Goal: Task Accomplishment & Management: Manage account settings

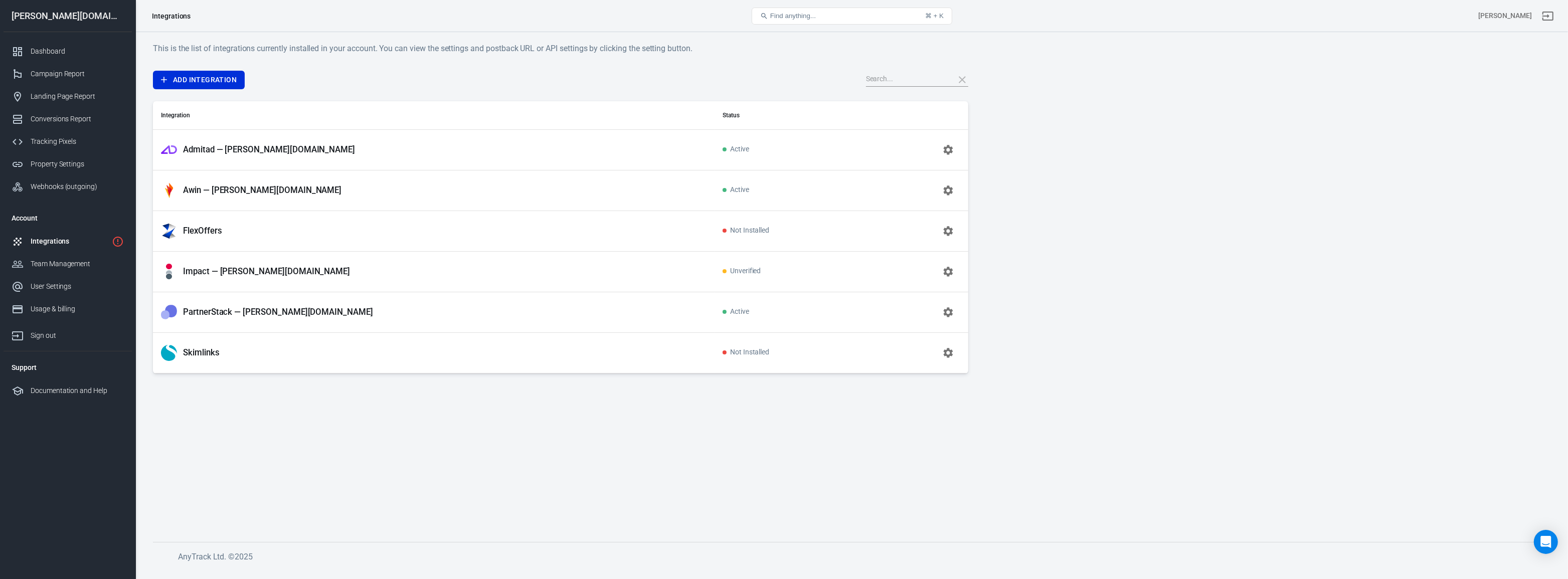
drag, startPoint x: 604, startPoint y: 411, endPoint x: 585, endPoint y: 392, distance: 26.9
click at [603, 411] on main "This is the list of integrations currently installed in your account. You can v…" at bounding box center [852, 284] width 1398 height 484
click at [956, 273] on button "button" at bounding box center [948, 271] width 24 height 24
click at [580, 341] on td "Skimlinks" at bounding box center [434, 353] width 561 height 41
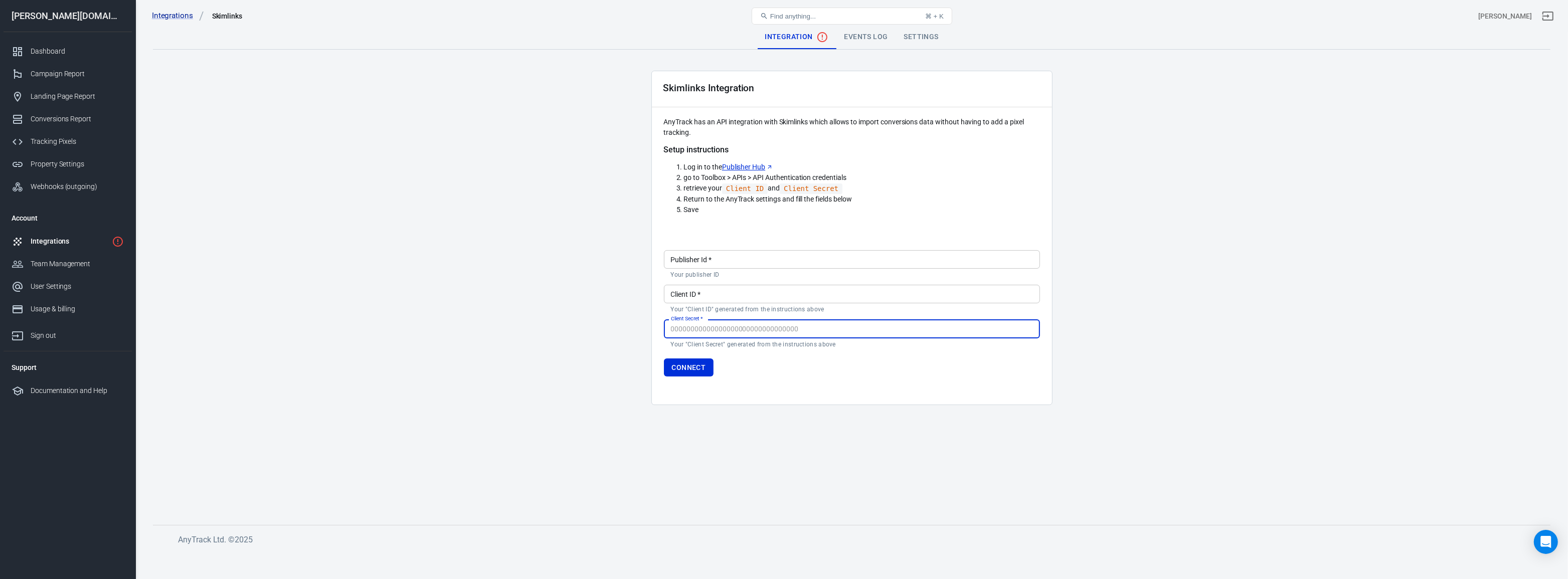
click at [741, 165] on link "Publisher Hub" at bounding box center [747, 166] width 51 height 10
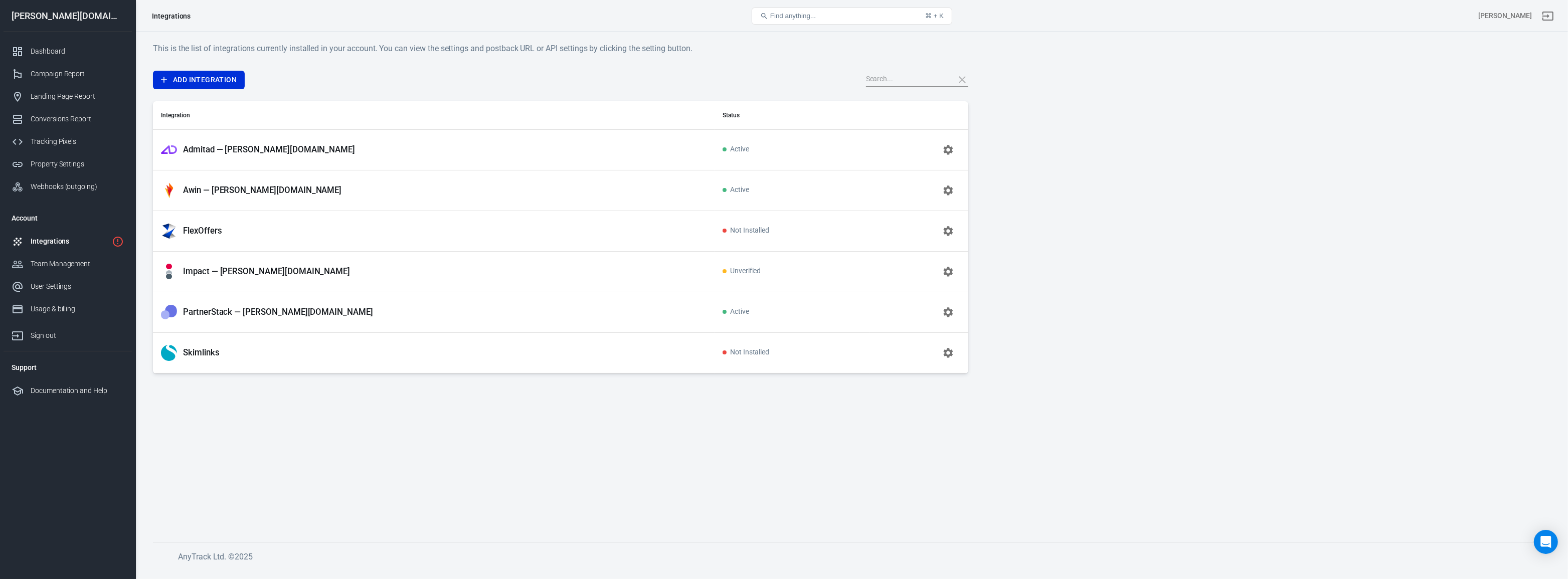
click at [70, 236] on div "Integrations" at bounding box center [69, 241] width 78 height 10
click at [956, 146] on button "button" at bounding box center [948, 150] width 24 height 24
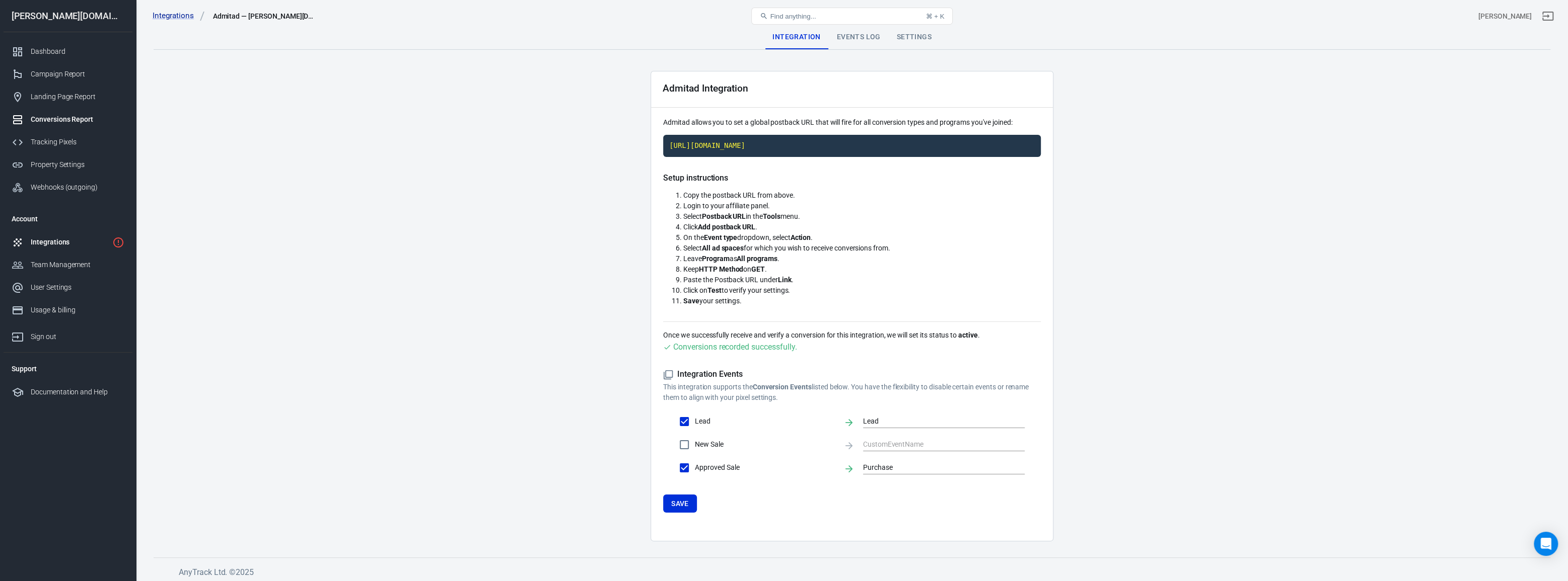
click at [80, 121] on div "Conversions Report" at bounding box center [77, 119] width 94 height 10
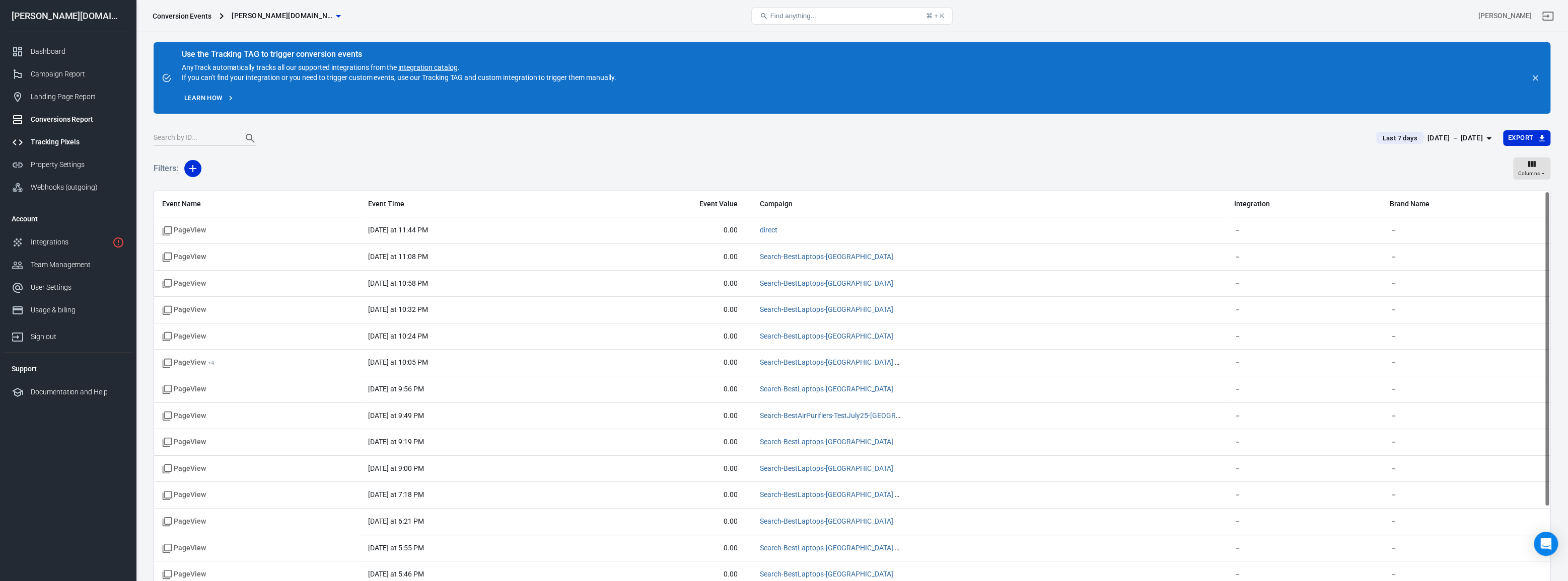
click at [70, 146] on div "Tracking Pixels" at bounding box center [77, 142] width 94 height 10
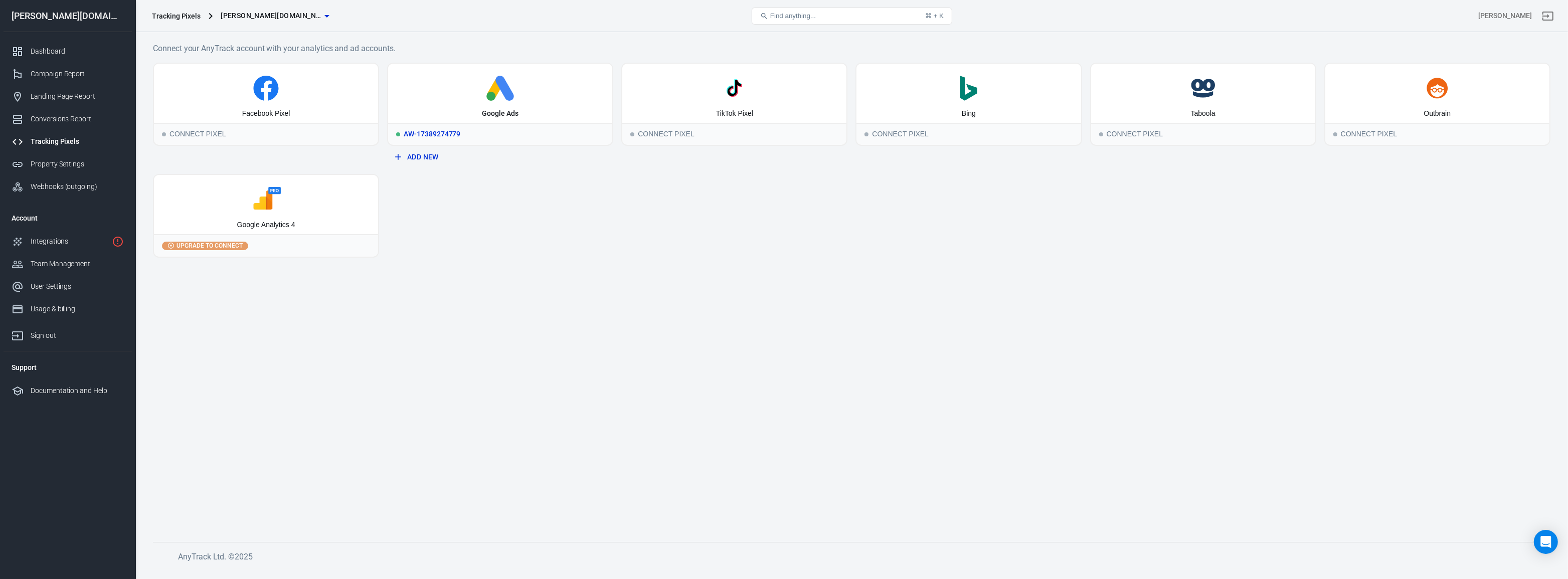
click at [525, 92] on icon at bounding box center [501, 88] width 216 height 25
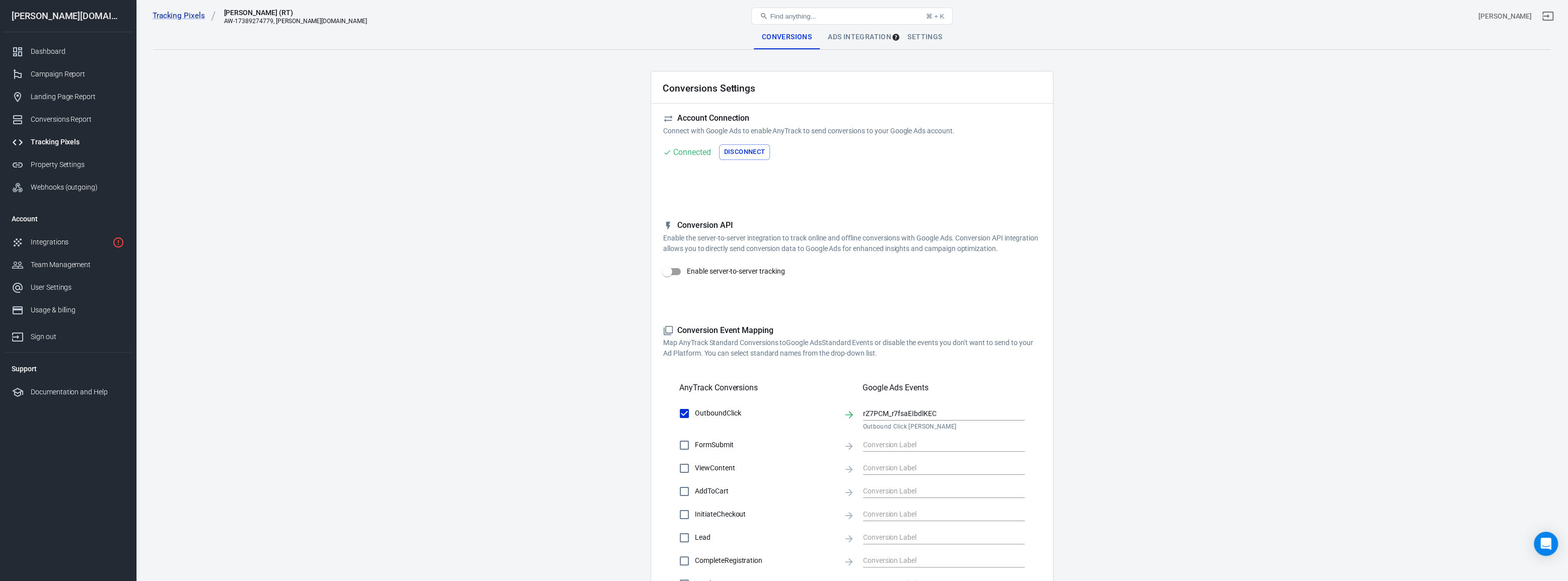
click at [678, 272] on input "Enable server-to-server tracking" at bounding box center [668, 272] width 57 height 19
checkbox input "true"
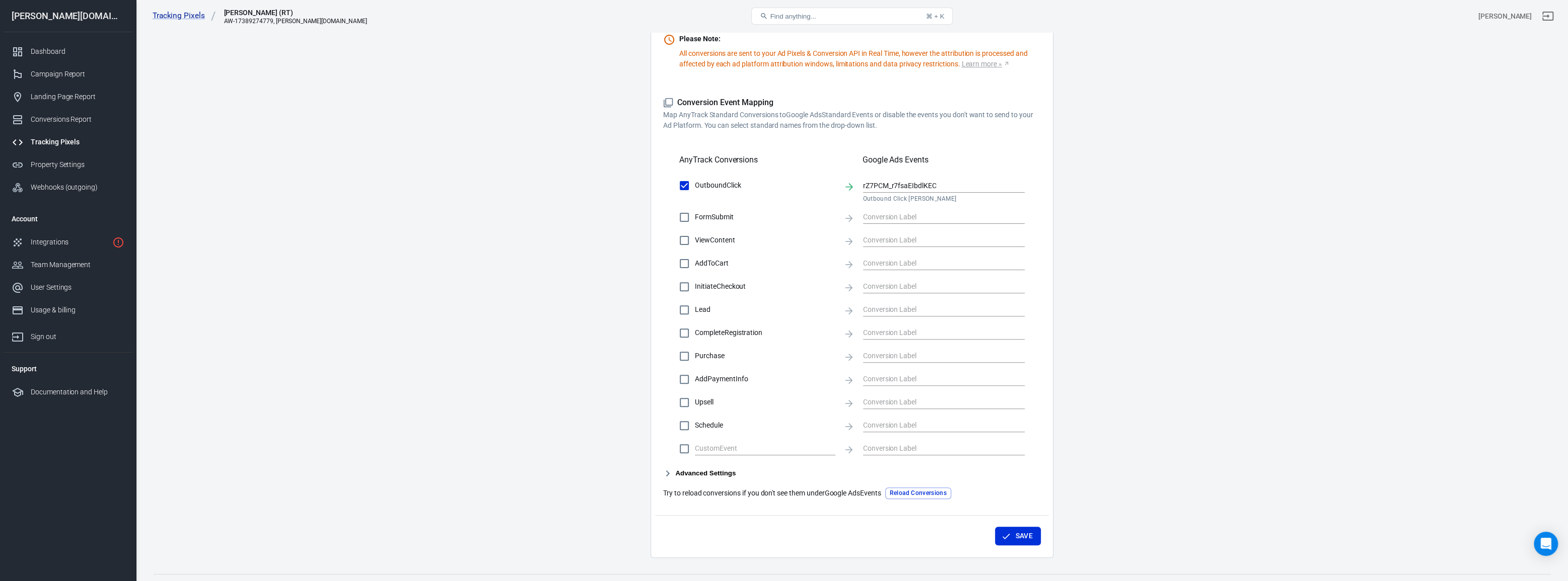
scroll to position [274, 0]
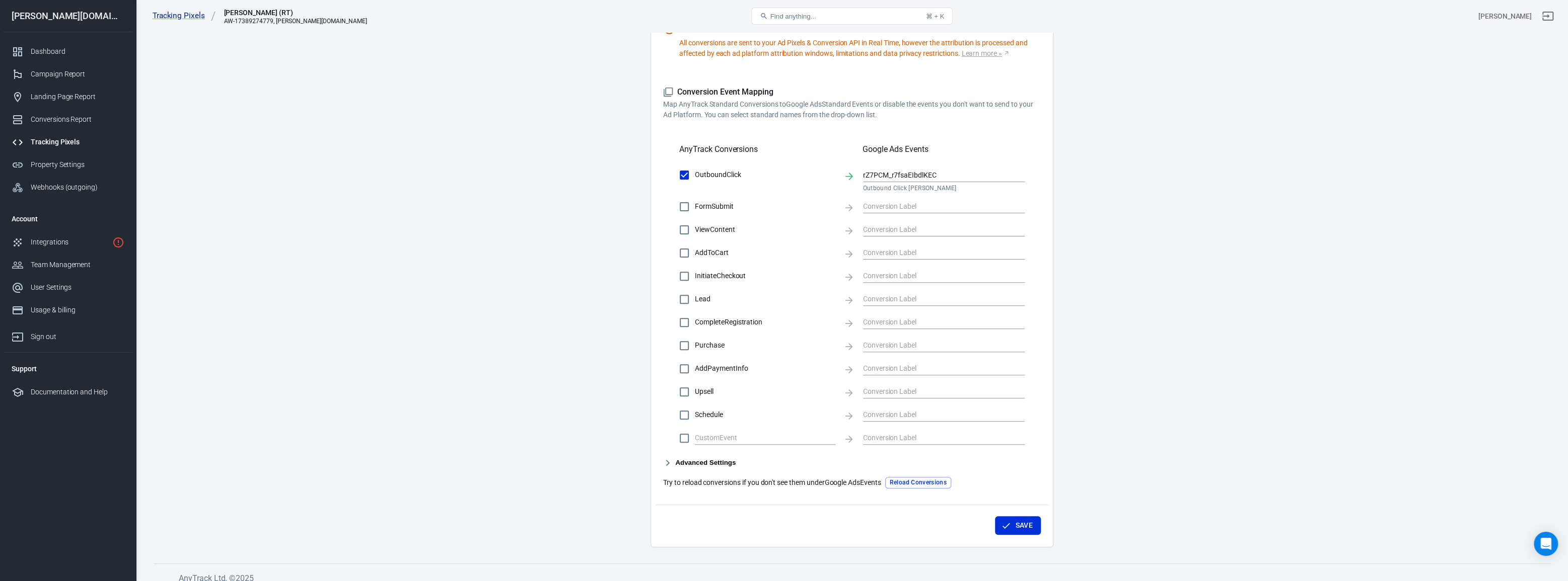
click at [719, 347] on span "Purchase" at bounding box center [766, 345] width 141 height 10
click at [695, 347] on input "Purchase" at bounding box center [684, 346] width 21 height 21
click at [901, 358] on div "OutboundClick rZ7PCM_r7fsaEIbdlKEC Outbound Click BuyersReviews FormSubmit View…" at bounding box center [851, 307] width 377 height 284
click at [911, 340] on input "text" at bounding box center [937, 346] width 147 height 13
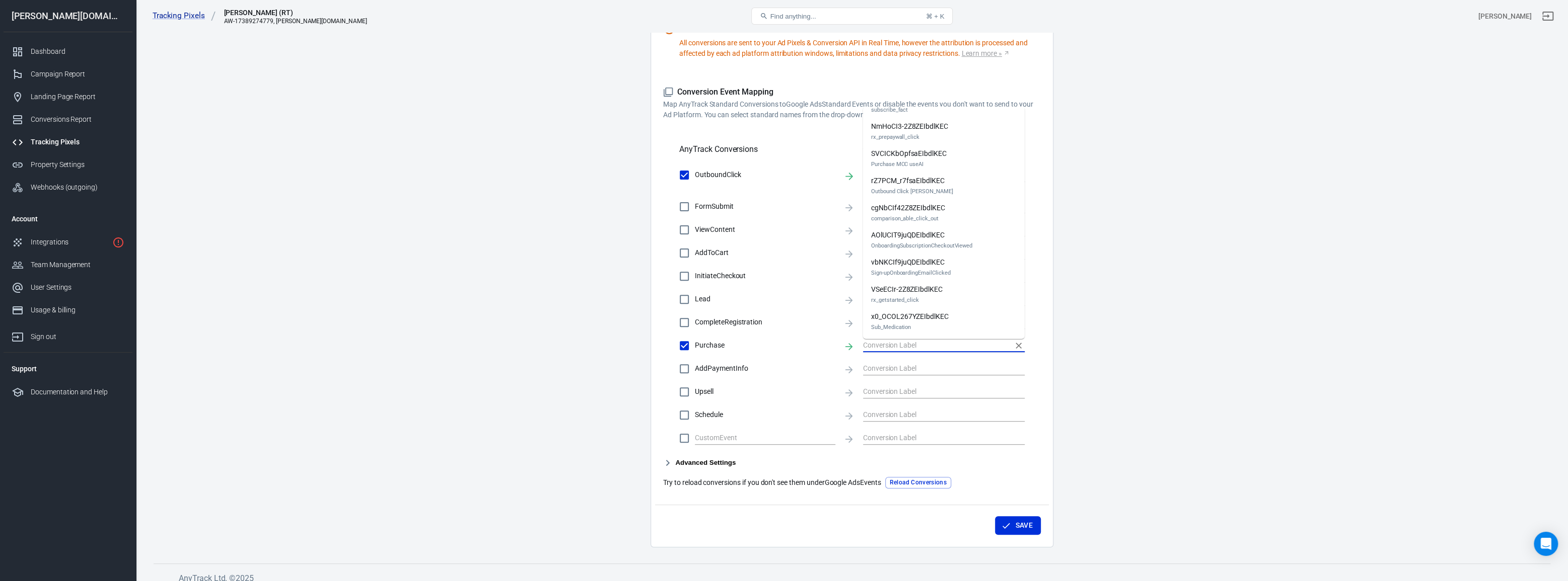
click at [1154, 270] on main "Conversions Ads Integration Settings Conversions Settings Account Connection Co…" at bounding box center [852, 149] width 1397 height 797
click at [707, 340] on span "Purchase" at bounding box center [766, 345] width 141 height 10
click at [695, 340] on input "Purchase" at bounding box center [684, 346] width 21 height 21
checkbox input "false"
click at [591, 382] on main "Conversions Ads Integration Settings Conversions Settings Account Connection Co…" at bounding box center [852, 149] width 1397 height 797
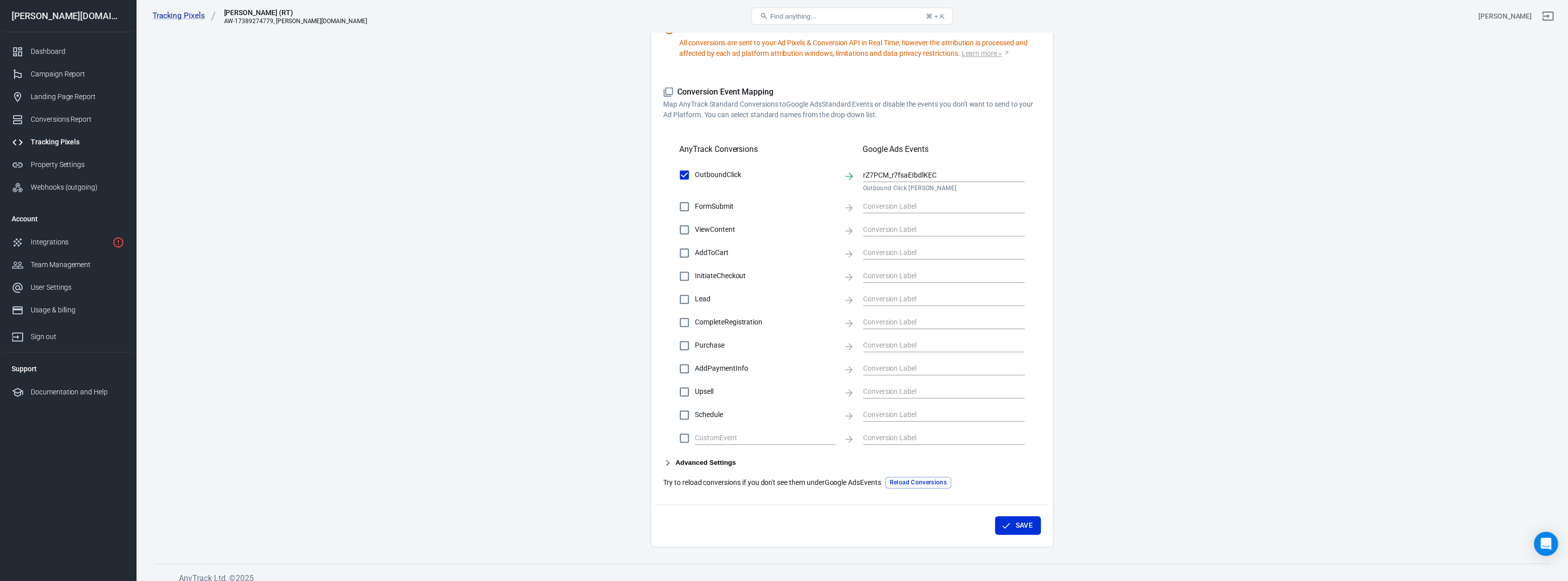
click at [698, 467] on button "Advanced Settings" at bounding box center [699, 462] width 72 height 12
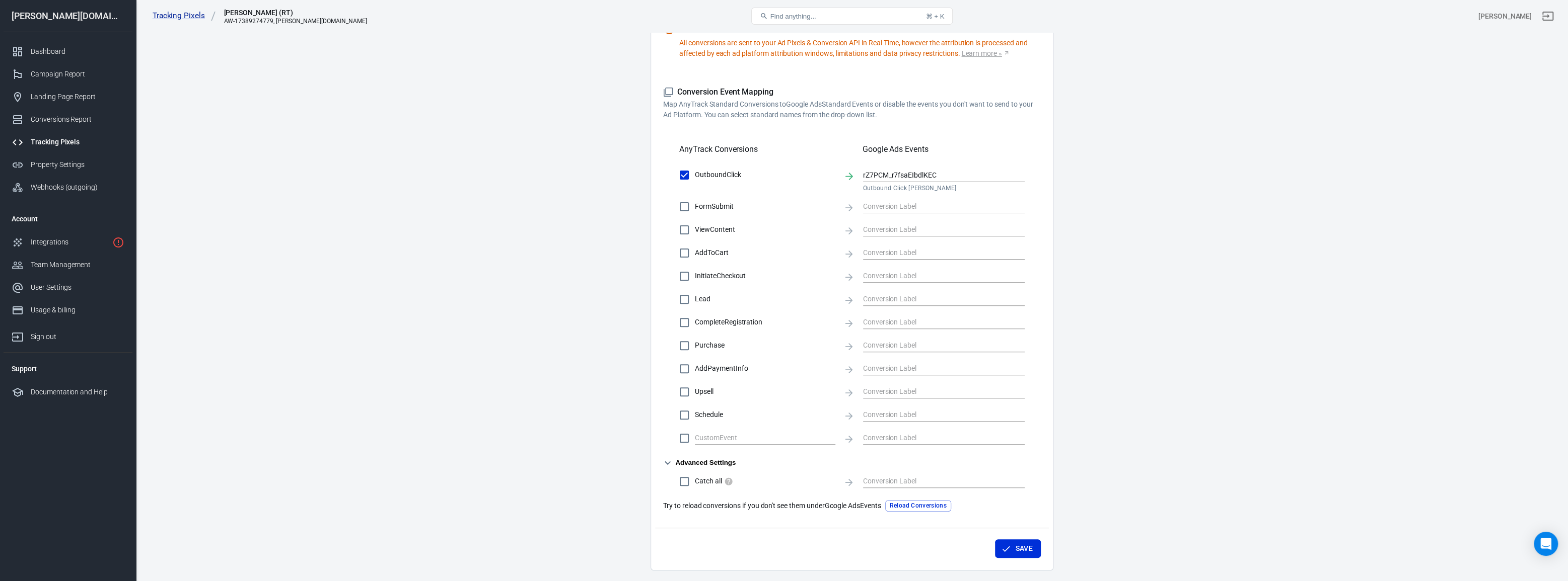
scroll to position [307, 0]
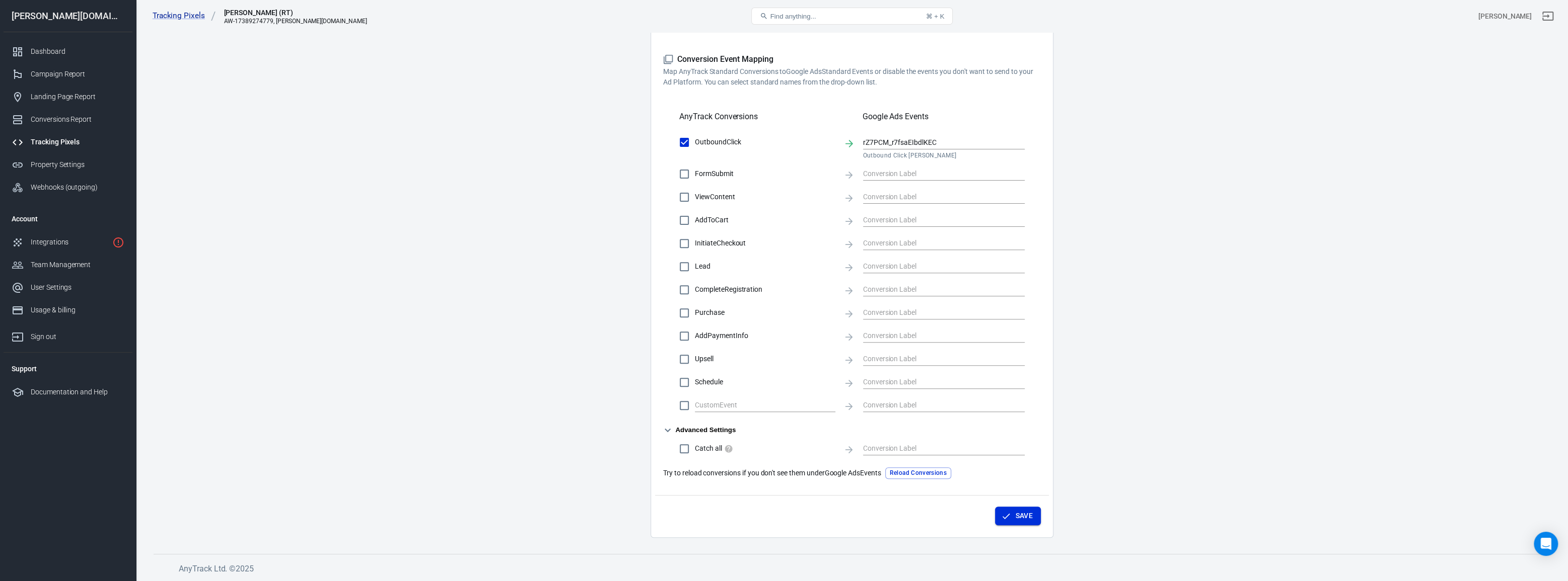
click at [1001, 512] on icon "button" at bounding box center [1006, 516] width 10 height 10
click at [483, 323] on main "Conversions Ads Integration Settings Conversions Settings Account Connection Co…" at bounding box center [852, 128] width 1397 height 820
drag, startPoint x: 468, startPoint y: 310, endPoint x: 594, endPoint y: 317, distance: 126.2
click at [467, 310] on main "Conversions Ads Integration Settings Conversions Settings Account Connection Co…" at bounding box center [852, 128] width 1397 height 820
click at [941, 476] on button "Reload Conversions" at bounding box center [918, 474] width 66 height 11
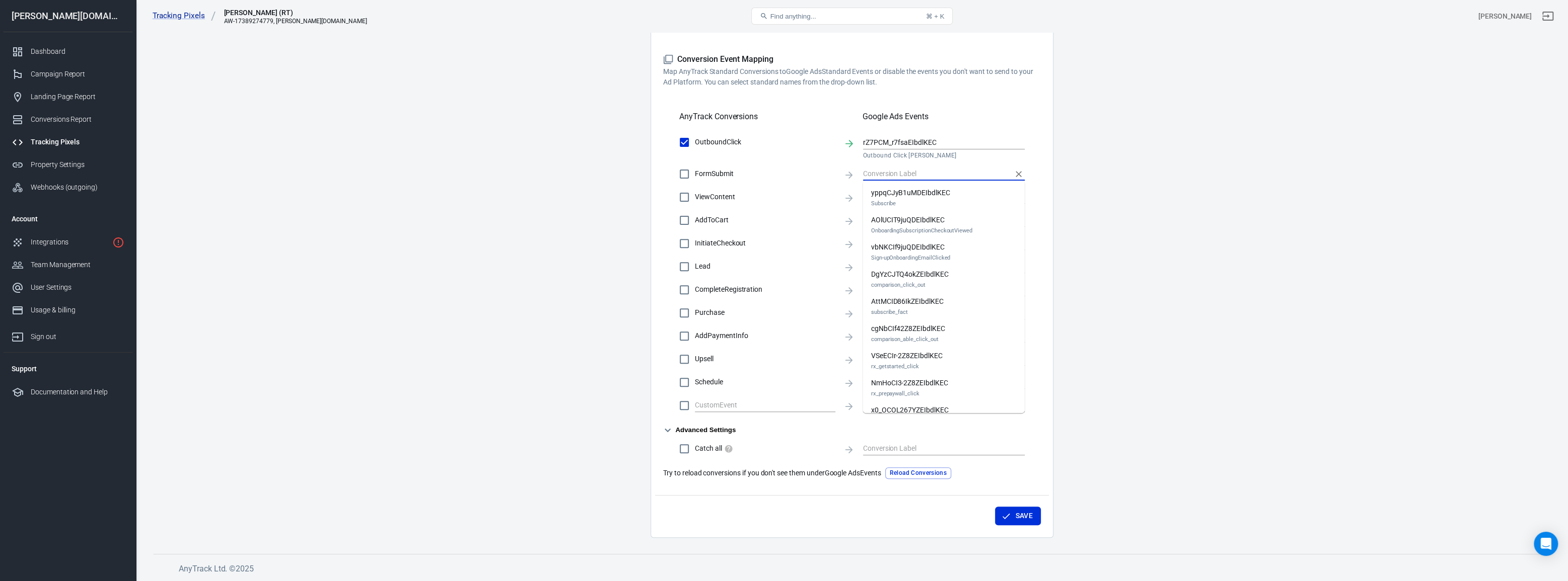
click at [915, 174] on input "text" at bounding box center [937, 174] width 147 height 13
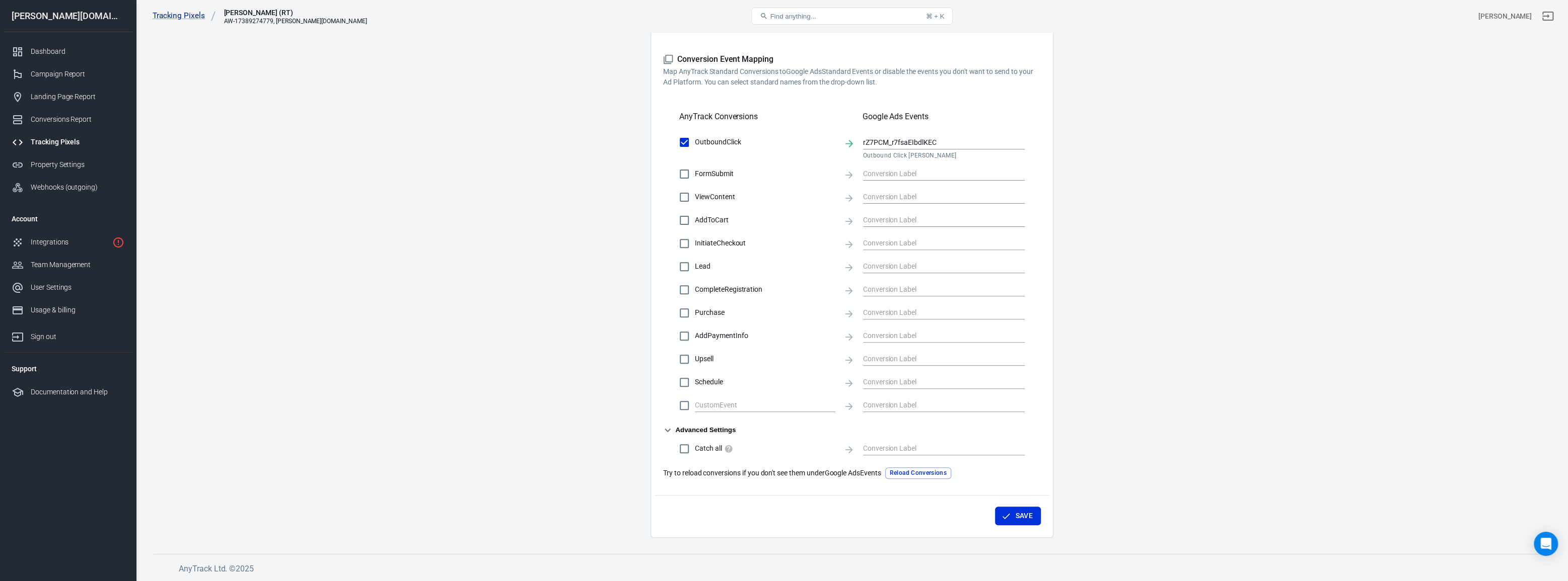
click at [1141, 101] on main "Conversions Ads Integration Settings Conversions Settings Account Connection Co…" at bounding box center [852, 128] width 1397 height 820
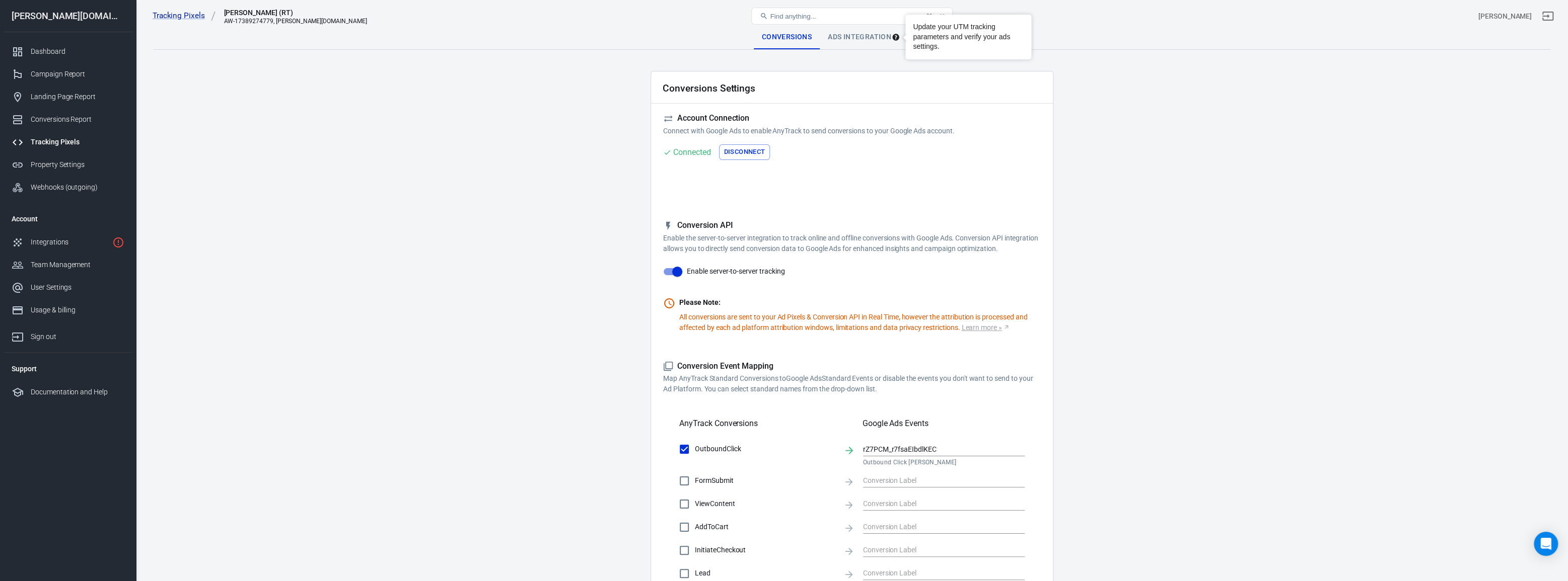
click at [878, 37] on div "Ads Integration" at bounding box center [860, 37] width 80 height 24
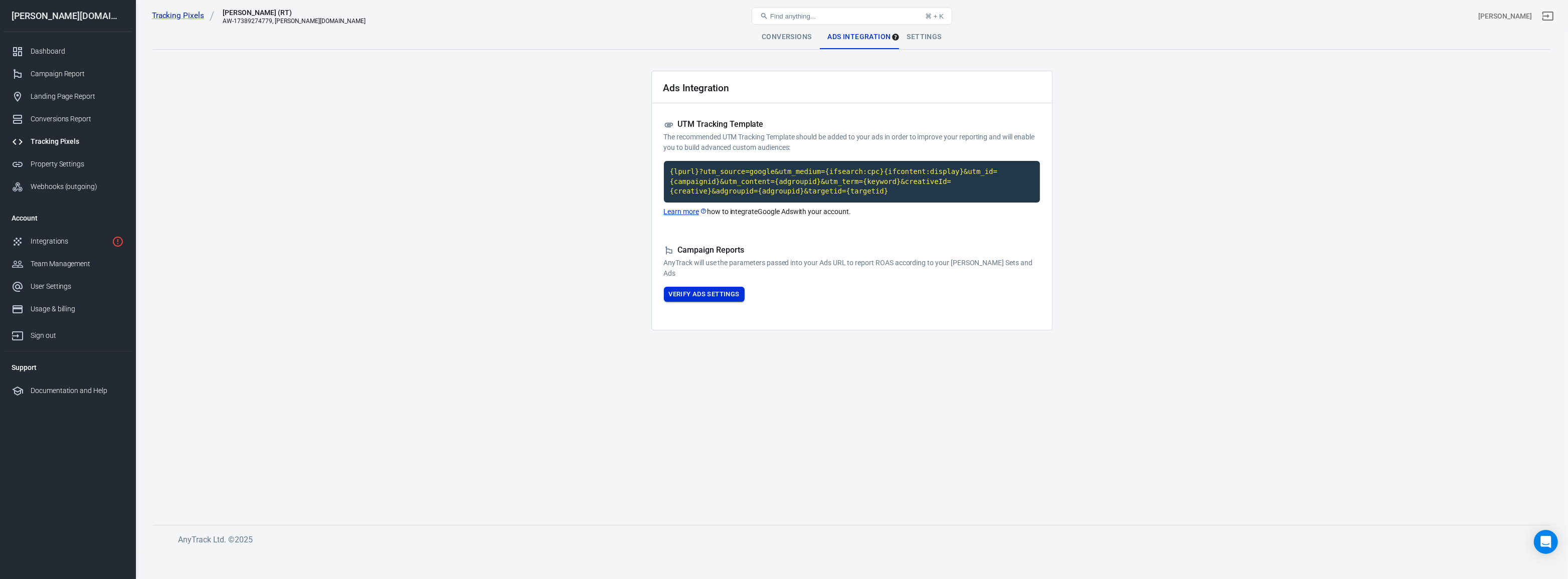
click at [711, 297] on button "Verify Ads Settings" at bounding box center [704, 295] width 80 height 16
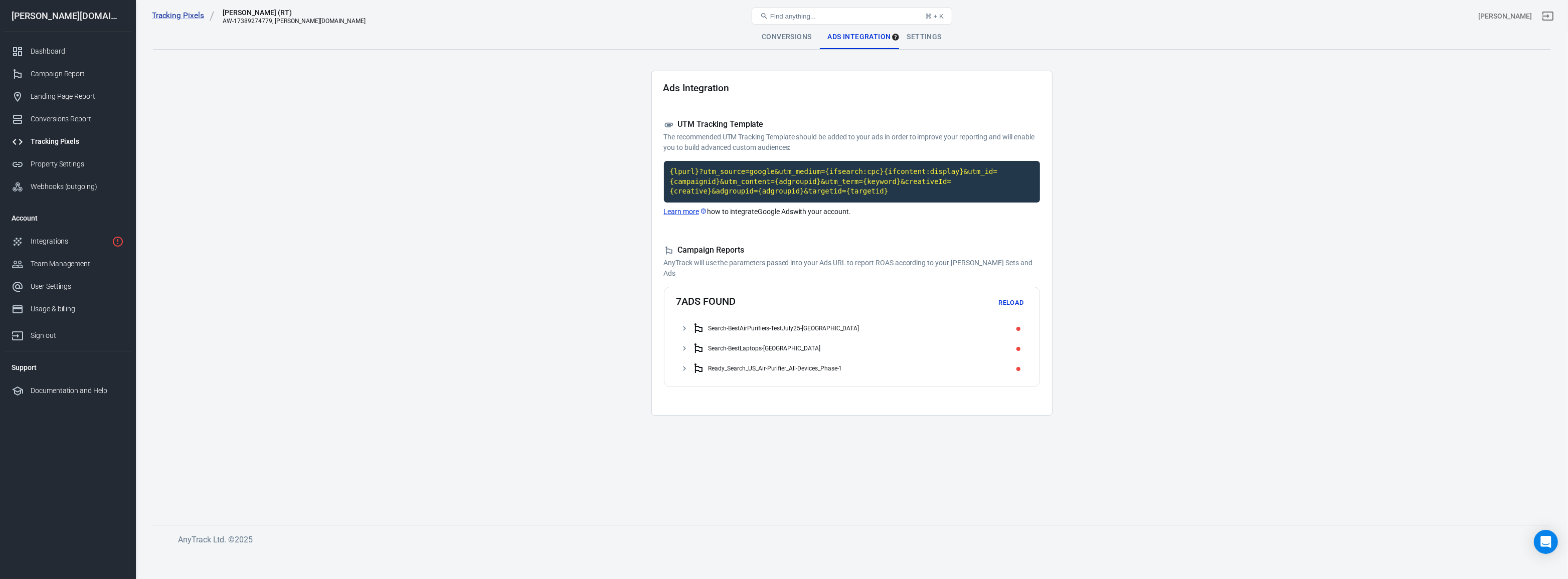
click at [778, 37] on div "Conversions" at bounding box center [786, 37] width 66 height 24
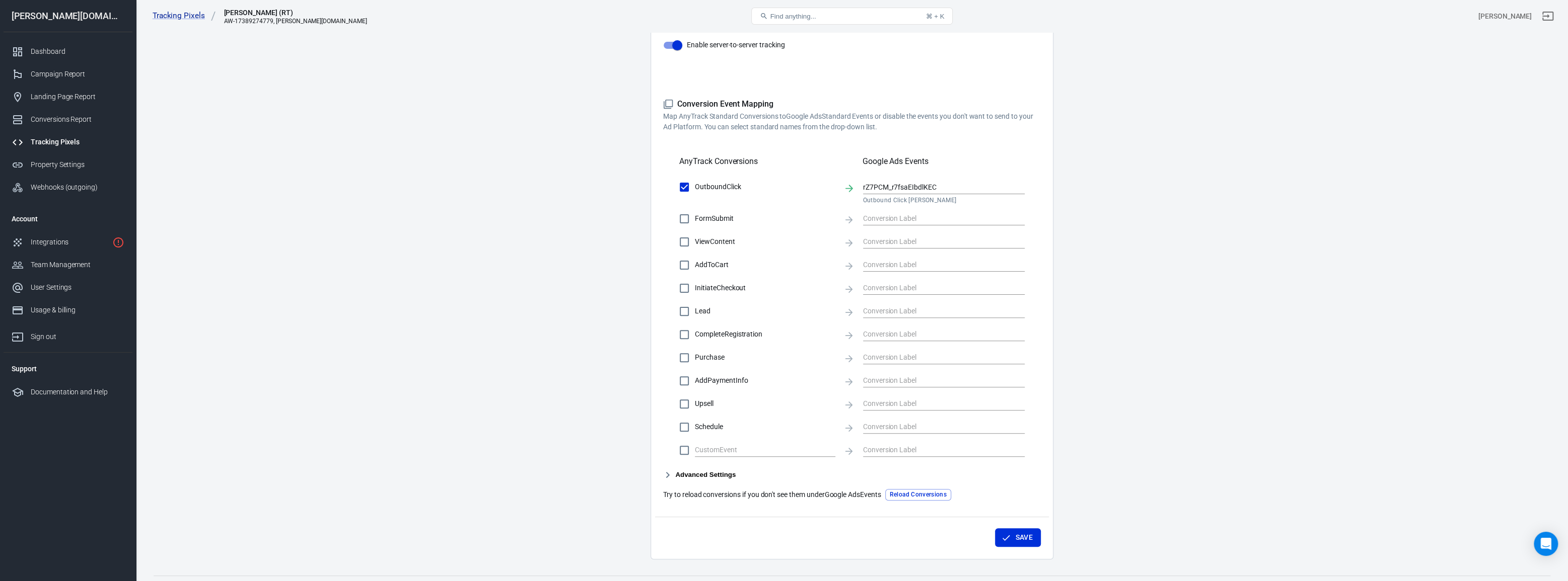
scroll to position [229, 0]
click at [62, 246] on div "Integrations" at bounding box center [70, 242] width 78 height 10
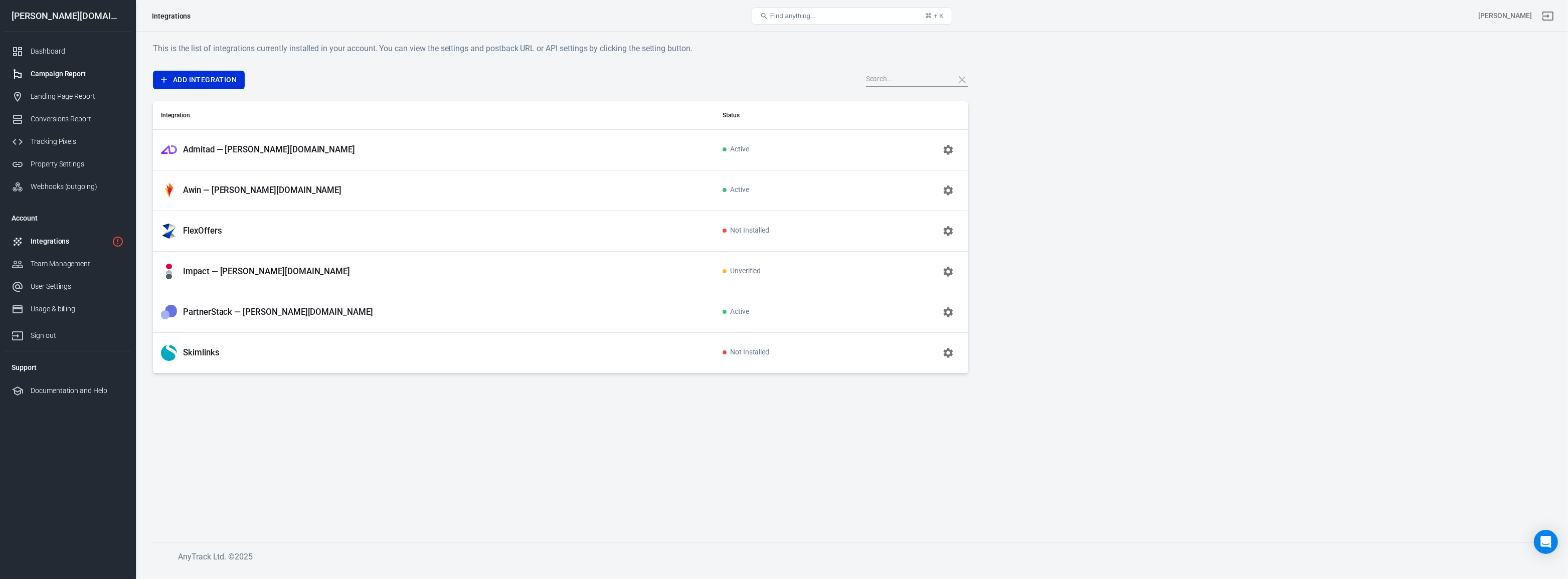
click at [94, 78] on div "Campaign Report" at bounding box center [77, 73] width 93 height 10
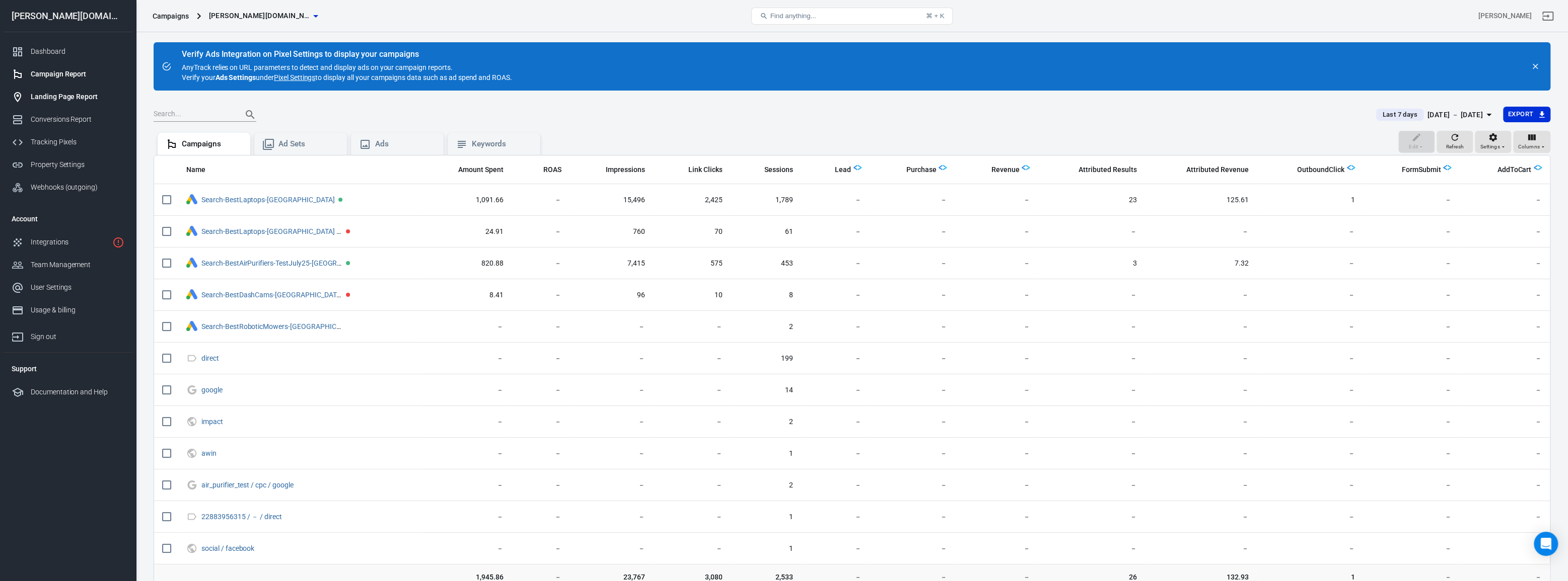
click at [84, 102] on link "Landing Page Report" at bounding box center [68, 96] width 129 height 22
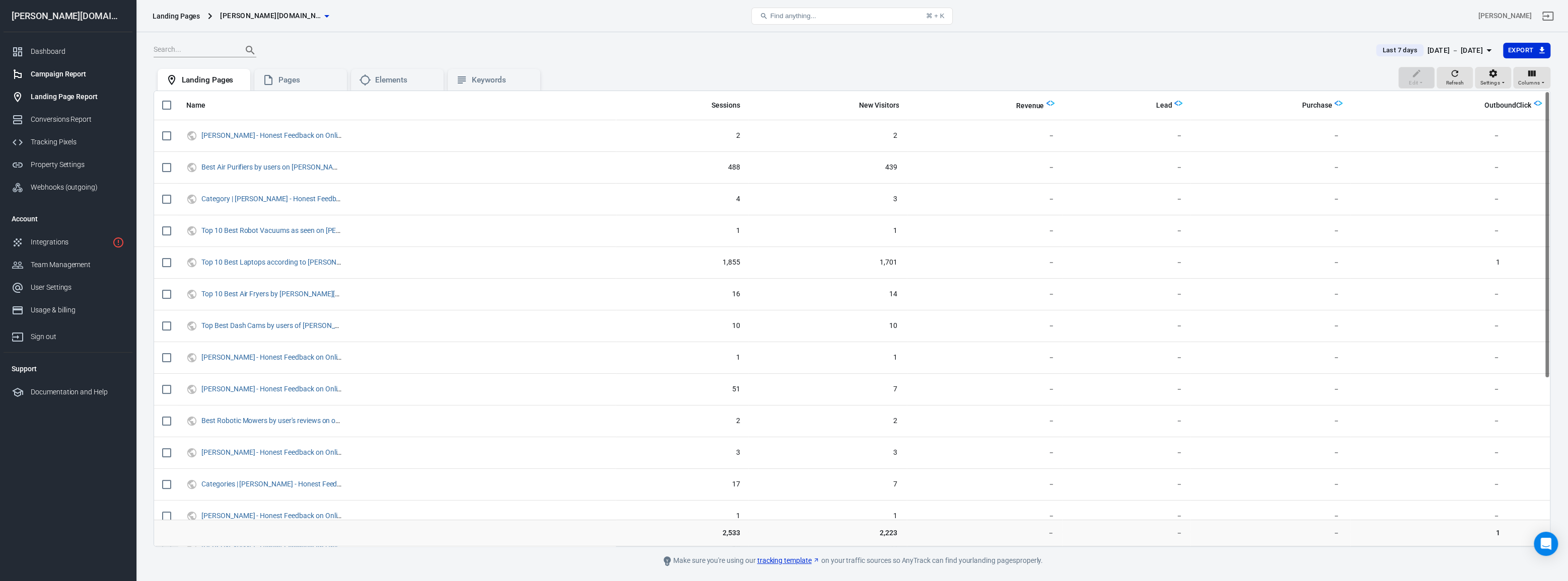
click at [93, 79] on div "Campaign Report" at bounding box center [77, 73] width 94 height 10
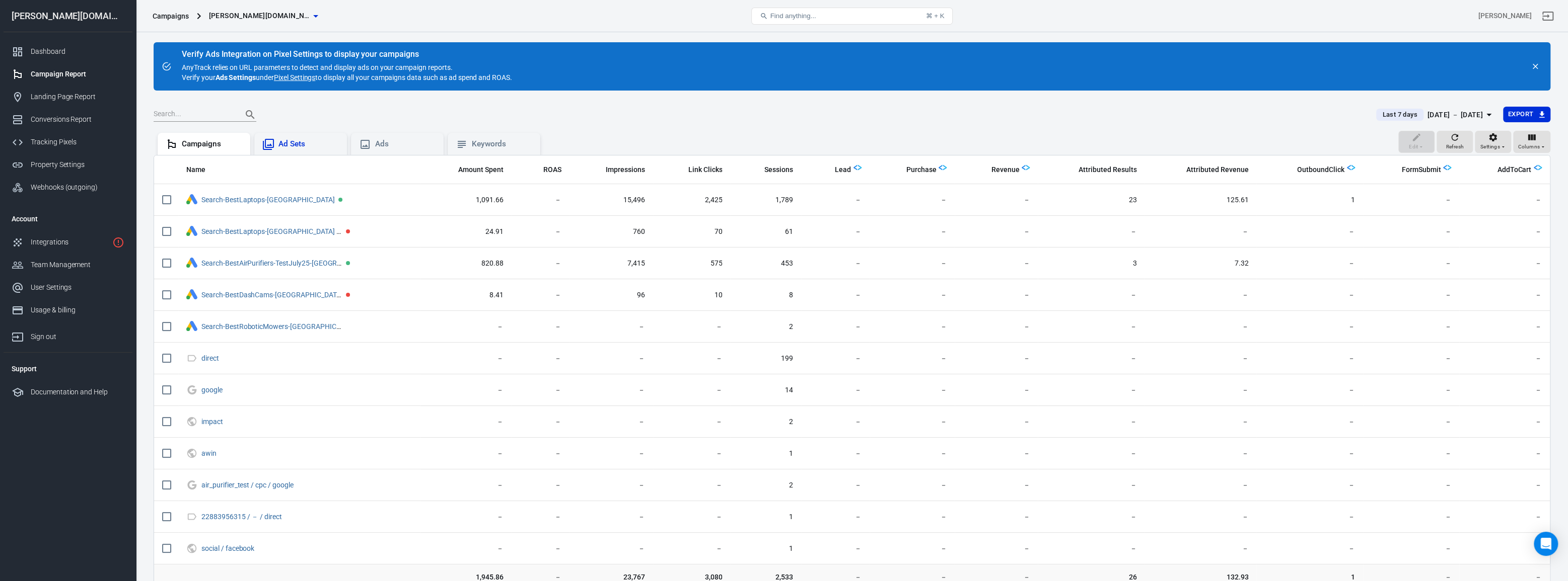
click at [278, 148] on div "Ad Sets" at bounding box center [308, 144] width 60 height 10
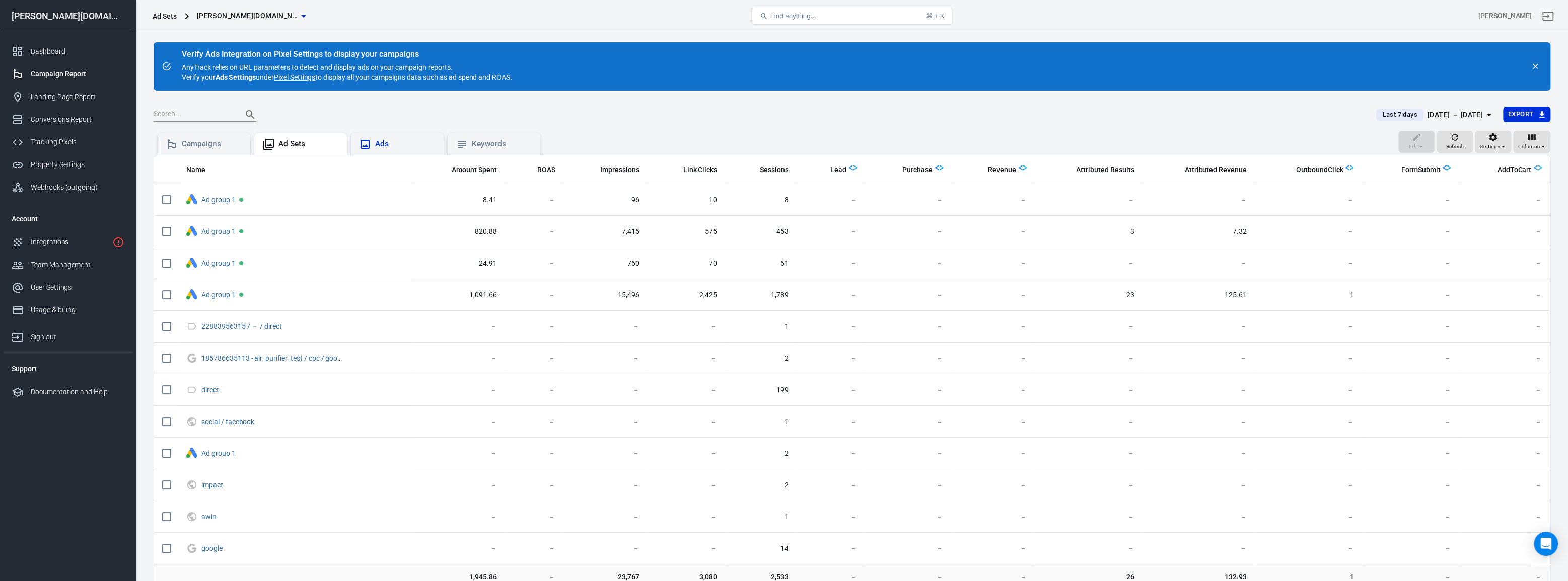
click at [405, 148] on div "Ads" at bounding box center [405, 144] width 60 height 10
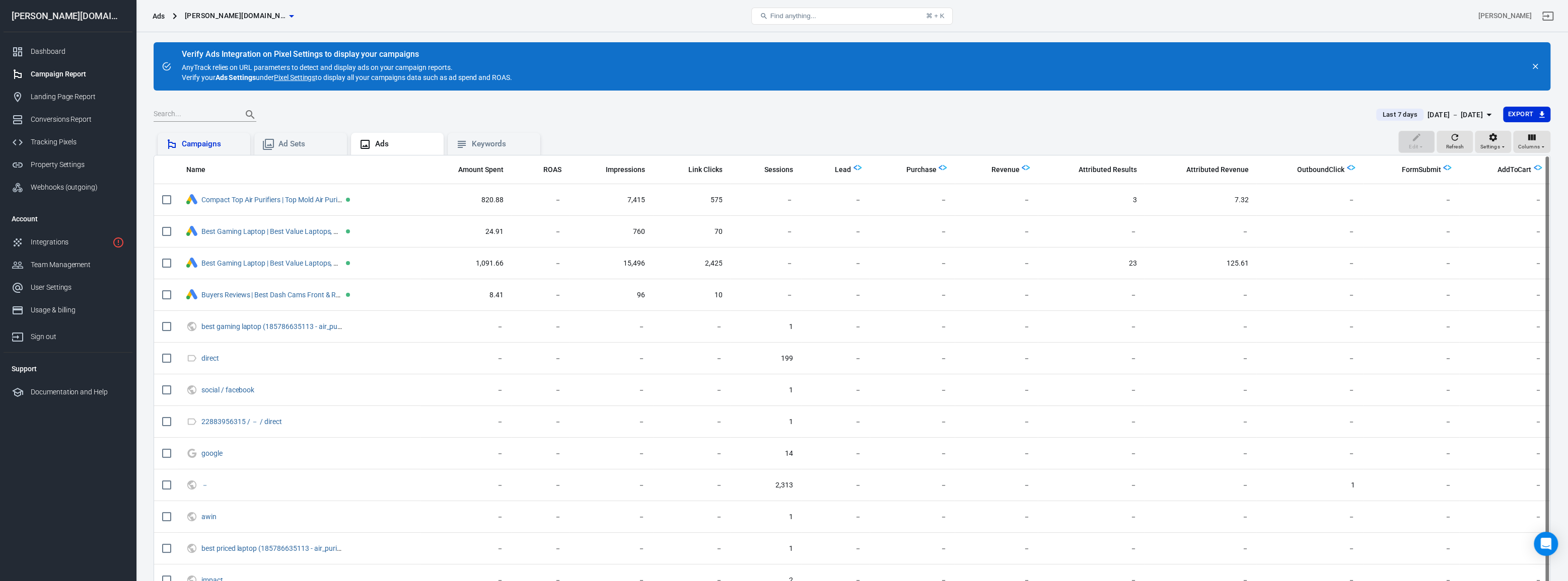
click at [214, 149] on div "Campaigns" at bounding box center [211, 144] width 60 height 10
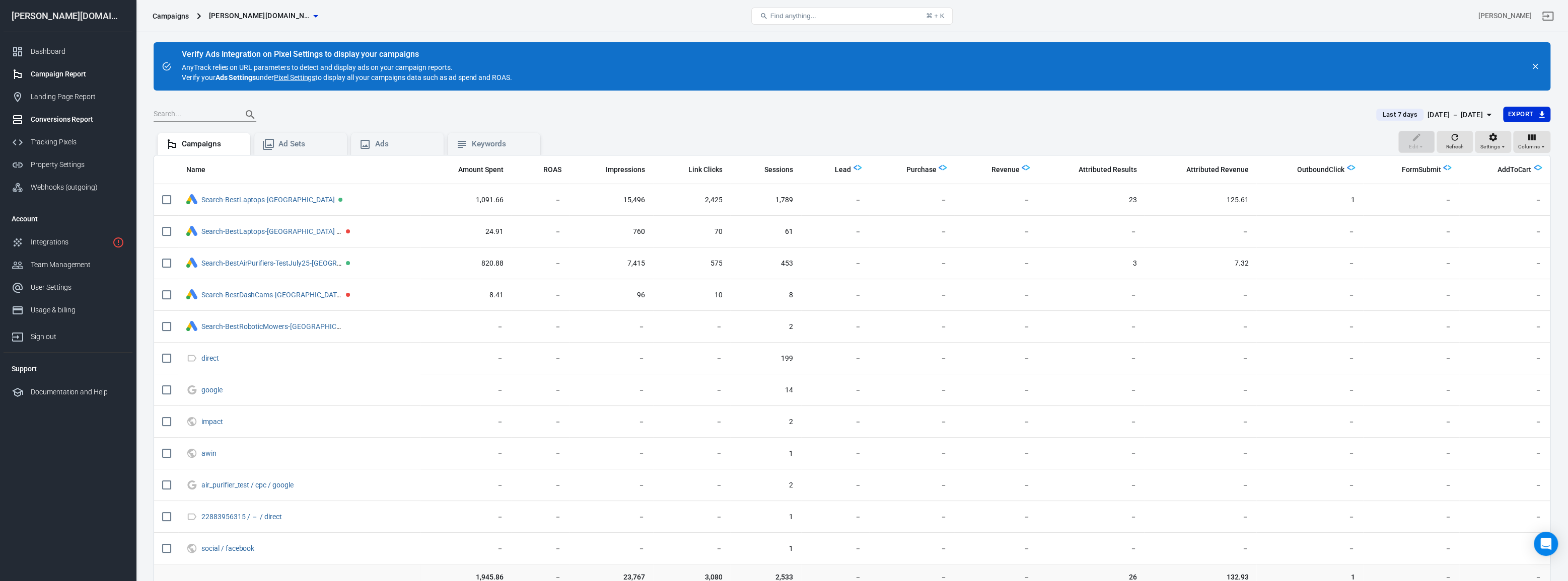
click at [80, 115] on div "Conversions Report" at bounding box center [77, 119] width 94 height 10
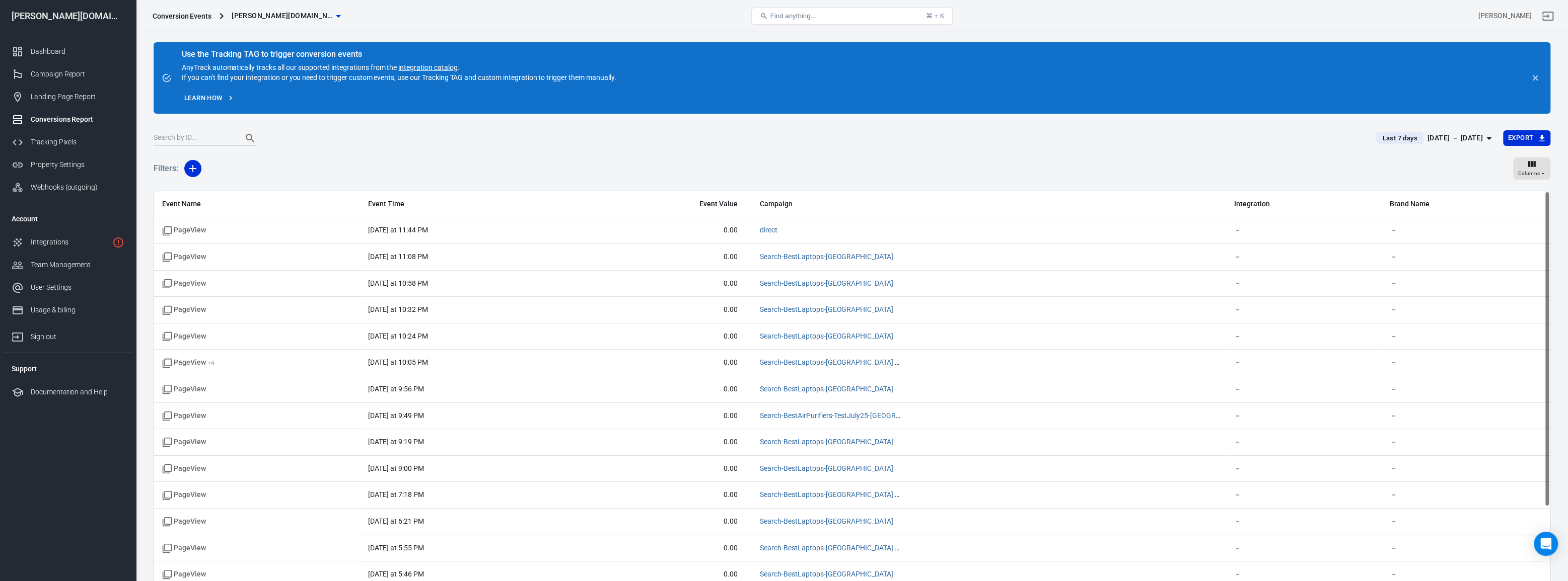
click at [399, 135] on div at bounding box center [759, 138] width 1211 height 14
click at [60, 145] on div "Tracking Pixels" at bounding box center [77, 142] width 94 height 10
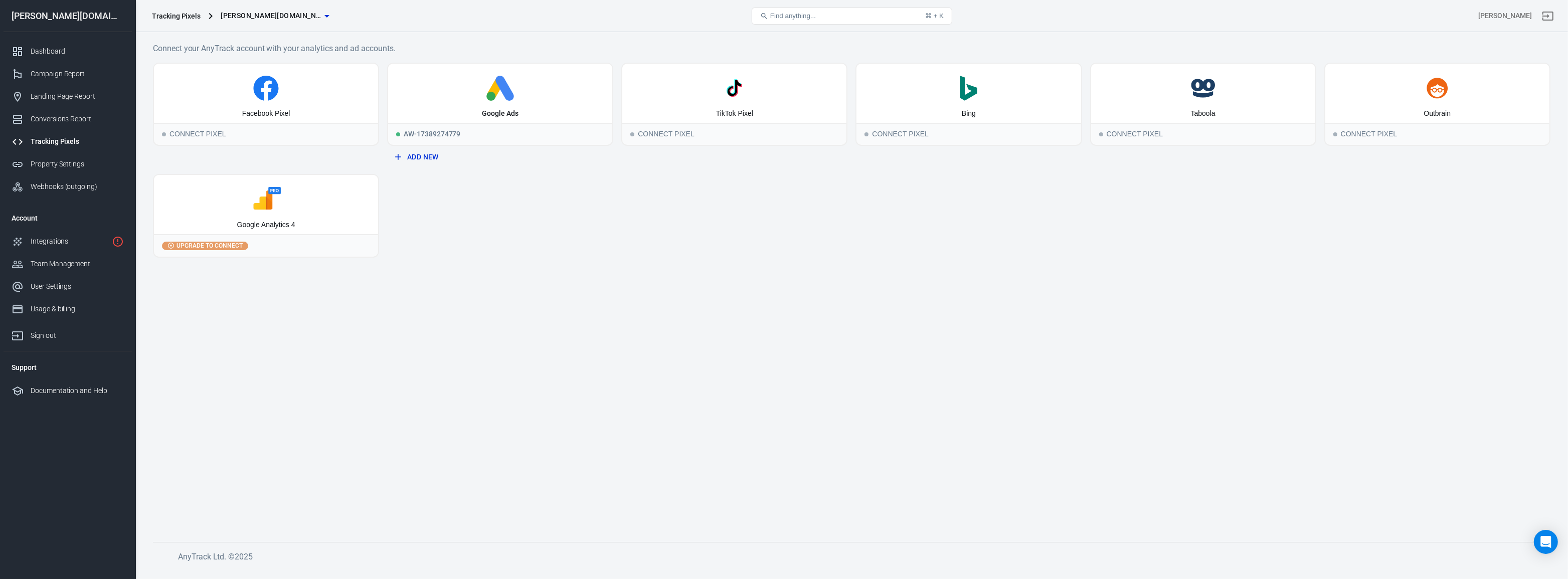
click at [230, 245] on span "Upgrade to connect" at bounding box center [211, 246] width 70 height 9
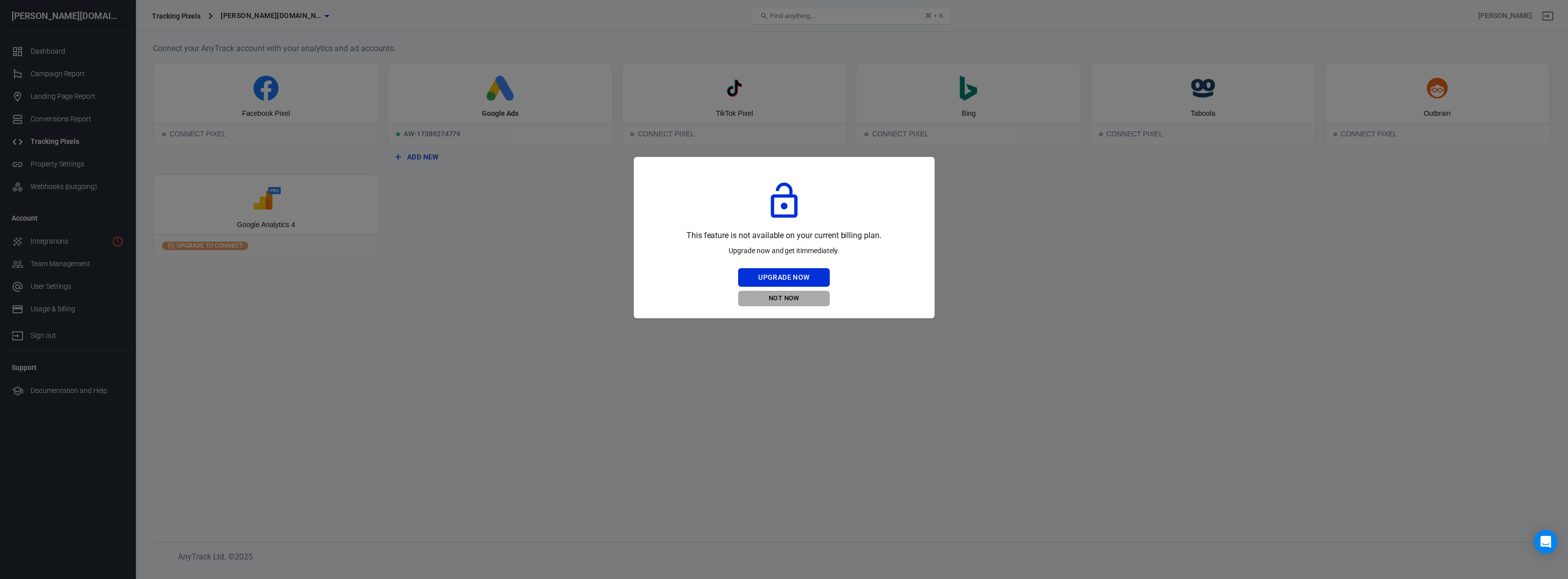
click at [792, 301] on button "Not Now" at bounding box center [784, 298] width 91 height 16
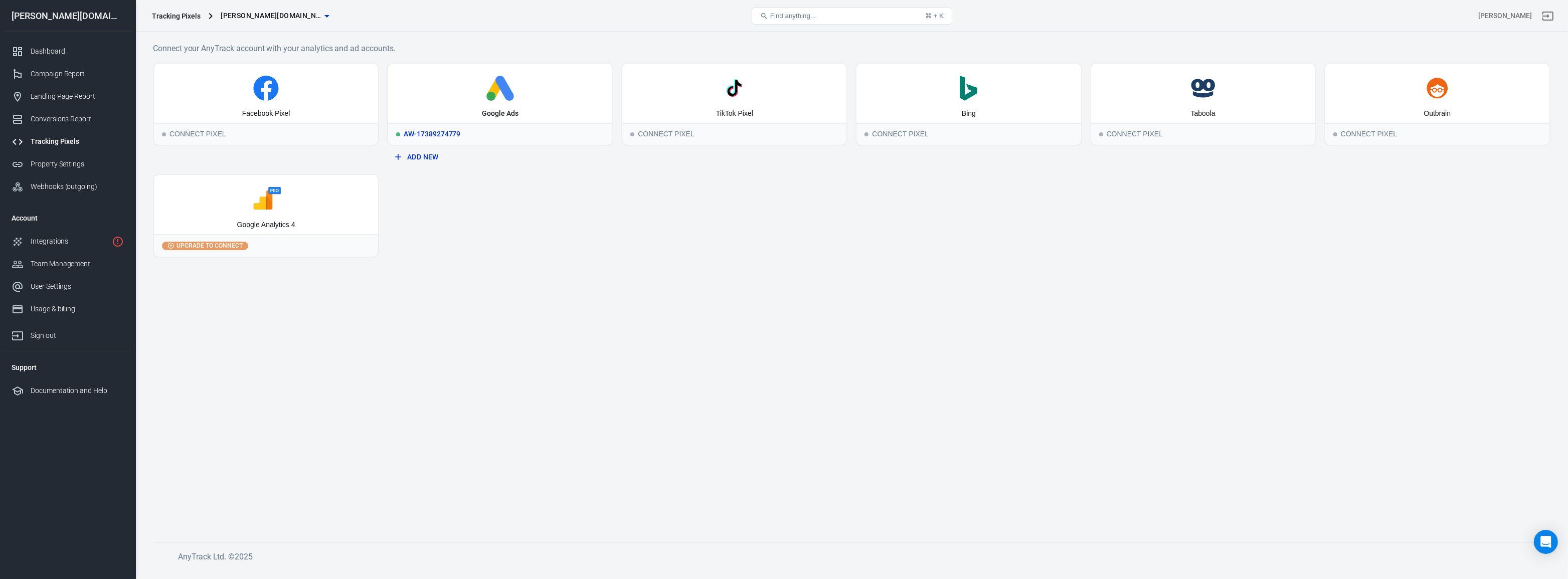
click at [455, 109] on div "Google Ads" at bounding box center [500, 93] width 224 height 59
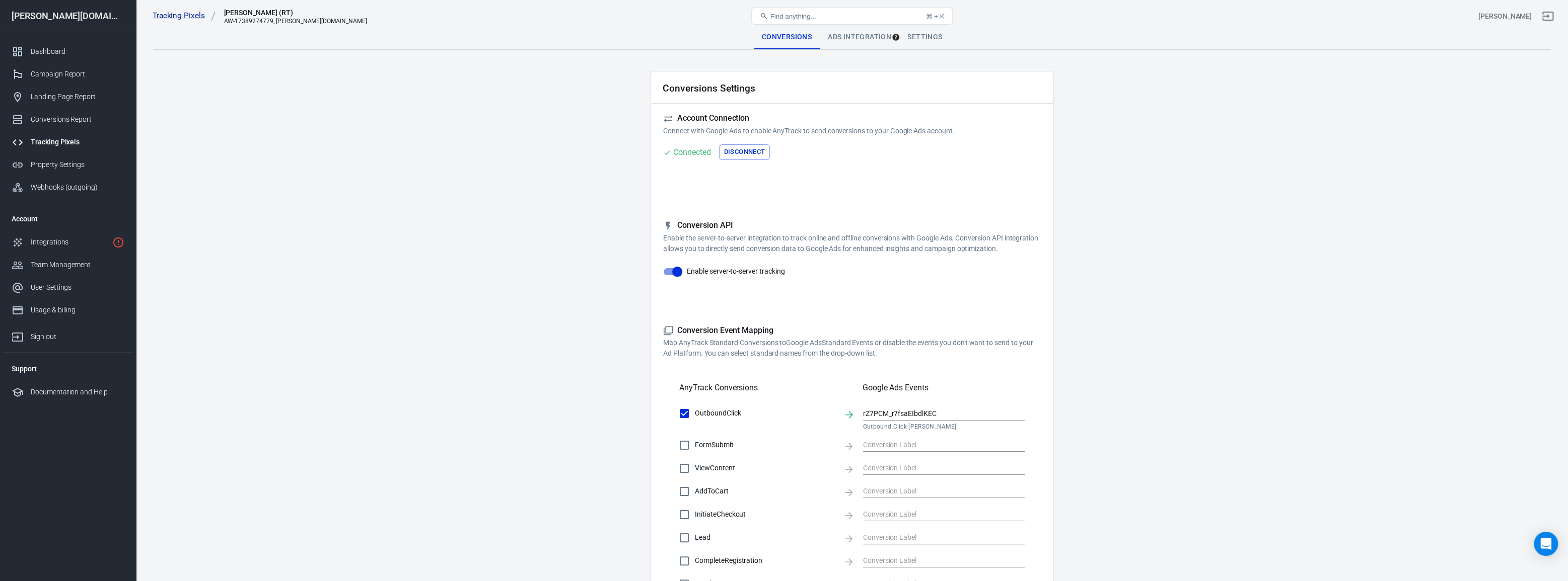
drag, startPoint x: 743, startPoint y: 341, endPoint x: 896, endPoint y: 359, distance: 154.1
click at [896, 359] on p "Map AnyTrack Standard Conversions to Google Ads Standard Events or disable the …" at bounding box center [851, 347] width 377 height 21
click at [795, 355] on p "Map AnyTrack Standard Conversions to Google Ads Standard Events or disable the …" at bounding box center [851, 347] width 377 height 21
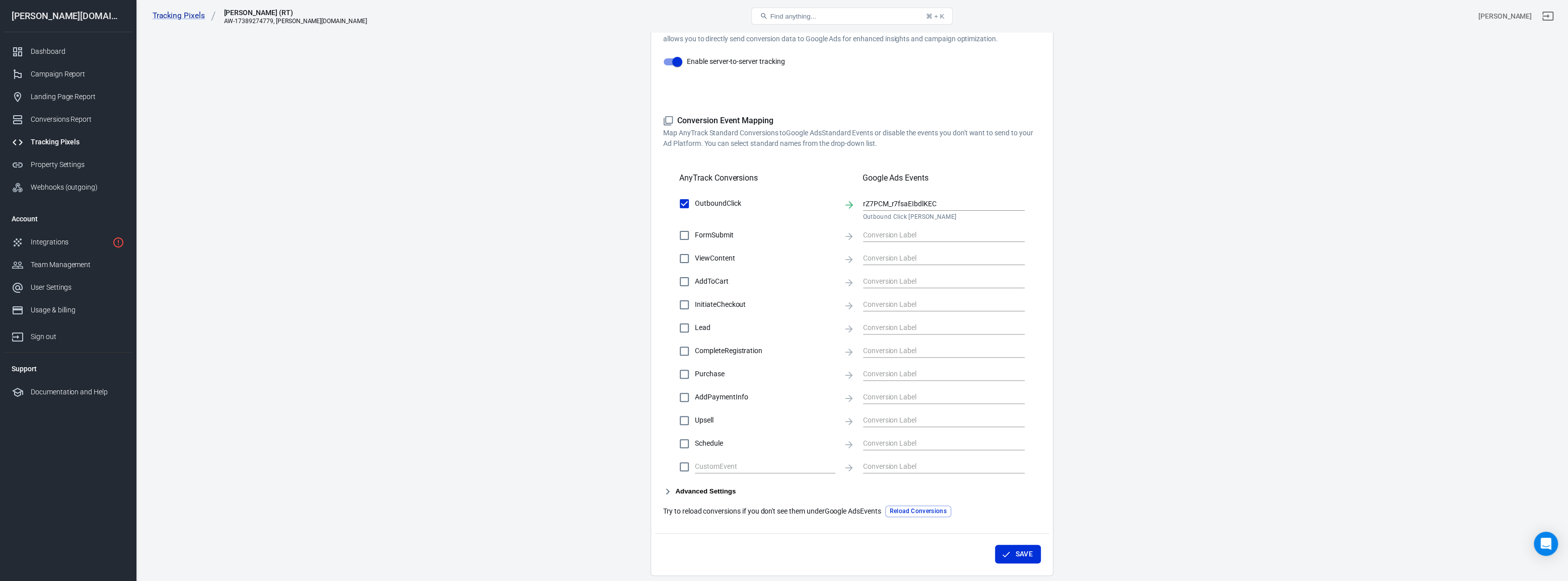
scroll to position [229, 0]
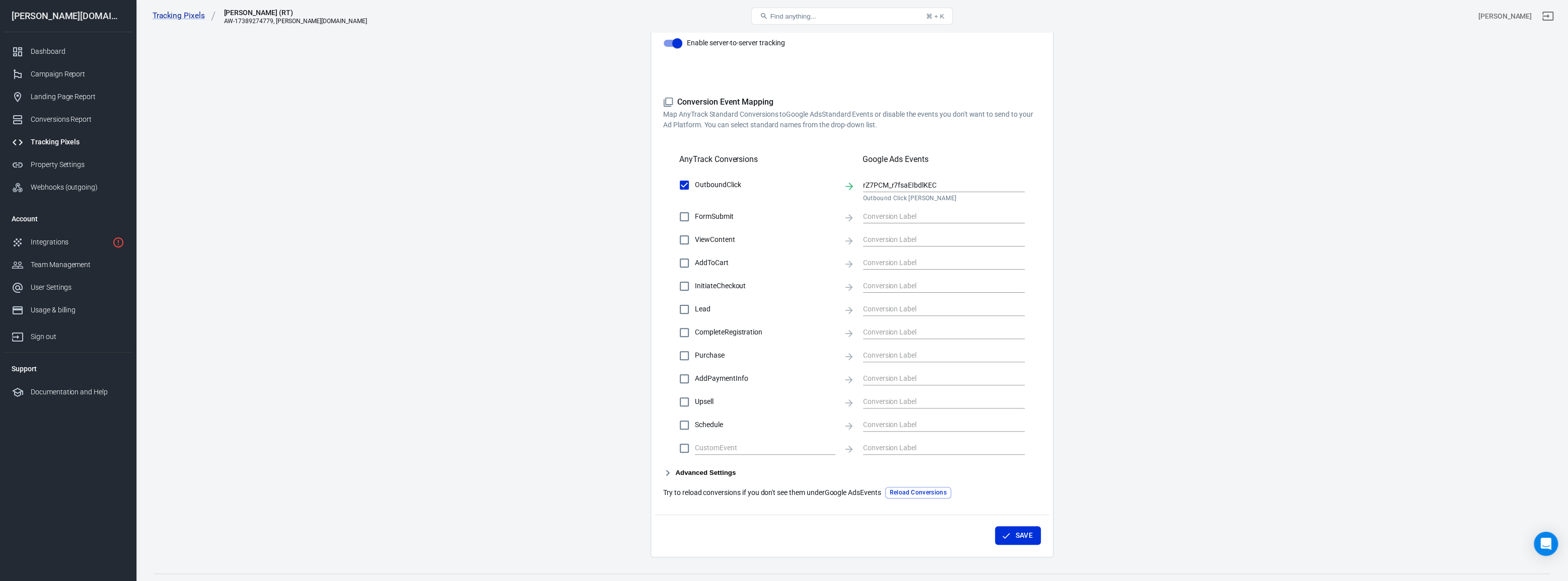
click at [720, 353] on span "Purchase" at bounding box center [766, 355] width 141 height 10
click at [695, 353] on input "Purchase" at bounding box center [684, 356] width 21 height 21
checkbox input "true"
click at [953, 354] on input "text" at bounding box center [937, 356] width 147 height 13
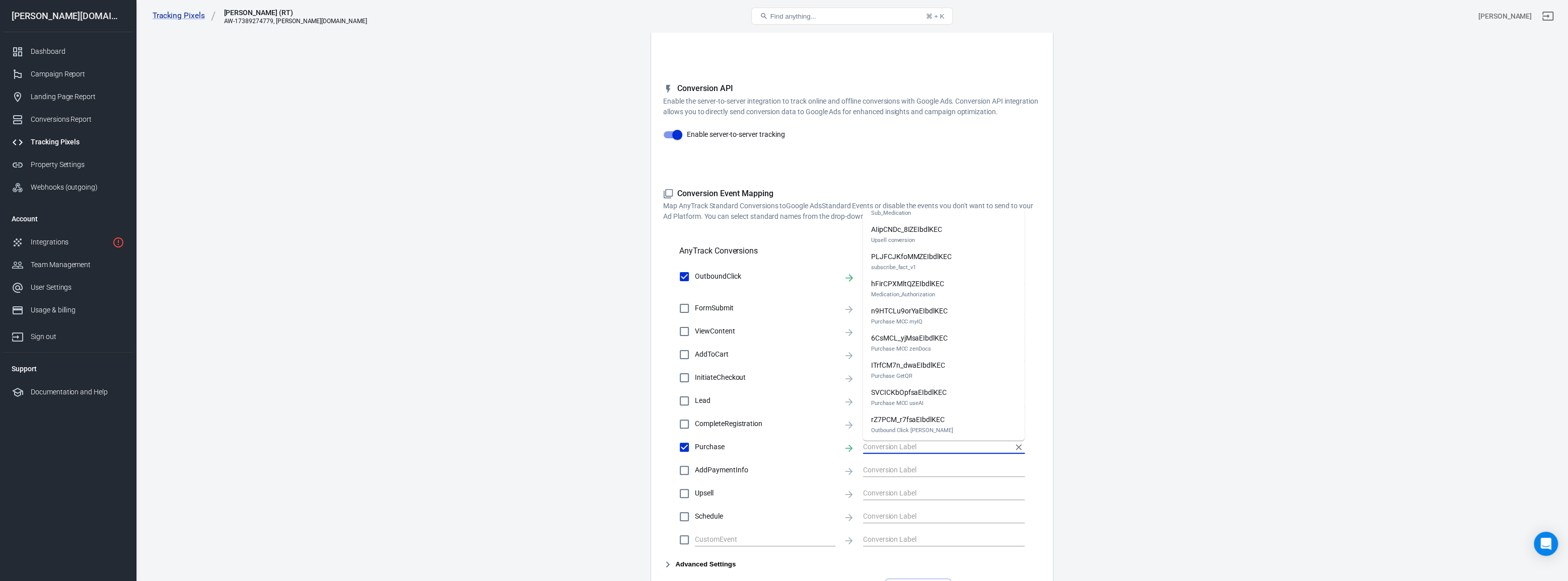
scroll to position [237, 0]
click at [1297, 231] on main "Conversions Ads Integration Settings Conversions Settings Account Connection Co…" at bounding box center [852, 268] width 1397 height 761
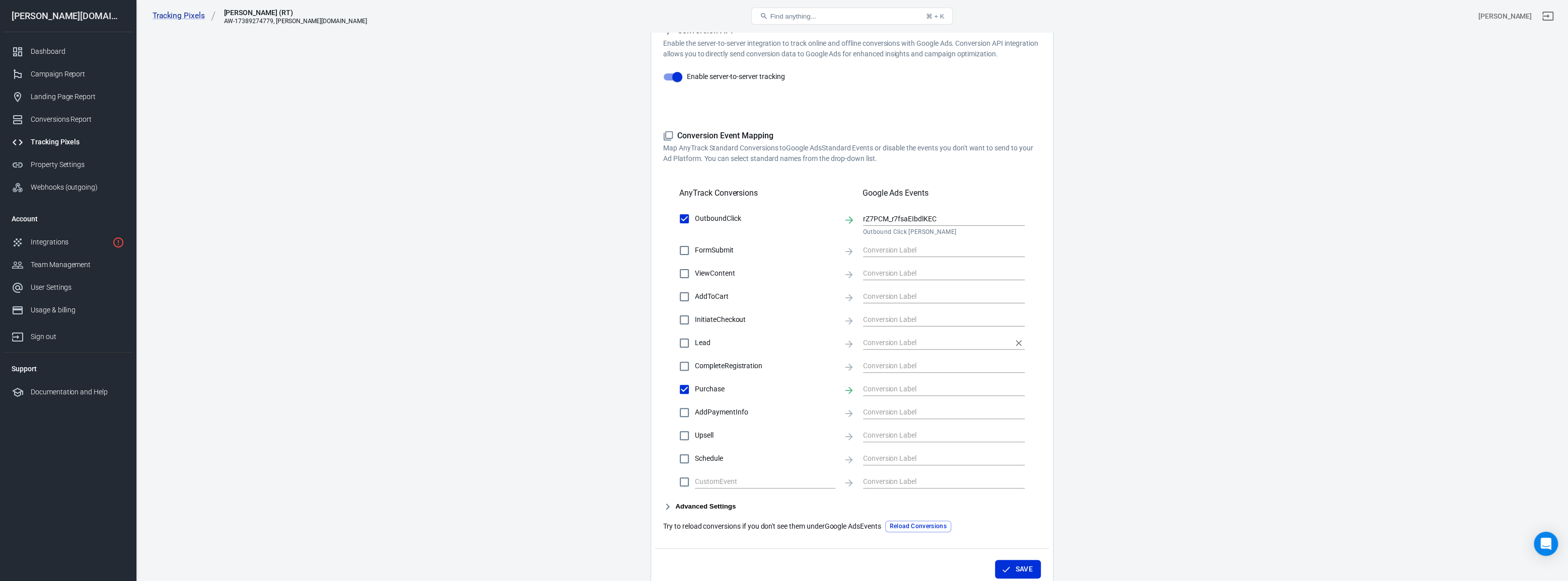
scroll to position [247, 0]
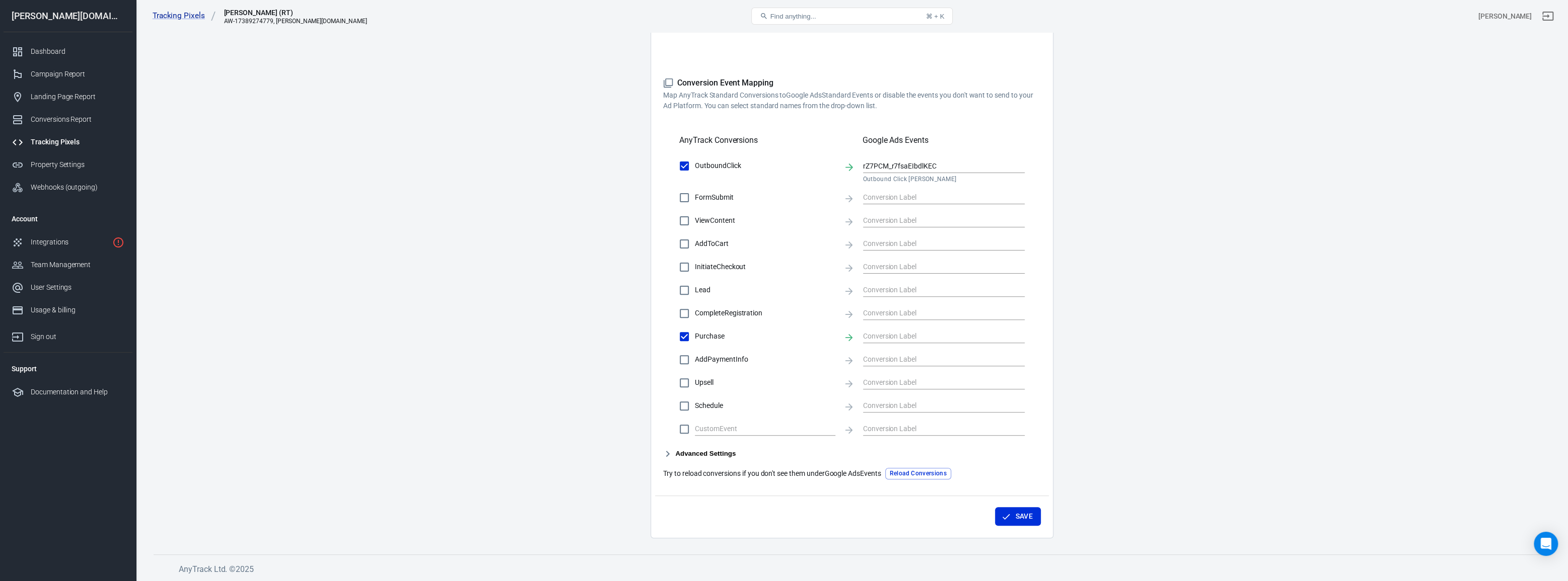
click at [687, 453] on button "Advanced Settings" at bounding box center [699, 453] width 72 height 12
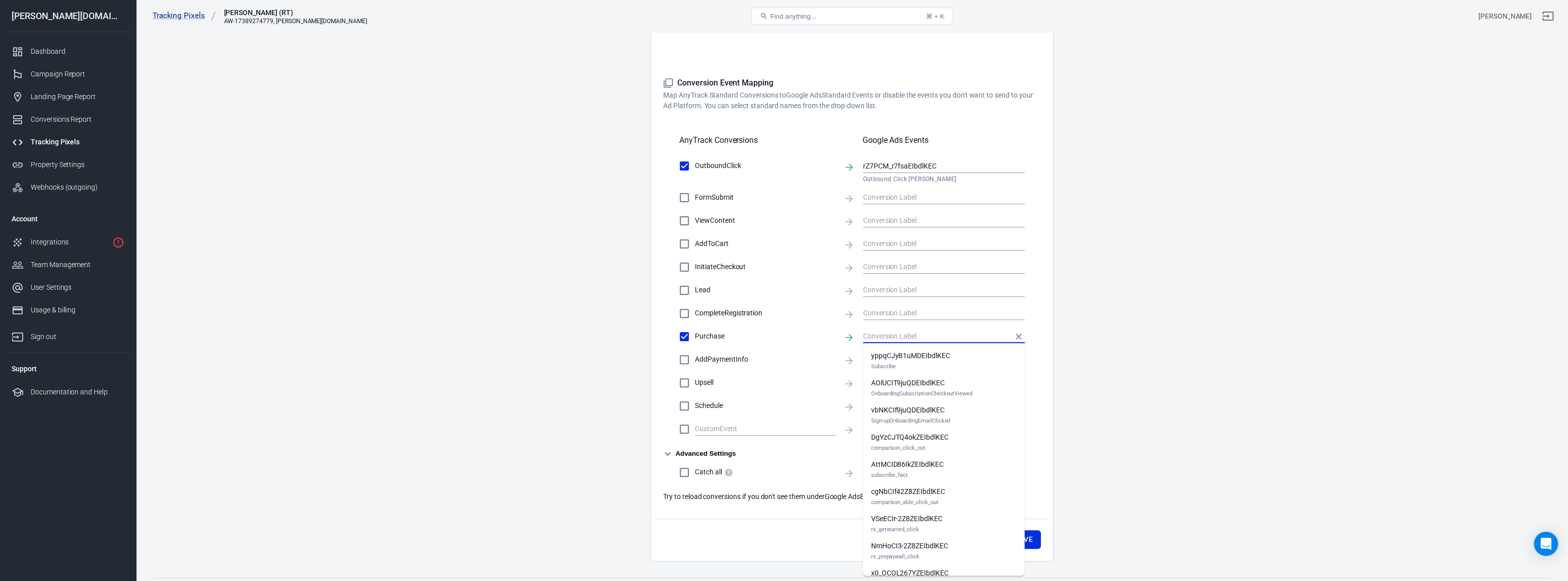
click at [936, 332] on input "text" at bounding box center [937, 336] width 147 height 13
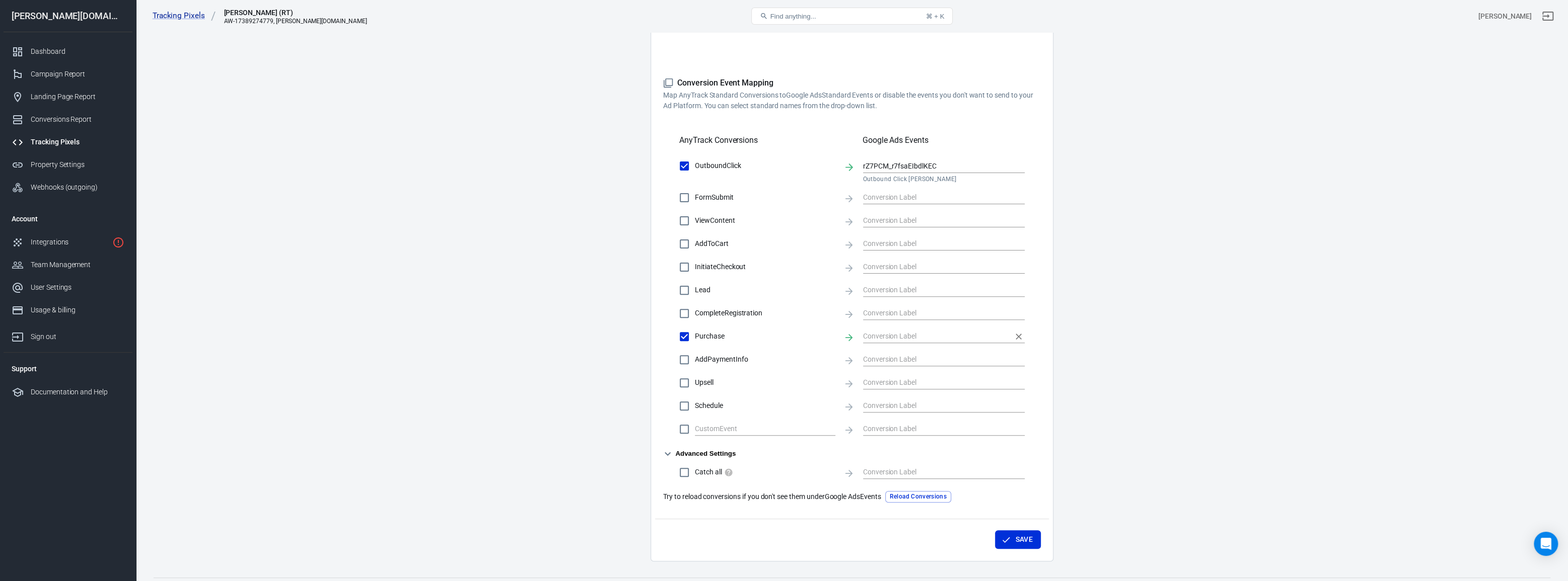
click at [909, 337] on input "text" at bounding box center [937, 336] width 147 height 13
click at [581, 448] on main "Conversions Ads Integration Settings Conversions Settings Account Connection Co…" at bounding box center [852, 170] width 1397 height 784
drag, startPoint x: 1437, startPoint y: 322, endPoint x: 1433, endPoint y: 320, distance: 4.5
click at [1437, 322] on main "Conversions Ads Integration Settings Conversions Settings Account Connection Co…" at bounding box center [852, 170] width 1397 height 784
drag, startPoint x: 1207, startPoint y: 351, endPoint x: 1205, endPoint y: 343, distance: 8.2
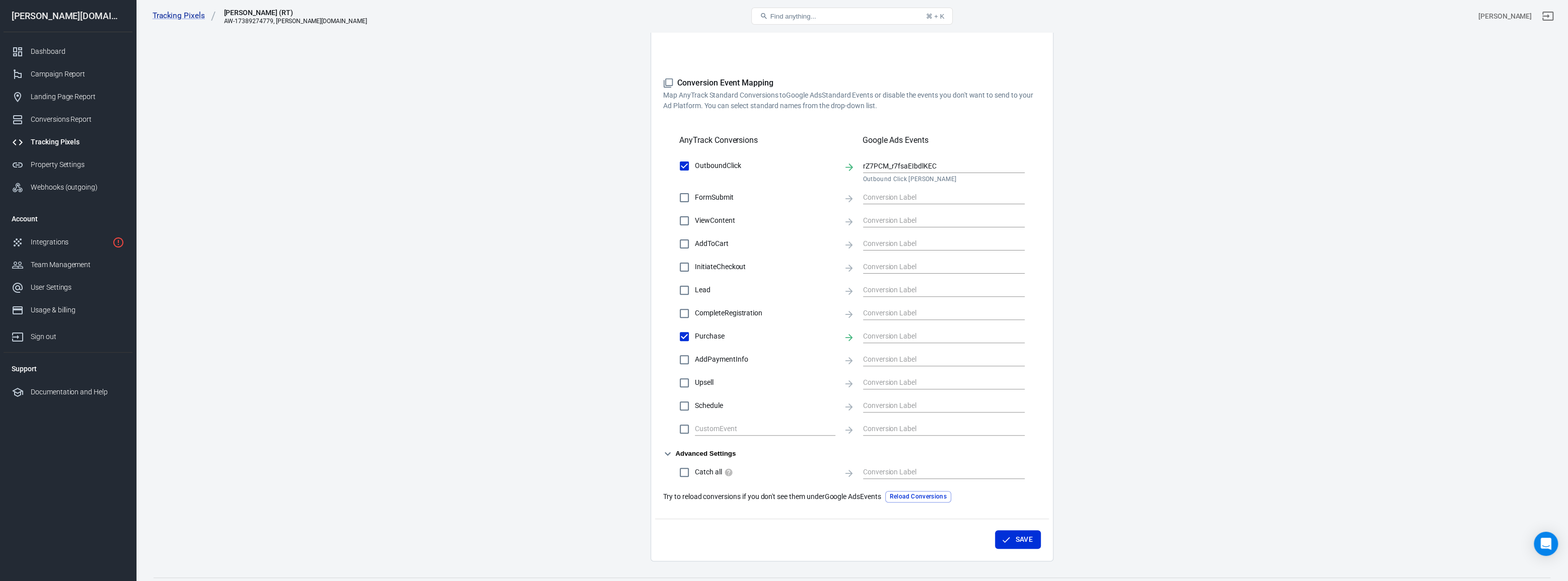
click at [1206, 347] on main "Conversions Ads Integration Settings Conversions Settings Account Connection Co…" at bounding box center [852, 170] width 1397 height 784
click at [383, 310] on main "Conversions Ads Integration Settings Conversions Settings Account Connection Co…" at bounding box center [852, 170] width 1397 height 784
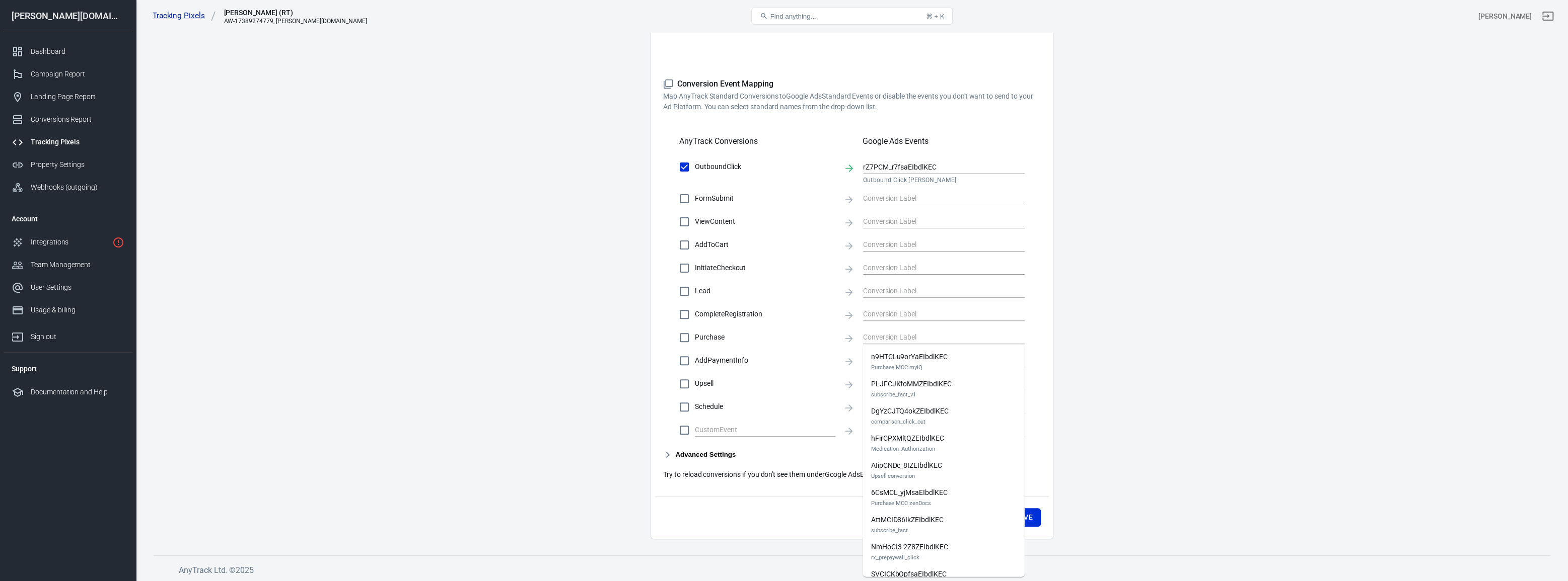
click at [908, 344] on body "Tracking Pixels BuyersReviews (RT) AW-17389274779, buyersreviews.com Find anyth…" at bounding box center [784, 184] width 1568 height 797
click at [1134, 389] on main "Conversions Ads Integration Settings Conversions Settings Account Connection Co…" at bounding box center [852, 158] width 1397 height 761
drag, startPoint x: 423, startPoint y: 396, endPoint x: 431, endPoint y: 395, distance: 8.1
click at [423, 396] on main "Conversions Ads Integration Settings Conversions Settings Account Connection Co…" at bounding box center [852, 158] width 1397 height 761
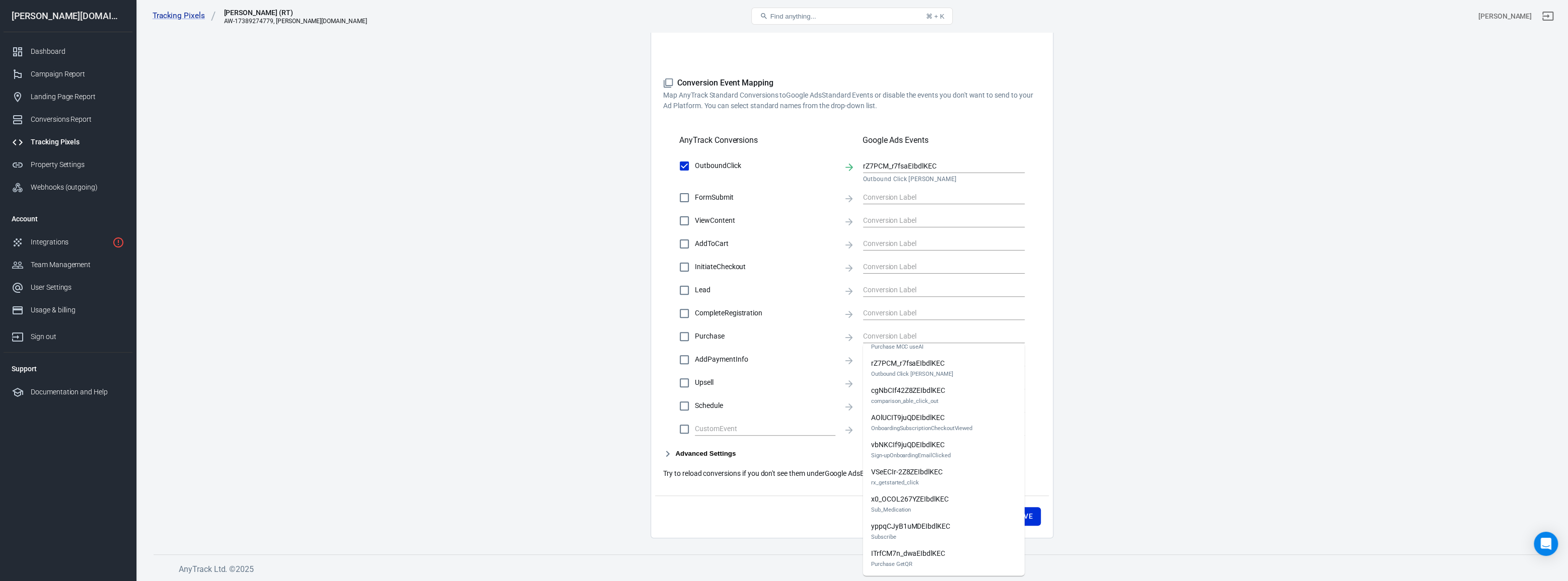
click at [567, 503] on main "Conversions Ads Integration Settings Conversions Settings Account Connection Co…" at bounding box center [852, 158] width 1397 height 761
click at [774, 471] on p "Try to reload conversions if you don't see them under Google Ads Events" at bounding box center [771, 474] width 218 height 10
drag, startPoint x: 821, startPoint y: 479, endPoint x: 1017, endPoint y: 371, distance: 223.8
click at [821, 479] on p "Try to reload conversions if you don't see them under Google Ads Events" at bounding box center [771, 474] width 218 height 10
click at [1143, 347] on main "Conversions Ads Integration Settings Conversions Settings Account Connection Co…" at bounding box center [852, 158] width 1397 height 761
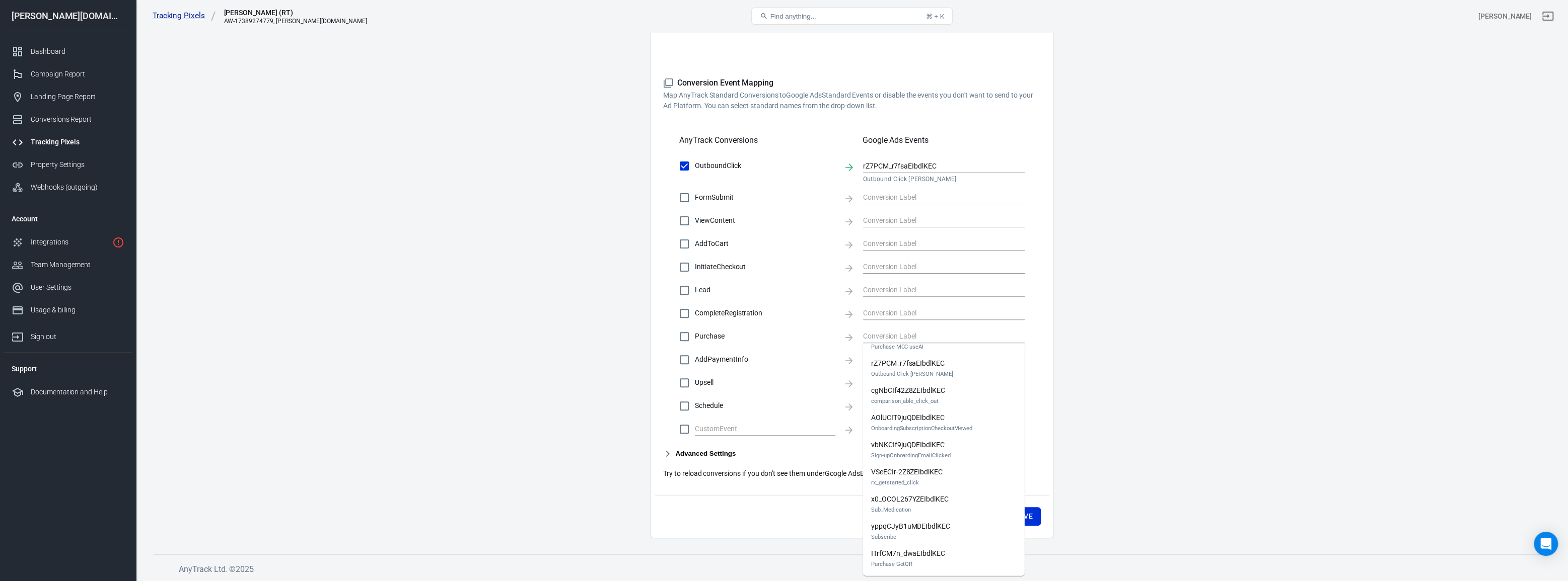
click at [1039, 360] on div "OutboundClick rZ7PCM_r7fsaEIbdlKEC Outbound Click BuyersReviews FormSubmit View…" at bounding box center [851, 297] width 377 height 284
click at [941, 322] on div "CompleteRegistration" at bounding box center [852, 313] width 346 height 21
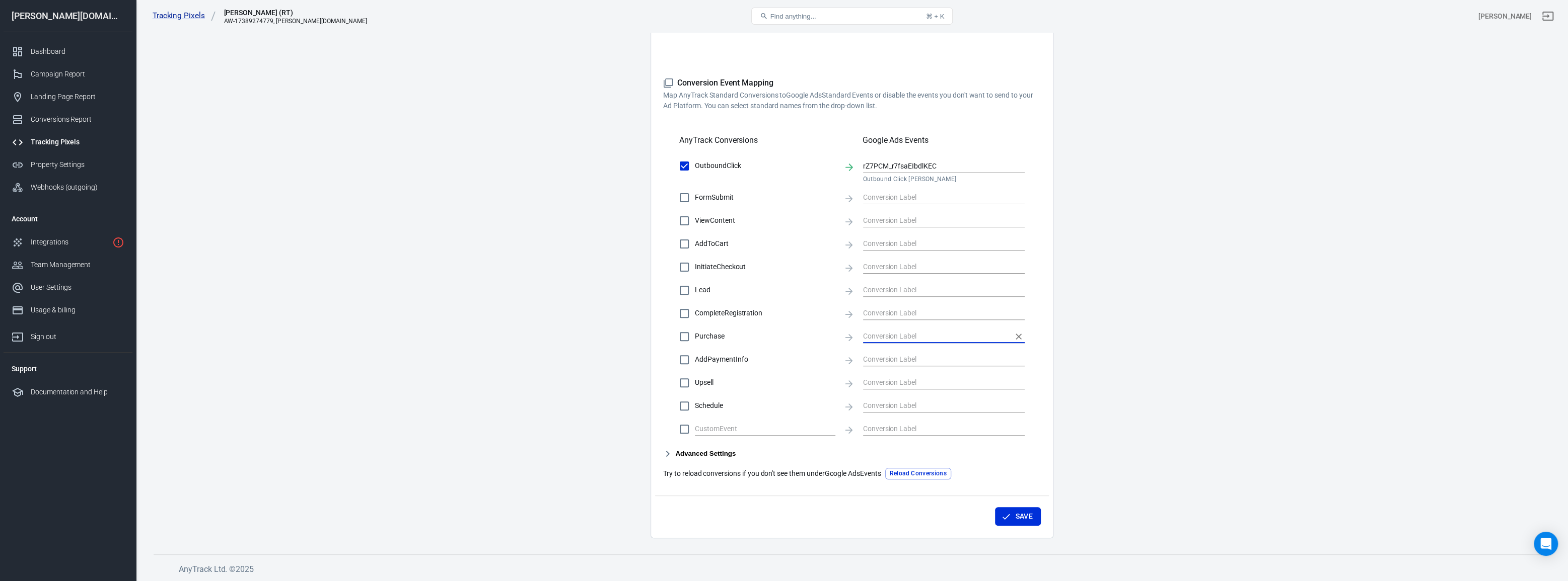
click at [917, 330] on input "text" at bounding box center [937, 336] width 147 height 13
click at [513, 354] on main "Conversions Ads Integration Settings Conversions Settings Account Connection Co…" at bounding box center [852, 158] width 1397 height 761
click at [920, 476] on button "Reload Conversions" at bounding box center [918, 474] width 66 height 11
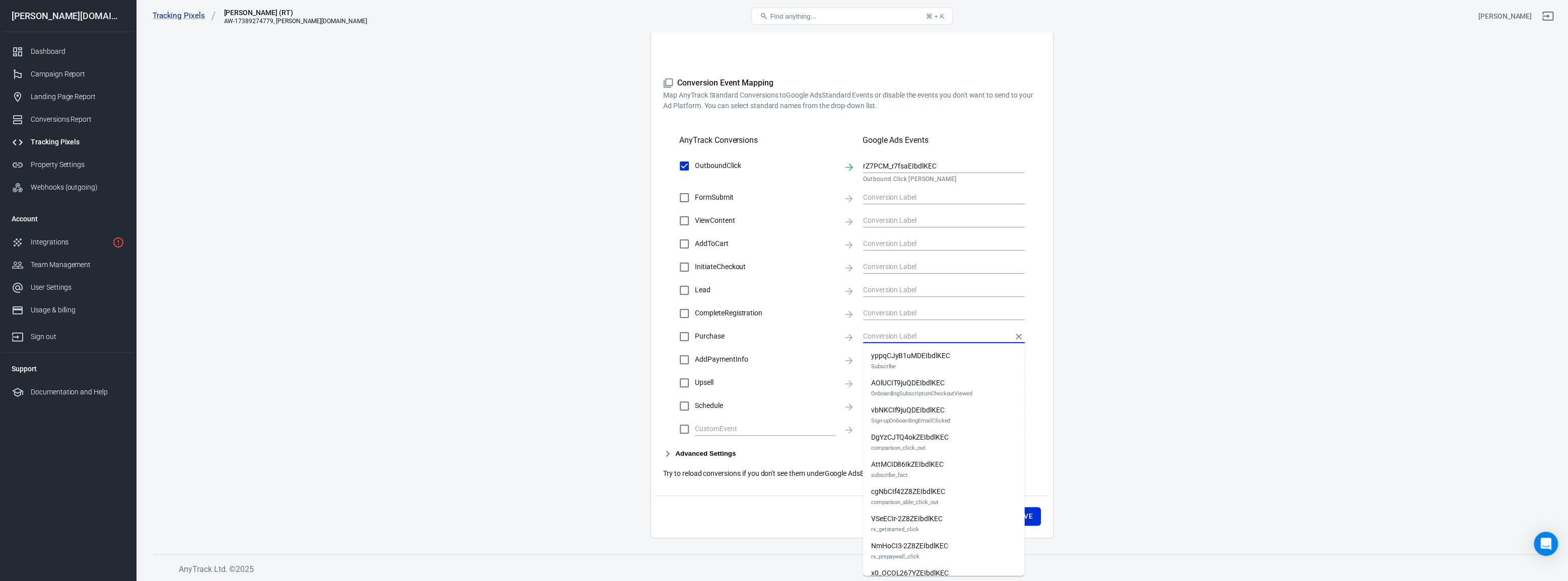
click at [936, 331] on input "text" at bounding box center [937, 336] width 147 height 13
checkbox input "true"
type input "p"
click at [135, 516] on nav "buyersreviews.com Dashboard Campaign Report Landing Page Report Conversions Rep…" at bounding box center [68, 290] width 136 height 581
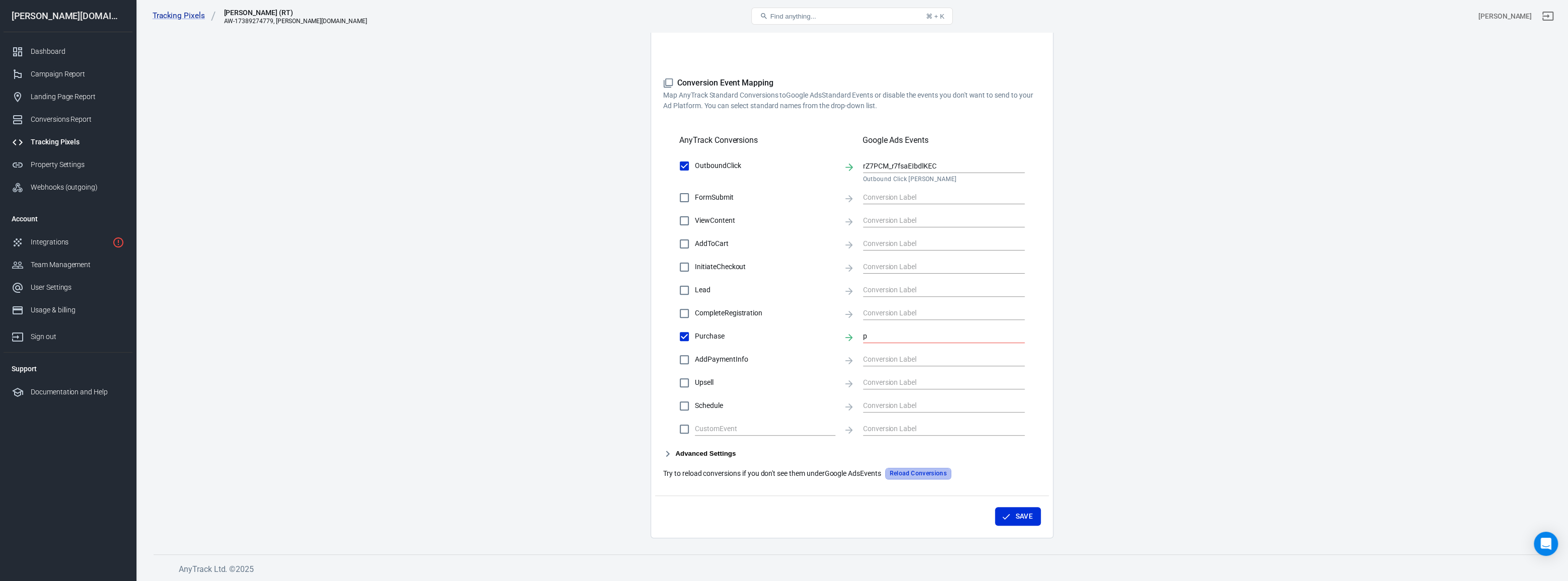
click at [948, 474] on button "Reload Conversions" at bounding box center [918, 474] width 66 height 11
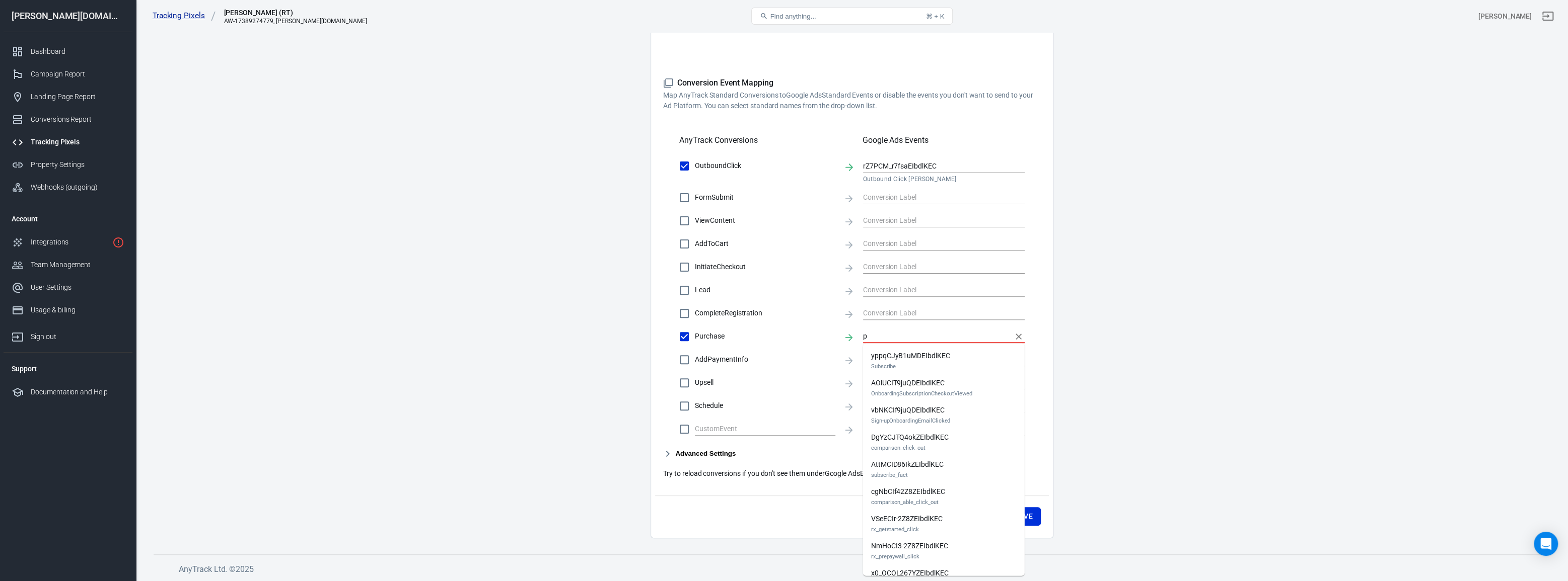
click at [899, 338] on input "p" at bounding box center [937, 336] width 147 height 13
checkbox input "false"
checkbox input "true"
type input "p"
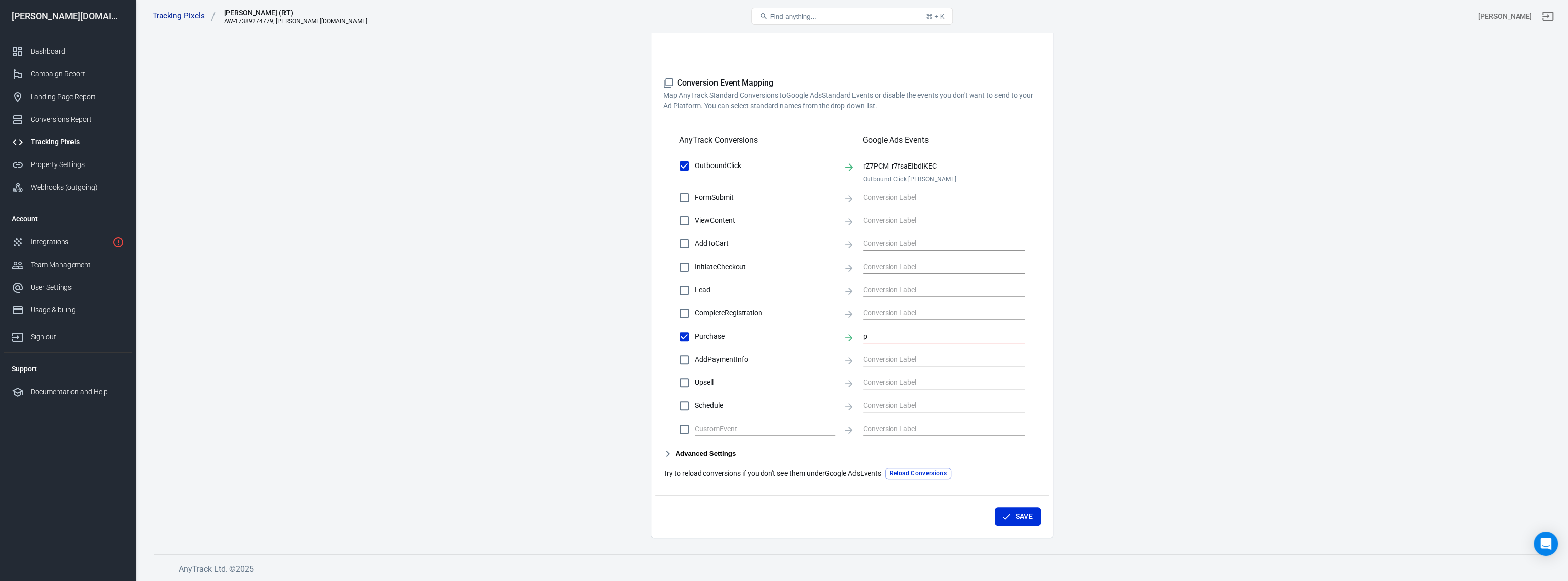
click at [194, 147] on main "Conversions Ads Integration Settings Conversions Settings Account Connection Co…" at bounding box center [852, 158] width 1397 height 761
click at [915, 339] on input "p" at bounding box center [937, 336] width 147 height 13
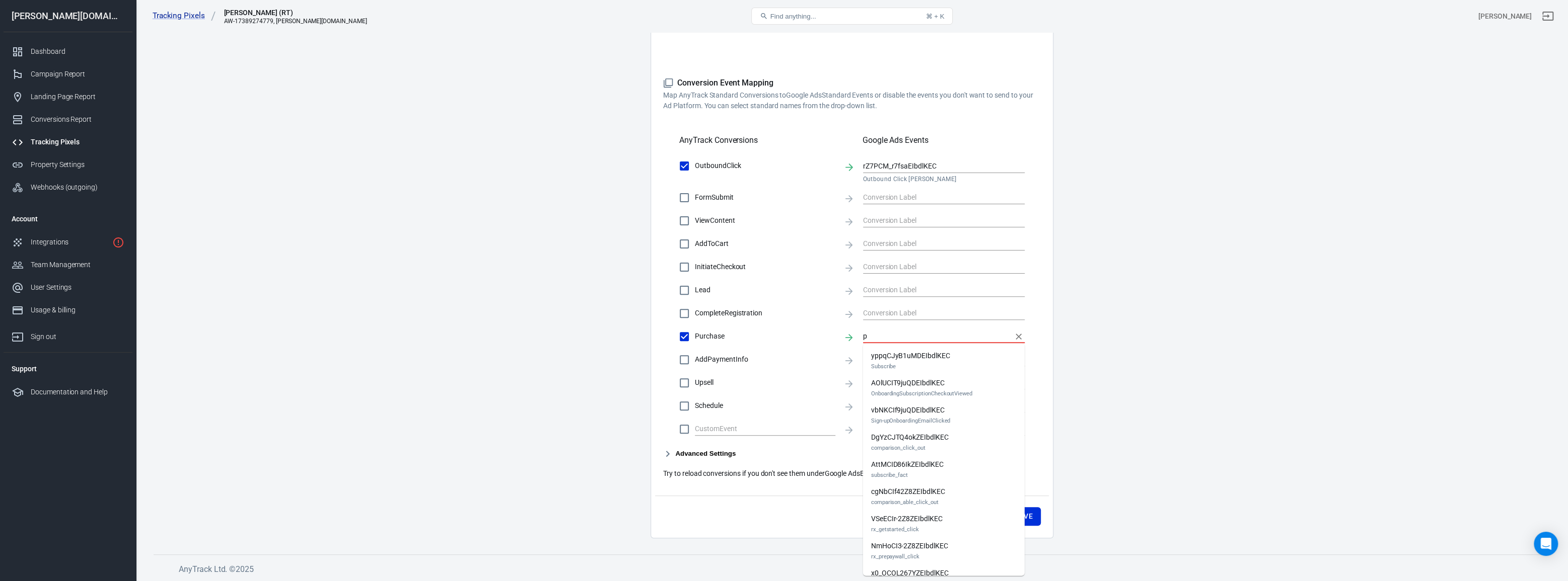
checkbox input "false"
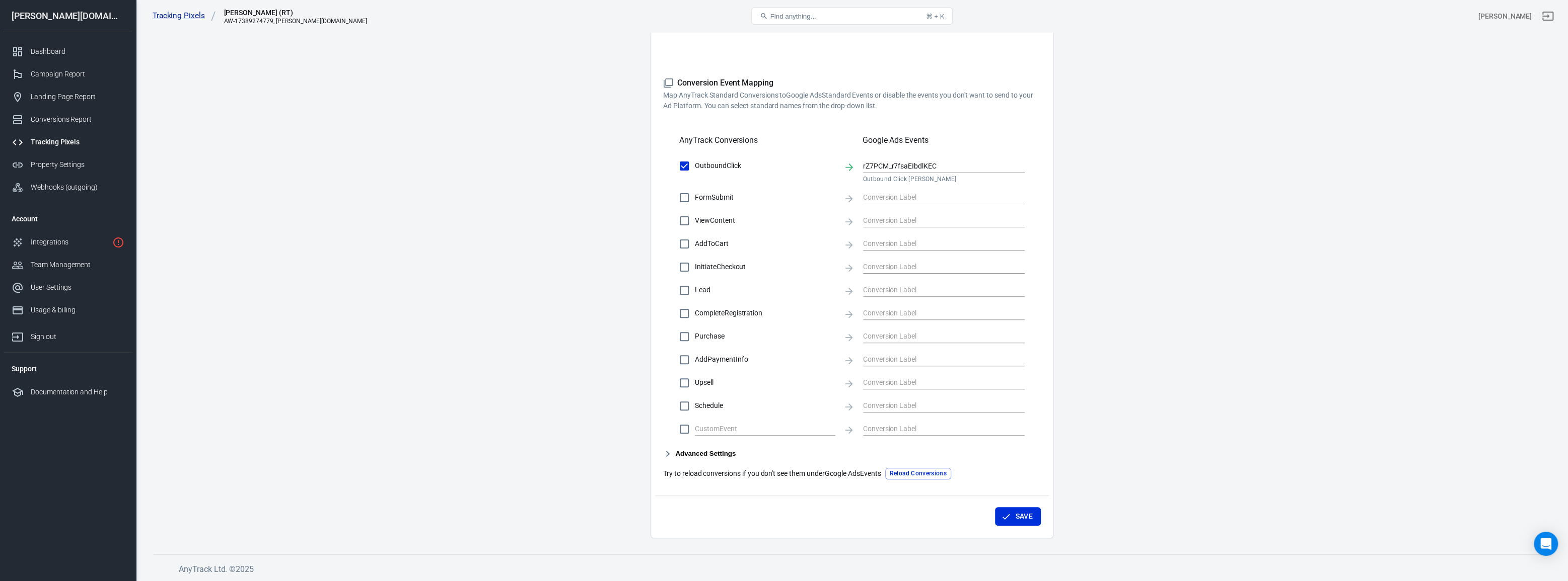
drag, startPoint x: 809, startPoint y: 460, endPoint x: 925, endPoint y: 488, distance: 119.3
click at [809, 460] on div "Conversion Event Mapping Map AnyTrack Standard Conversions to Google Ads Standa…" at bounding box center [851, 278] width 377 height 401
click at [937, 469] on button "Reload Conversions" at bounding box center [918, 474] width 66 height 11
click at [715, 336] on span "Purchase" at bounding box center [766, 335] width 141 height 10
click at [695, 336] on input "Purchase" at bounding box center [684, 336] width 21 height 21
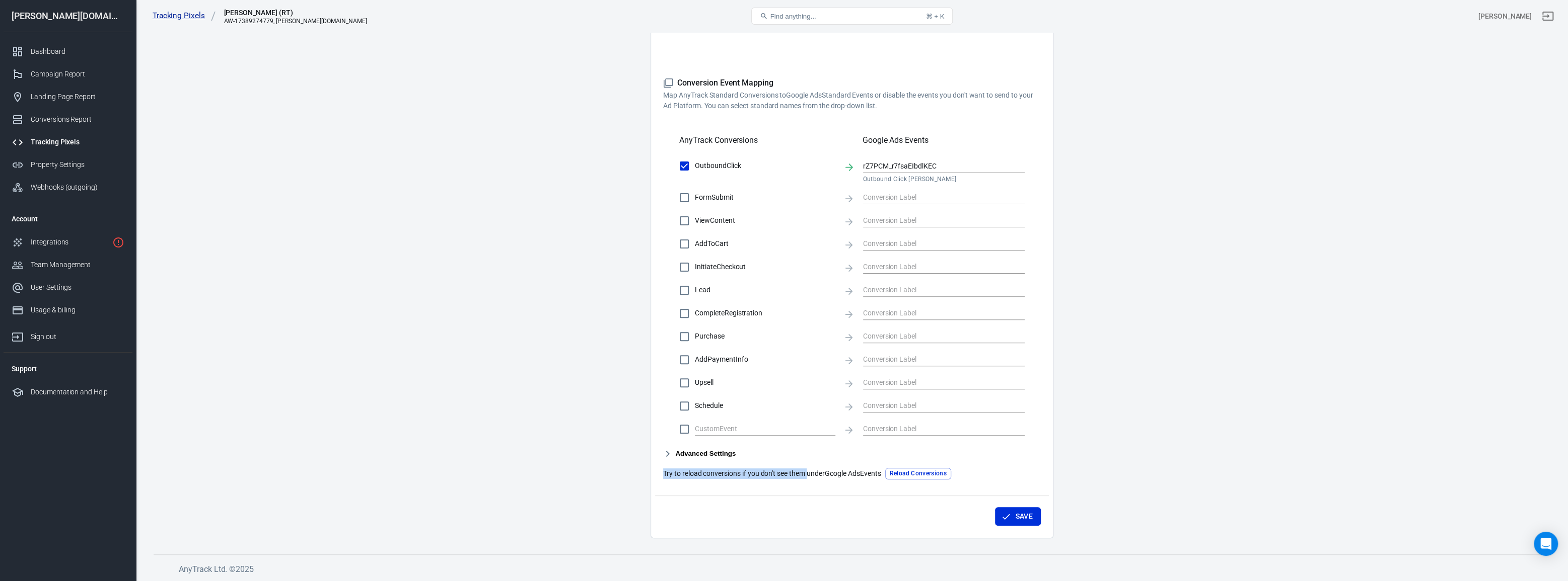
checkbox input "true"
click at [919, 335] on input "text" at bounding box center [937, 336] width 147 height 13
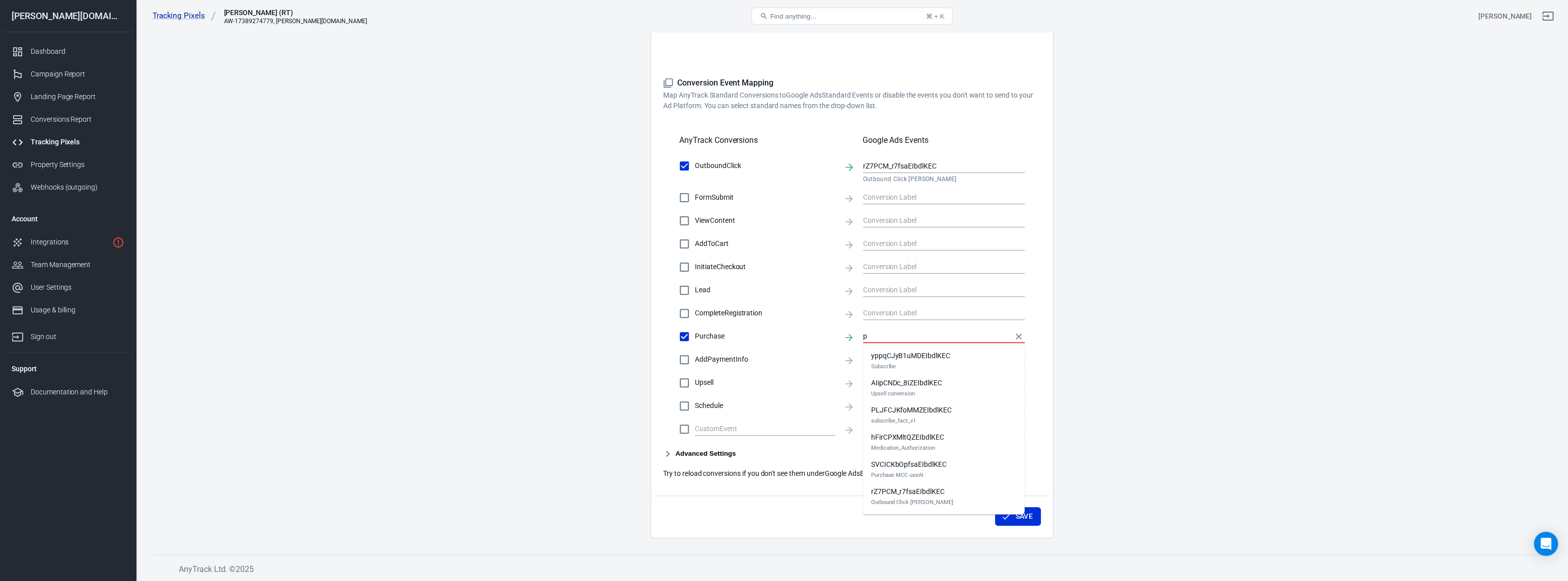
type input "p"
click at [557, 434] on main "Conversions Ads Integration Settings Conversions Settings Account Connection Co…" at bounding box center [852, 158] width 1397 height 761
click at [83, 343] on link "Sign out" at bounding box center [68, 335] width 129 height 27
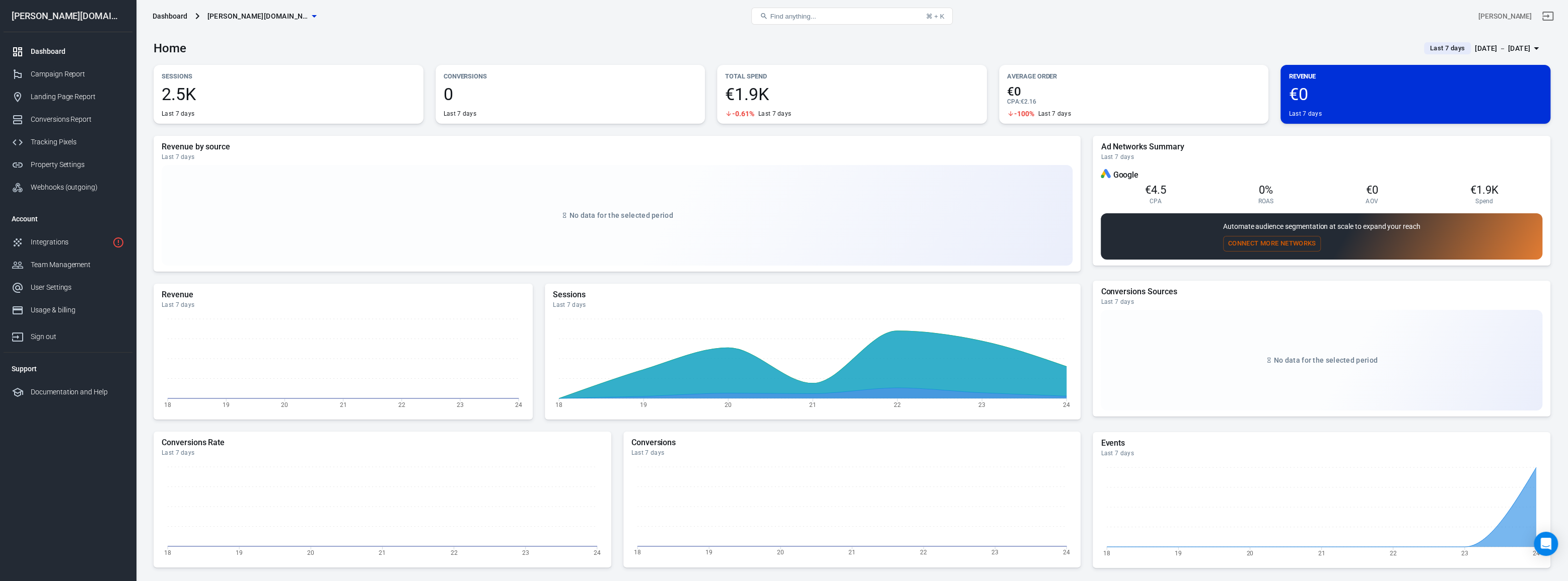
click at [338, 83] on div "Sessions 2.5K Last 7 days" at bounding box center [288, 95] width 270 height 59
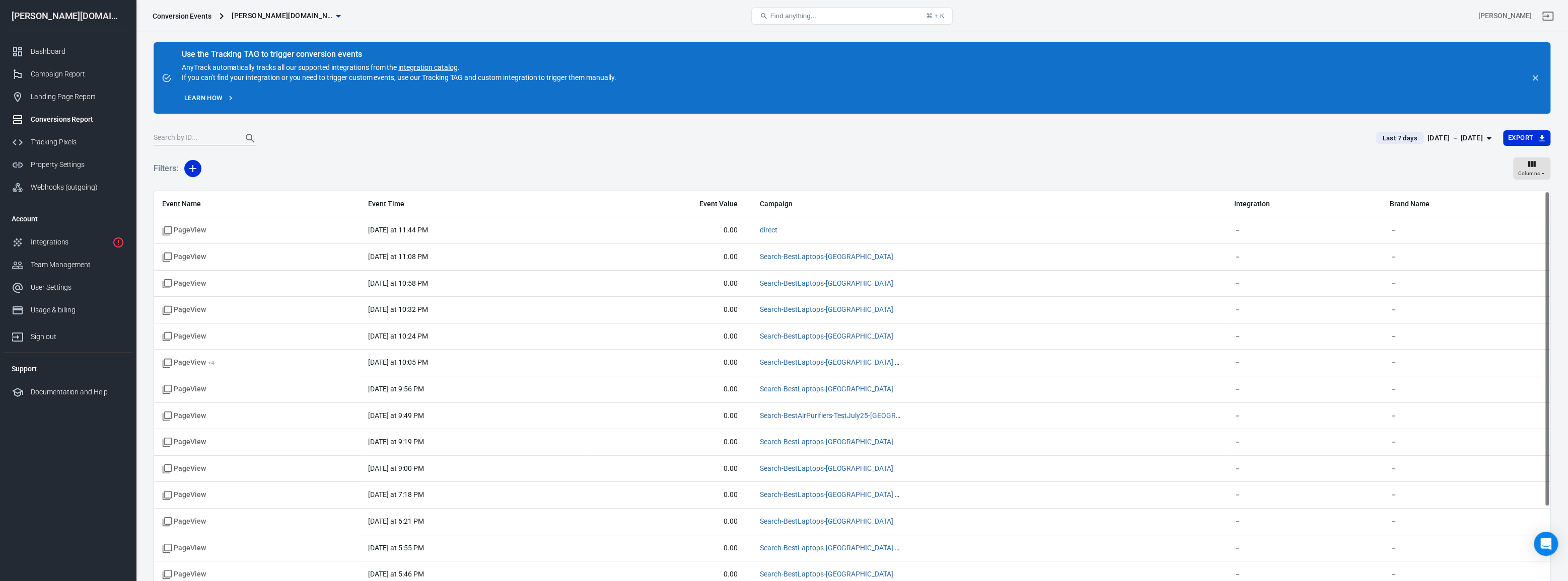
click at [300, 148] on div "Last 7 days [DATE] － [DATE] Export" at bounding box center [852, 142] width 1397 height 25
click at [83, 171] on link "Property Settings" at bounding box center [68, 165] width 129 height 22
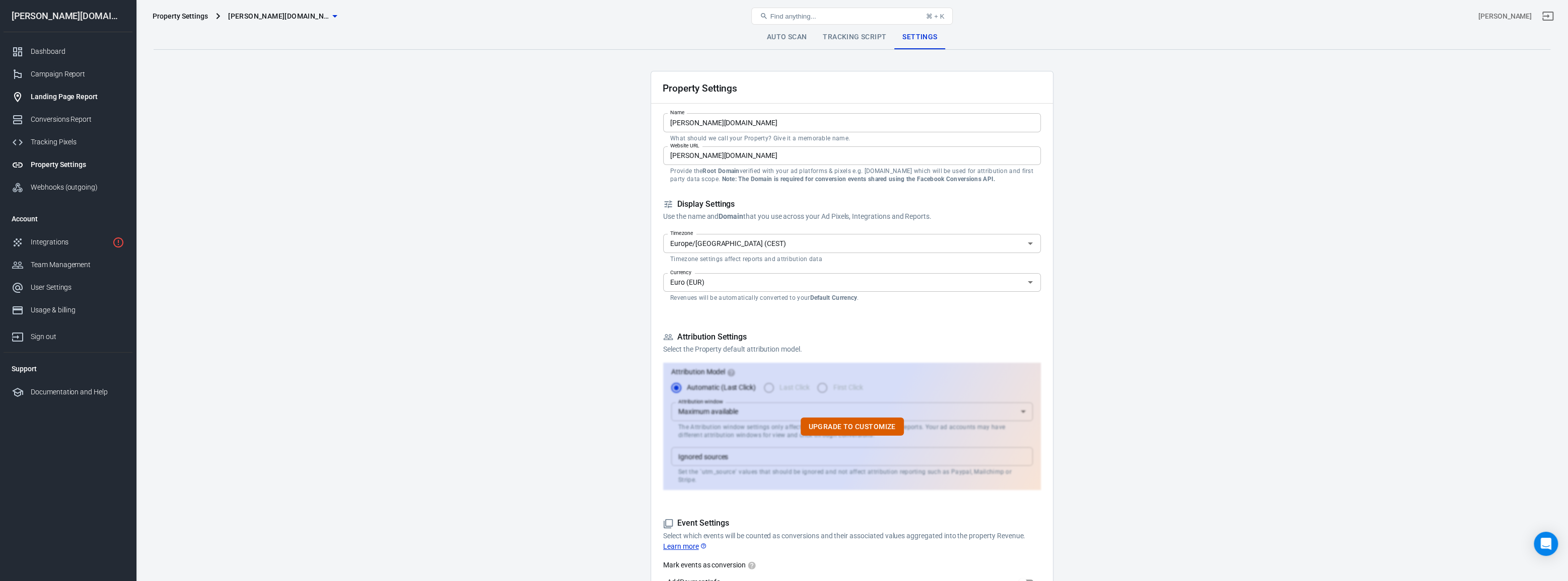
click at [83, 95] on div "Landing Page Report" at bounding box center [77, 96] width 94 height 10
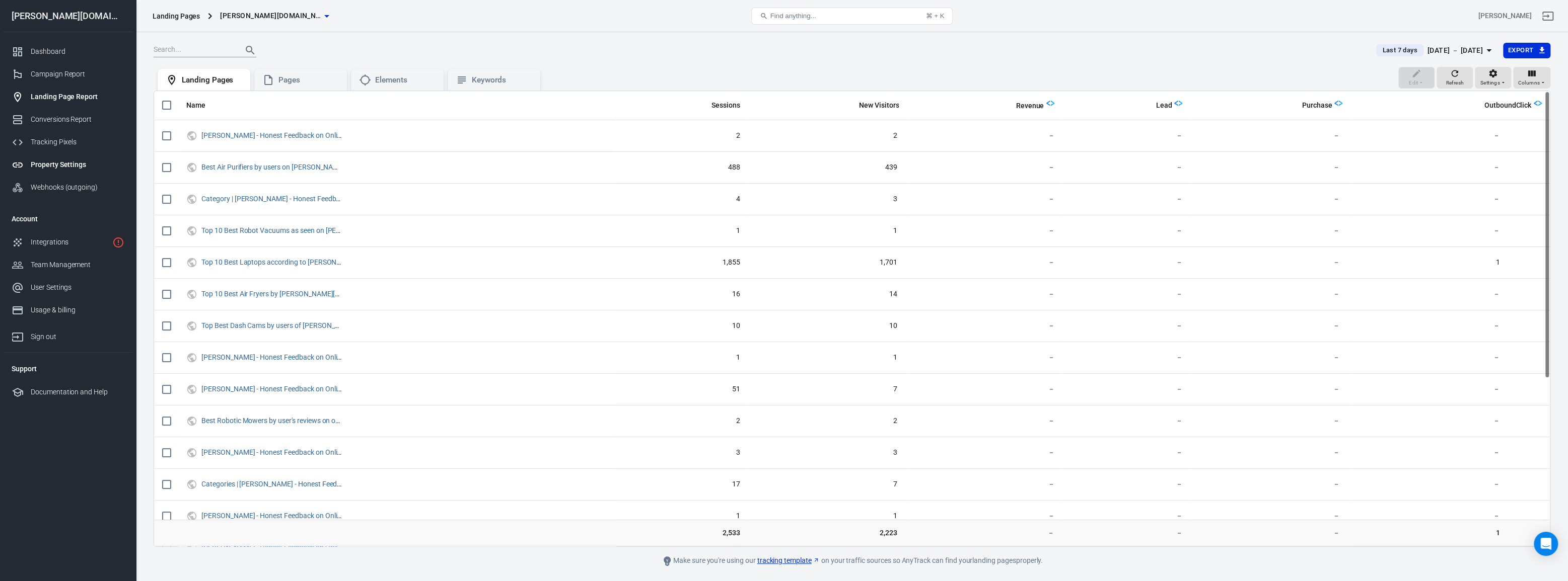
click at [67, 172] on link "Property Settings" at bounding box center [68, 165] width 129 height 22
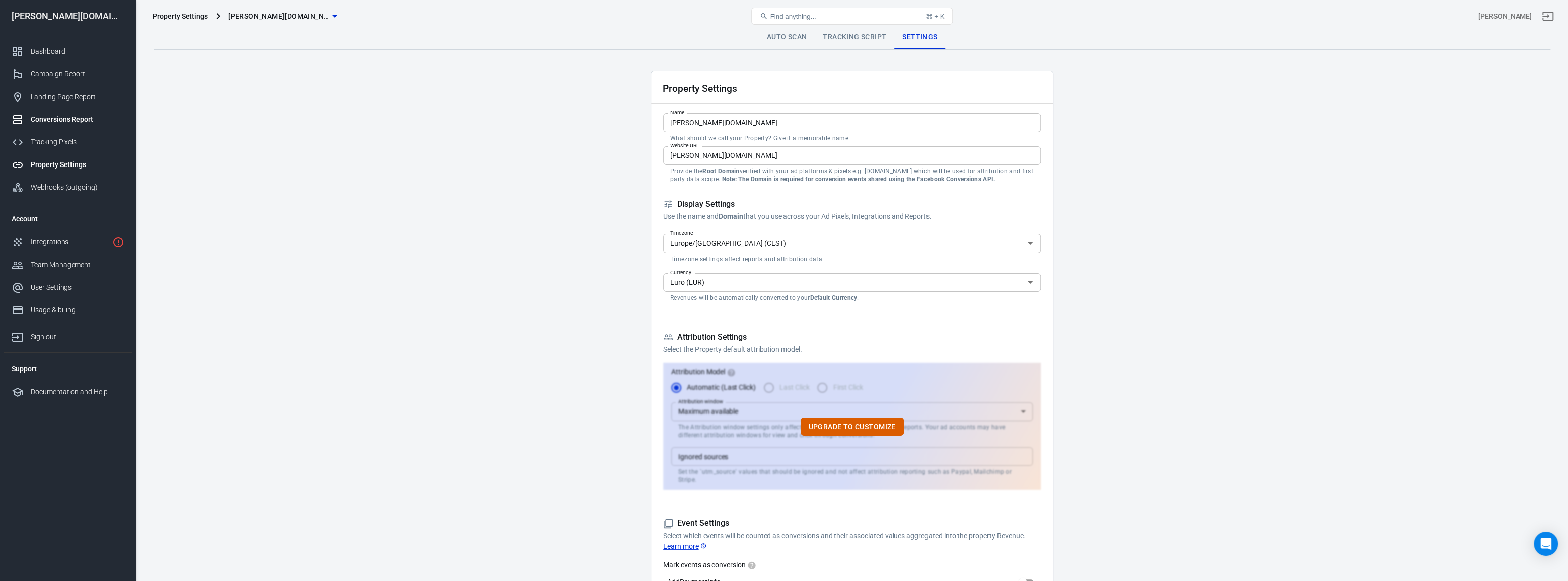
click at [74, 123] on div "Conversions Report" at bounding box center [77, 119] width 94 height 10
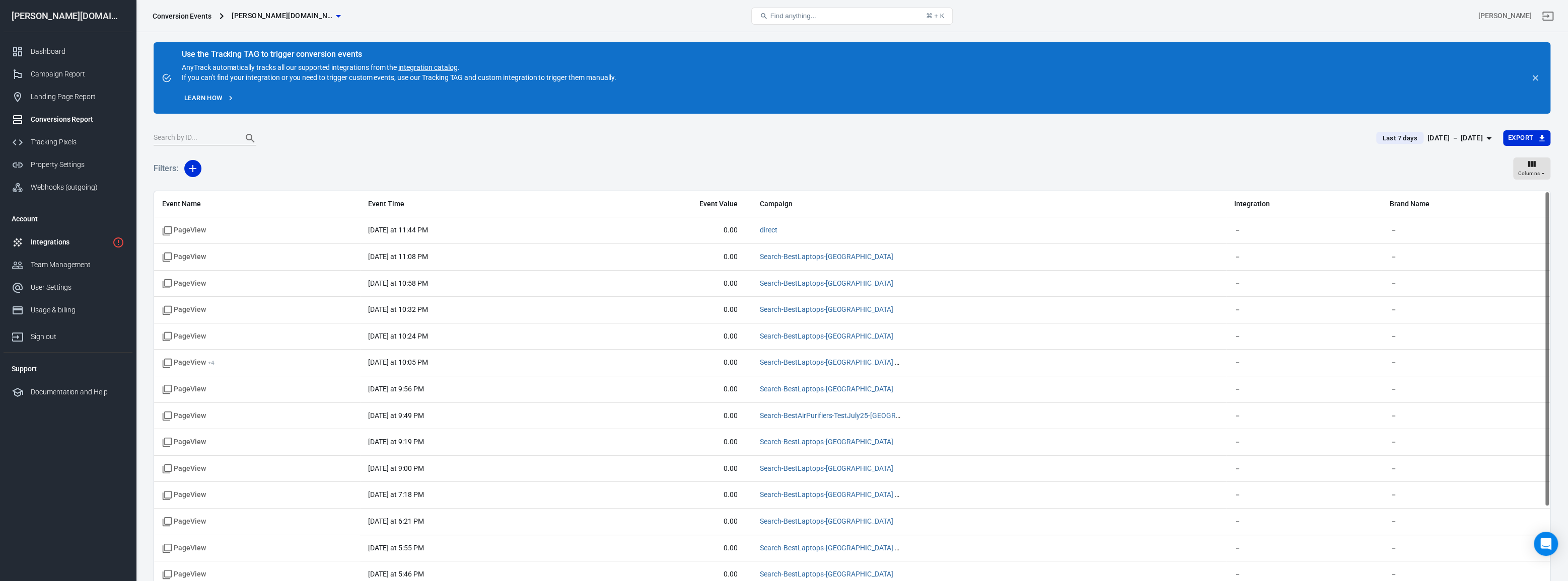
click at [83, 237] on div "Integrations" at bounding box center [70, 242] width 78 height 10
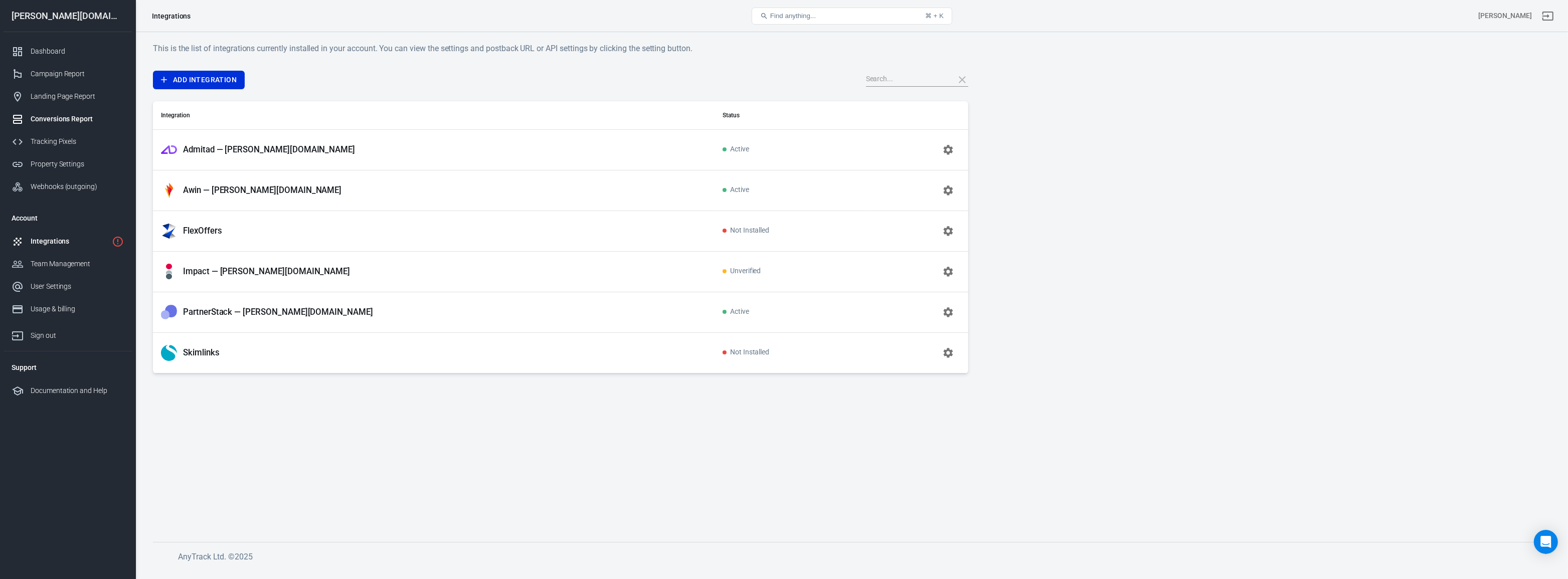
click at [91, 115] on div "Conversions Report" at bounding box center [77, 118] width 93 height 10
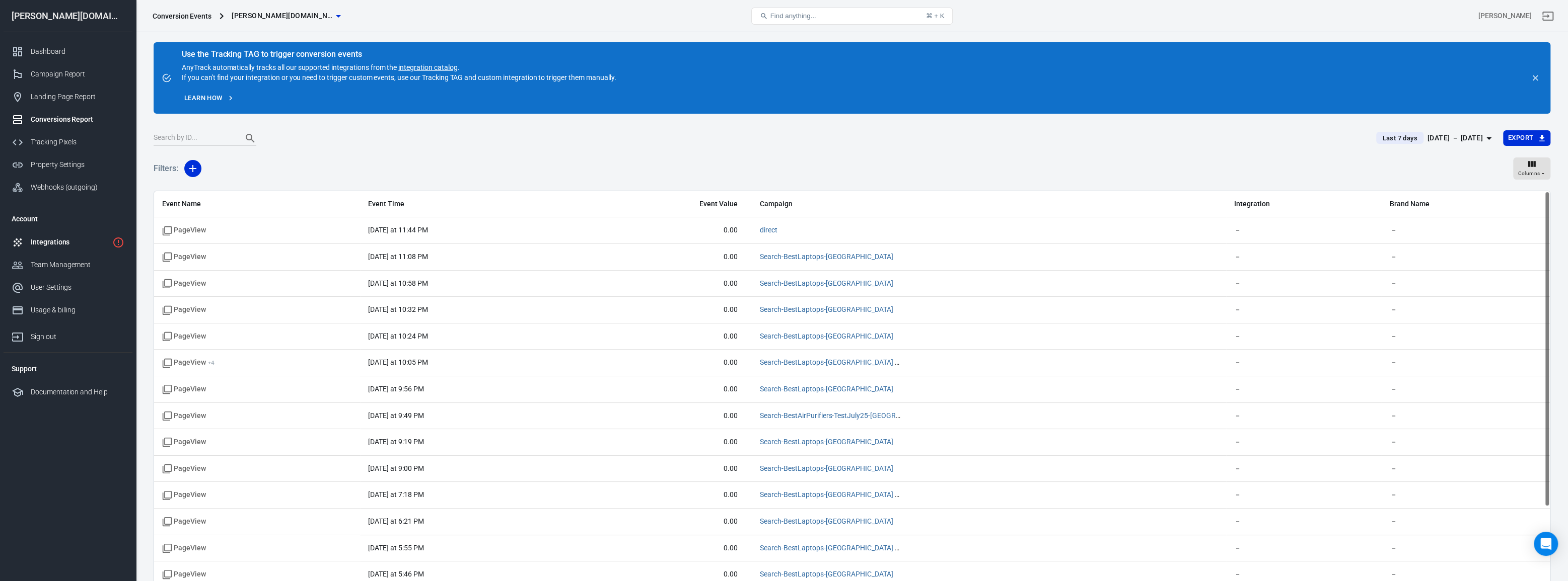
click at [51, 234] on link "Integrations" at bounding box center [68, 242] width 129 height 22
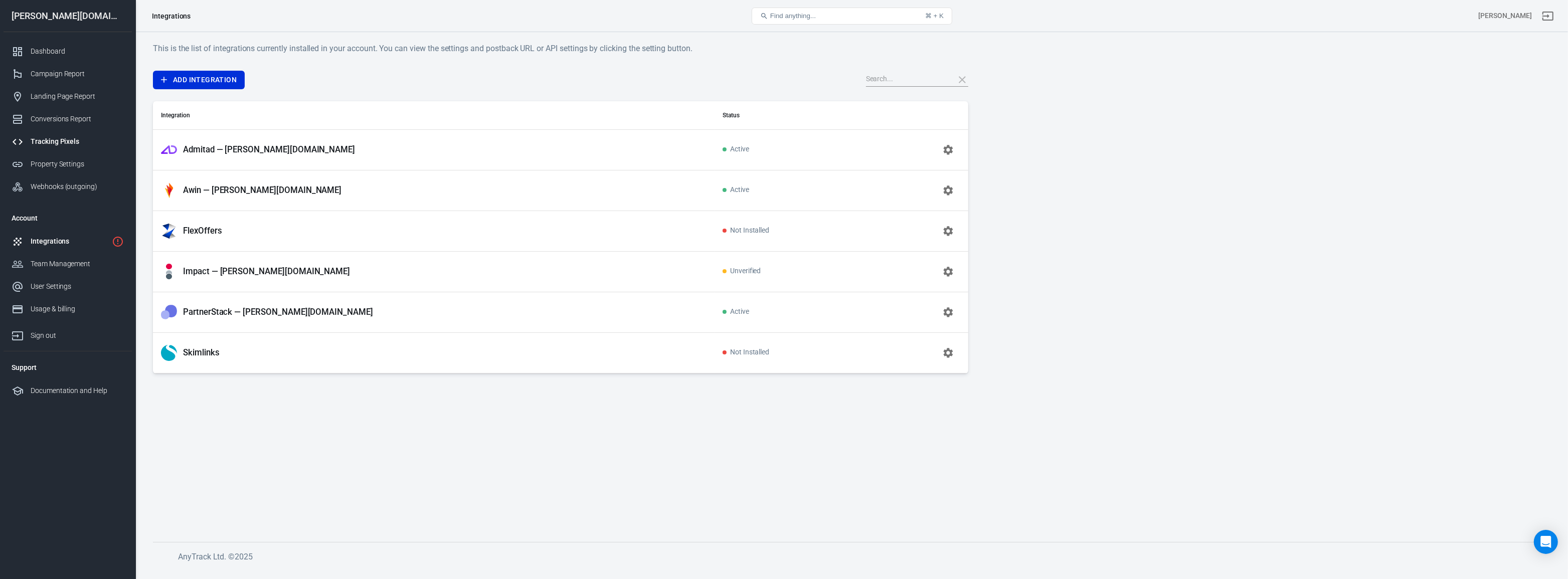
click at [79, 140] on div "Tracking Pixels" at bounding box center [77, 141] width 93 height 10
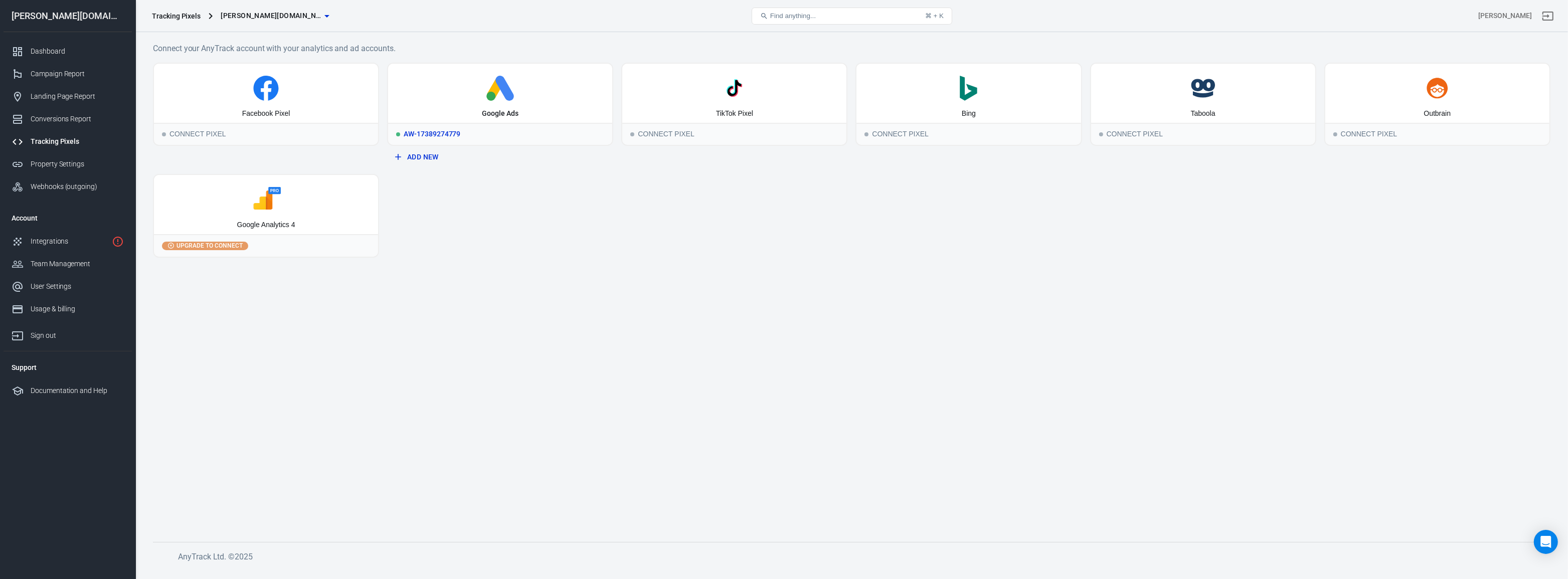
click at [576, 106] on div "Google Ads" at bounding box center [500, 93] width 224 height 59
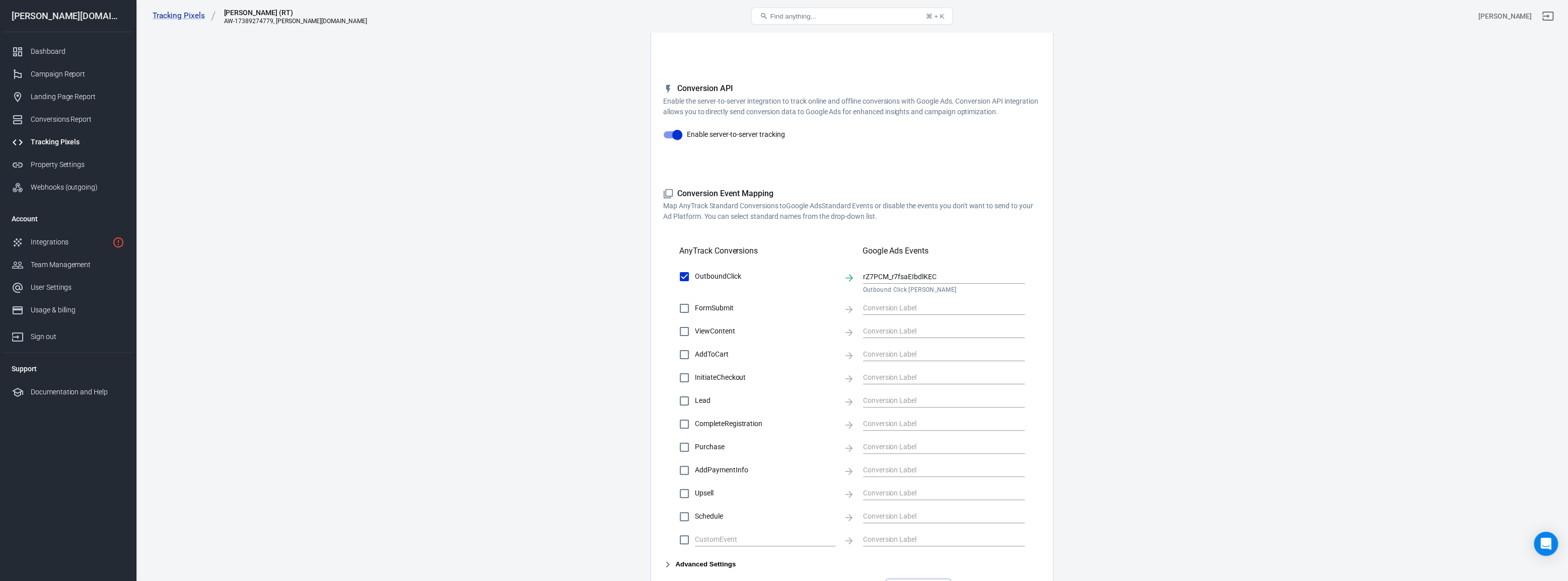
scroll to position [247, 0]
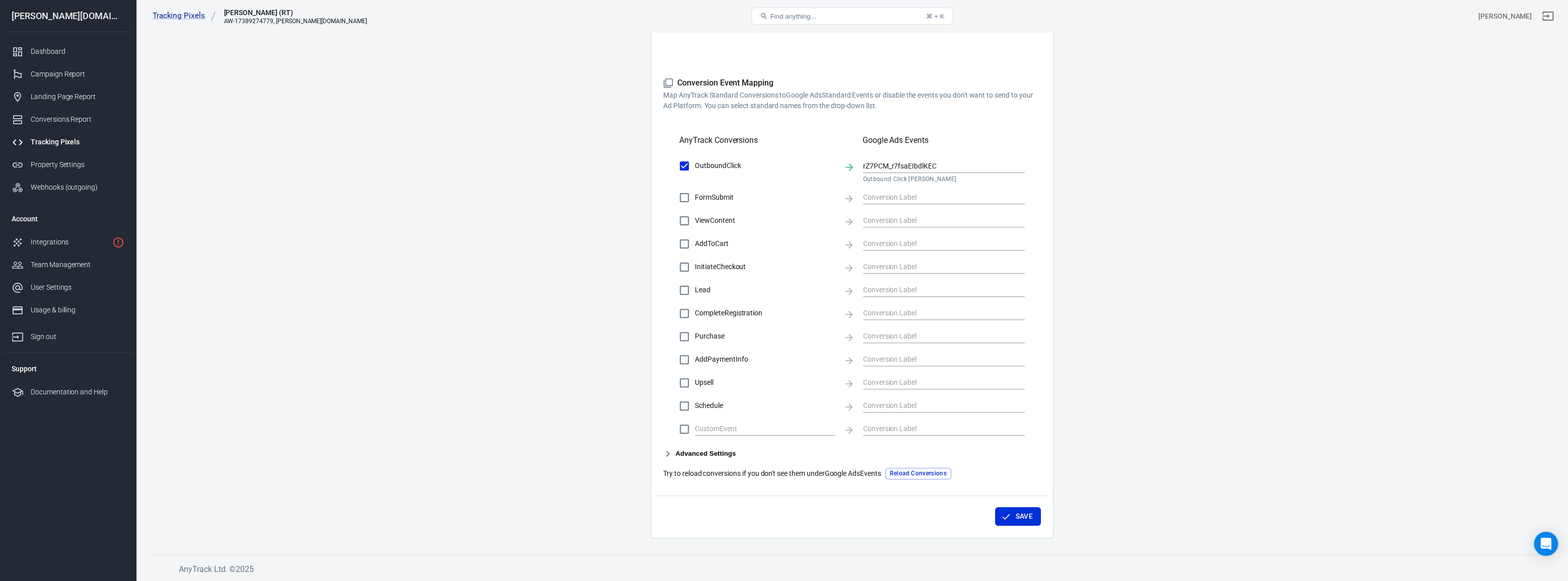
click at [716, 335] on span "Purchase" at bounding box center [766, 335] width 141 height 10
click at [695, 335] on input "Purchase" at bounding box center [684, 336] width 21 height 21
checkbox input "true"
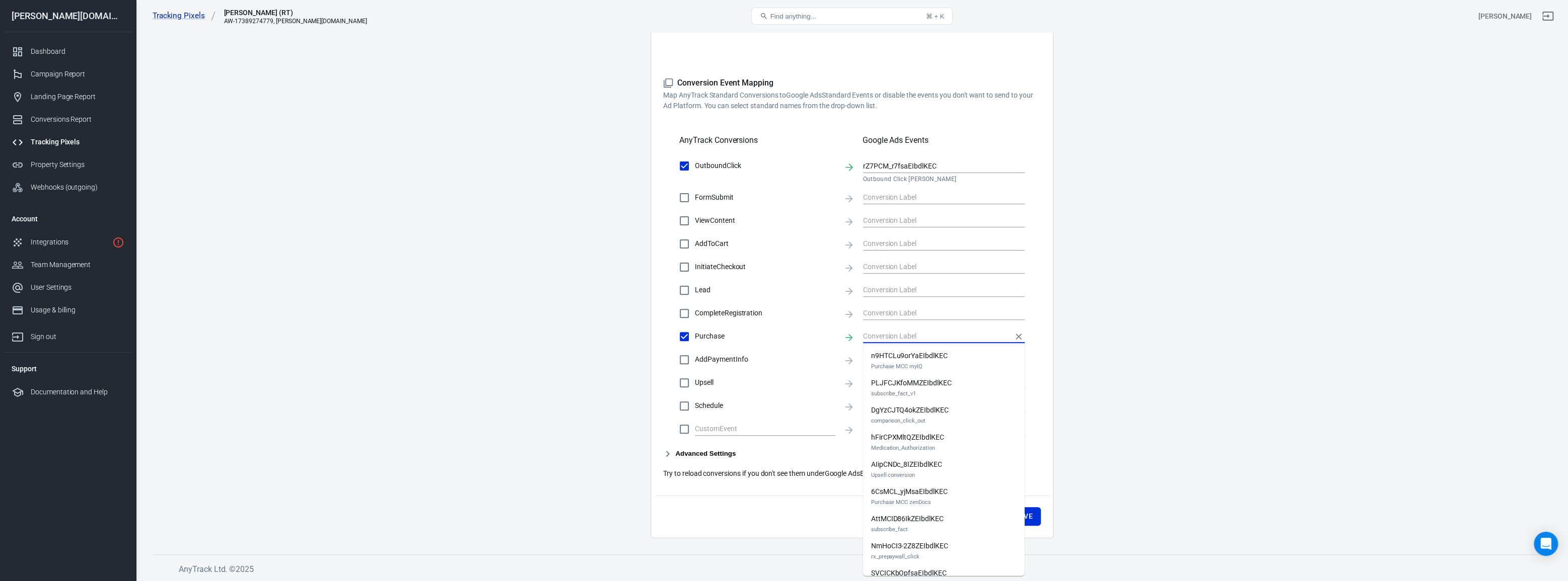
click at [904, 335] on input "text" at bounding box center [937, 336] width 147 height 13
type input "p"
click at [1156, 222] on main "Conversions Ads Integration Settings Conversions Settings Account Connection Co…" at bounding box center [852, 158] width 1397 height 761
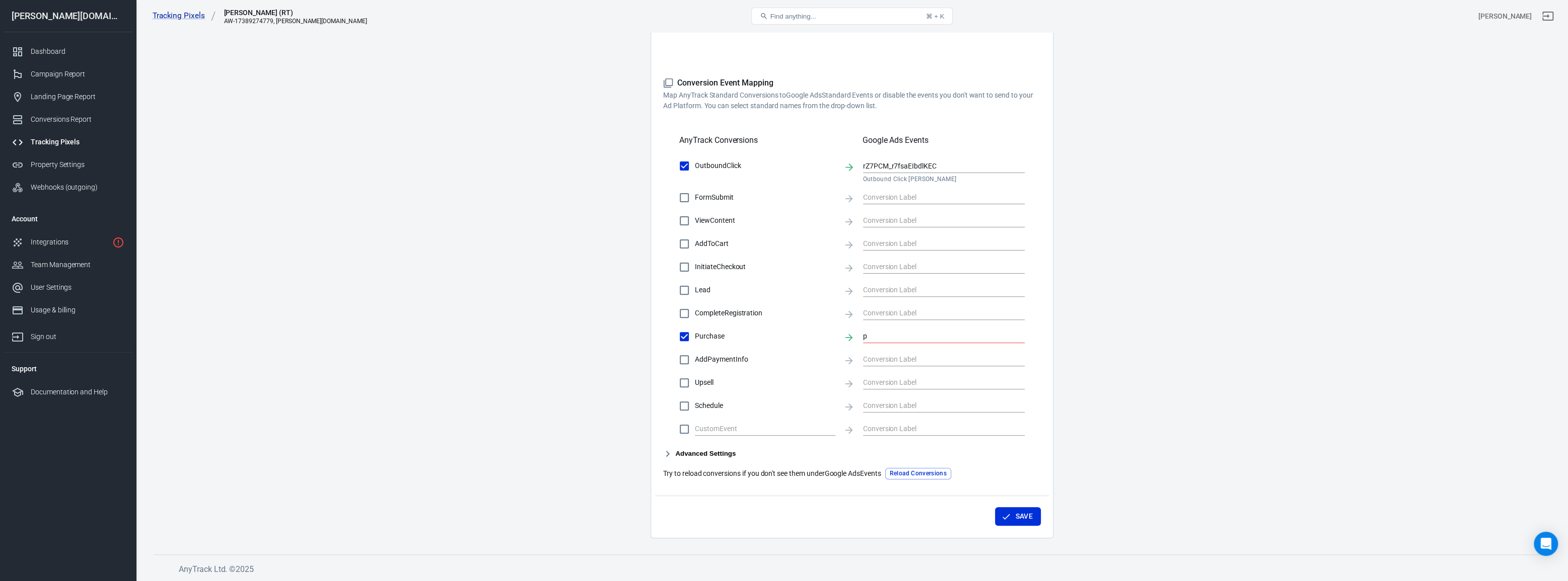
click at [955, 324] on div "OutboundClick rZ7PCM_r7fsaEIbdlKEC Outbound Click [PERSON_NAME] FormSubmit View…" at bounding box center [851, 297] width 377 height 284
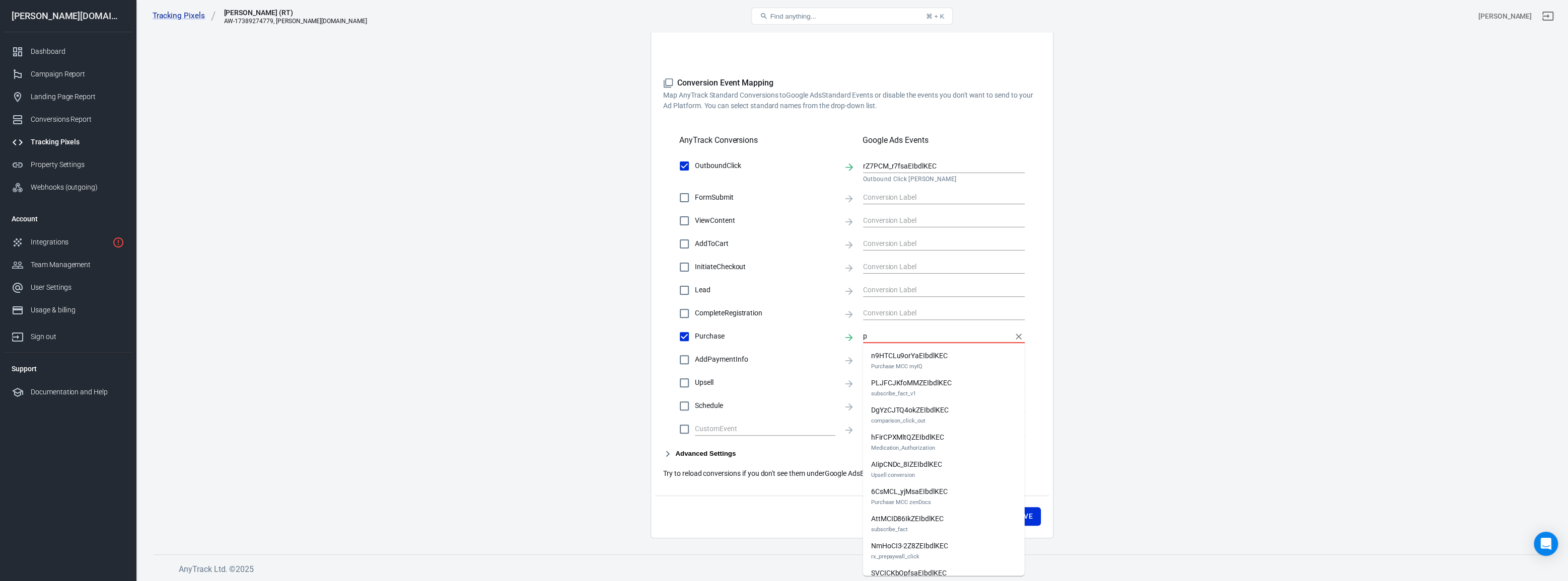
click at [949, 337] on input "p" at bounding box center [937, 336] width 147 height 13
checkbox input "false"
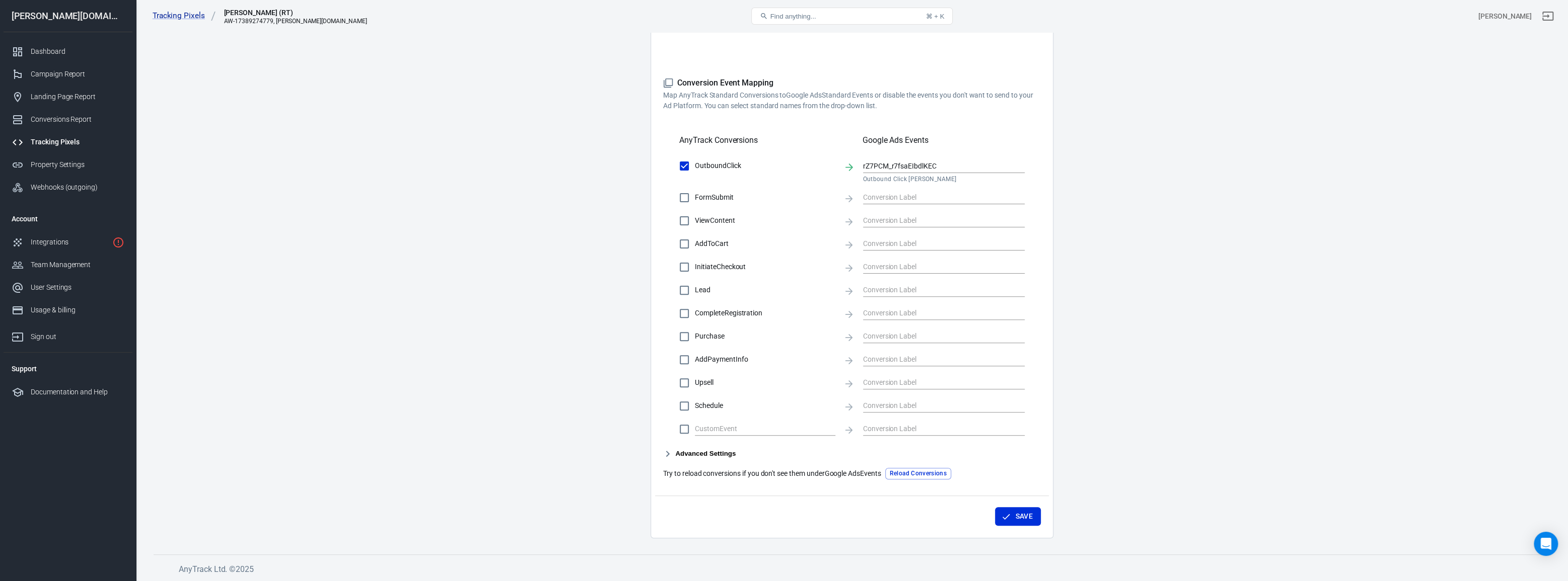
drag, startPoint x: 414, startPoint y: 571, endPoint x: 618, endPoint y: 462, distance: 231.3
click at [415, 571] on h6 "AnyTrack Ltd. © 2025" at bounding box center [556, 570] width 756 height 13
click at [914, 335] on input "text" at bounding box center [937, 336] width 147 height 13
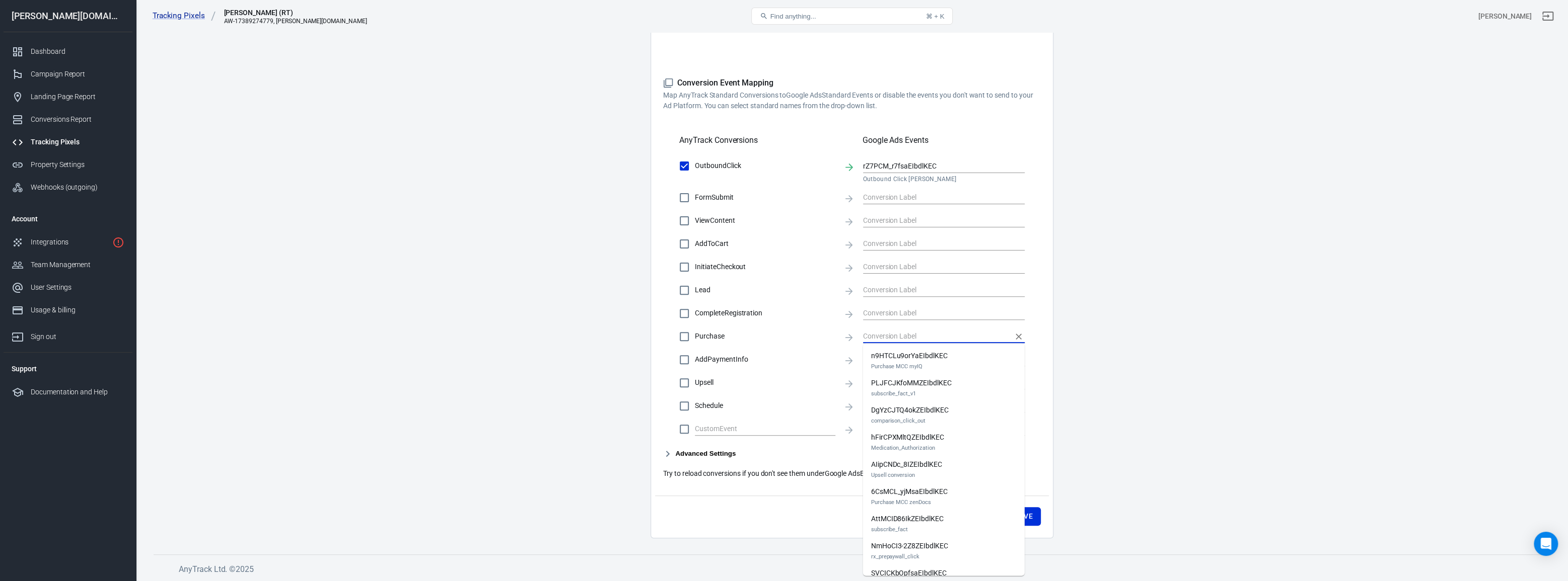
paste input "lLh4CO2rsY0bEIbdlKEC"
checkbox input "true"
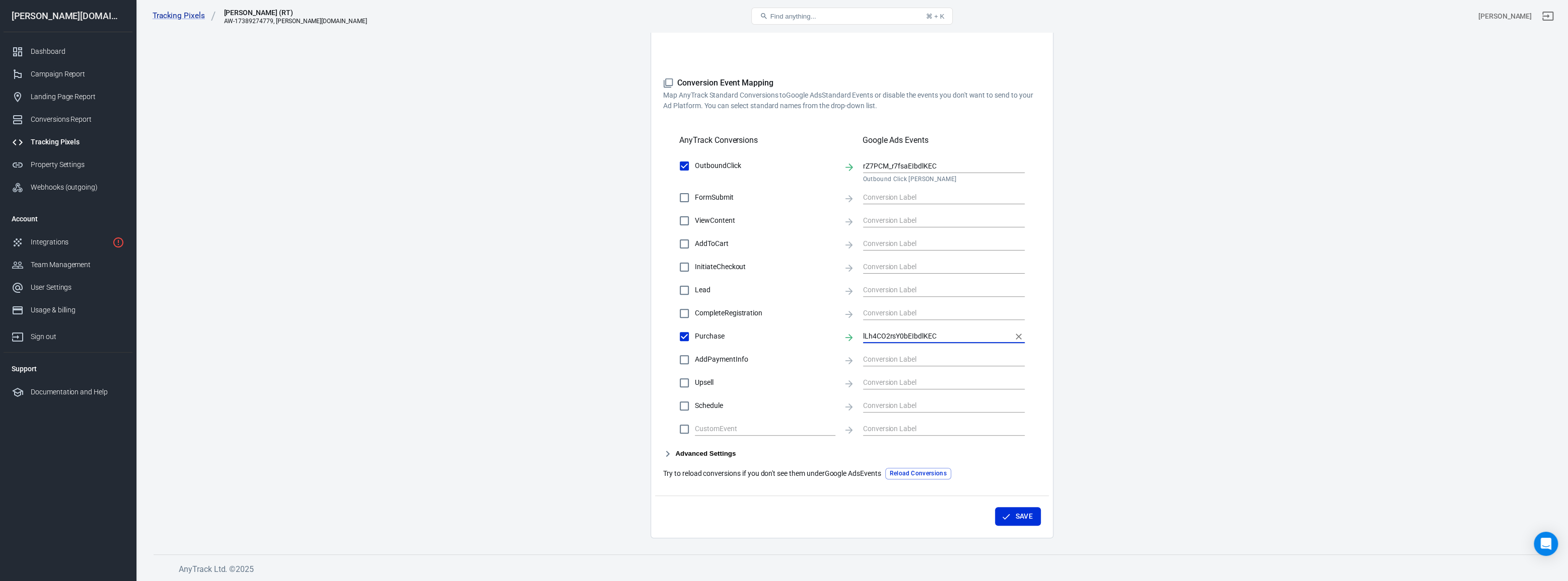
click at [950, 337] on input "lLh4CO2rsY0bEIbdlKEC" at bounding box center [937, 336] width 147 height 13
type input "lLh4CO2rsY0bEIbdlKEC"
click at [1090, 358] on main "Conversions Ads Integration Settings Conversions Settings Account Connection Co…" at bounding box center [852, 158] width 1397 height 761
click at [978, 335] on input "lLh4CO2rsY0bEIbdlKEC" at bounding box center [937, 336] width 147 height 13
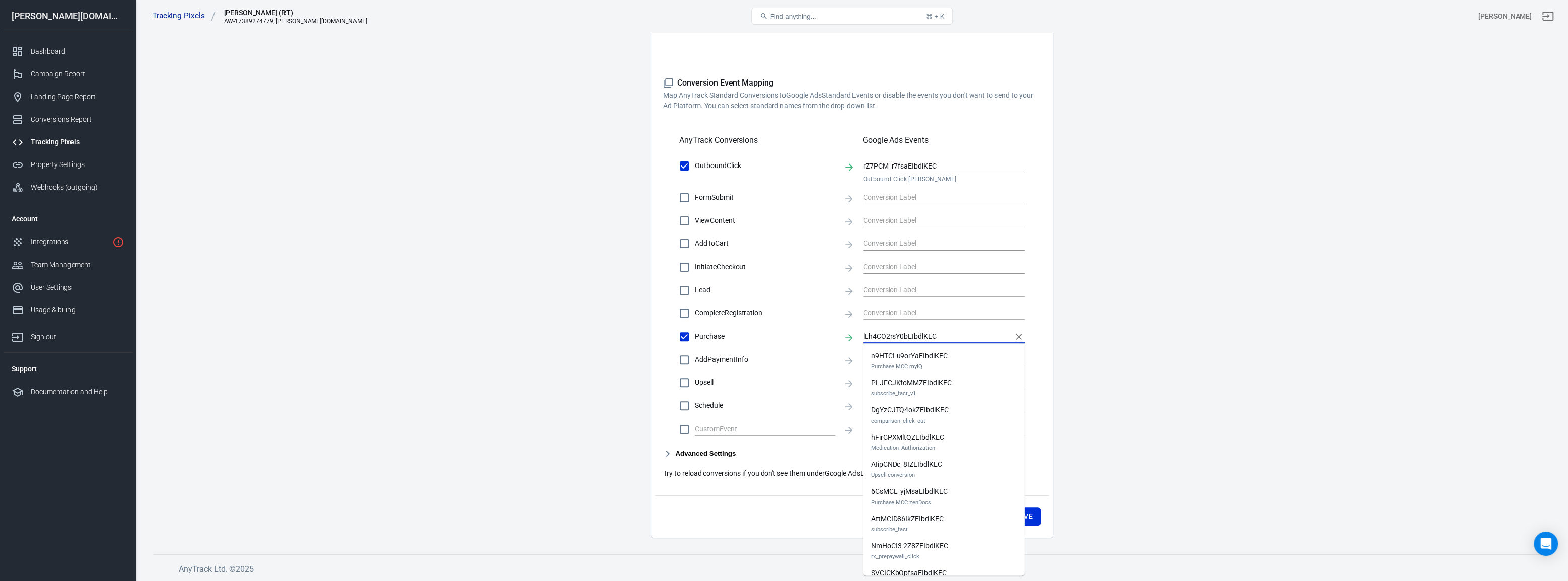
click at [1074, 327] on main "Conversions Ads Integration Settings Conversions Settings Account Connection Co…" at bounding box center [852, 158] width 1397 height 761
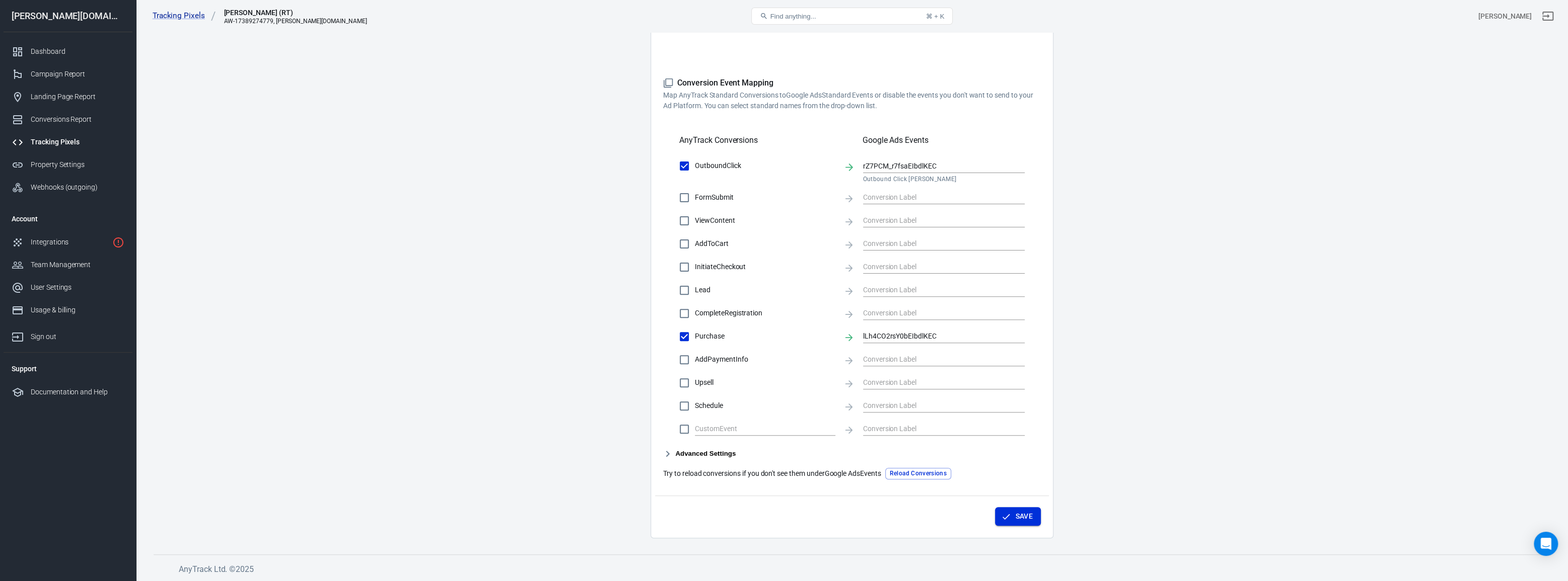
click at [1022, 516] on button "Save" at bounding box center [1017, 517] width 45 height 19
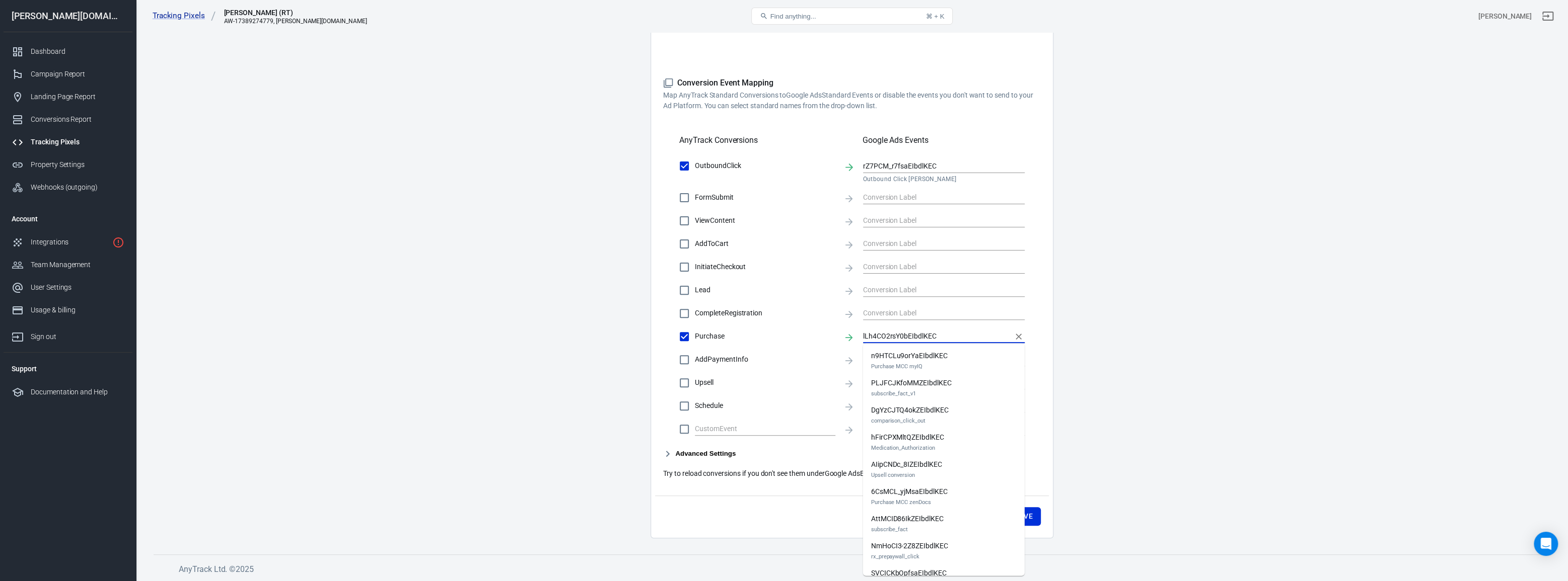
click at [962, 333] on input "lLh4CO2rsY0bEIbdlKEC" at bounding box center [937, 336] width 147 height 13
drag, startPoint x: 1114, startPoint y: 247, endPoint x: 1103, endPoint y: 237, distance: 14.9
click at [1114, 246] on main "Conversions Ads Integration Settings Conversions Settings Account Connection Co…" at bounding box center [852, 158] width 1397 height 761
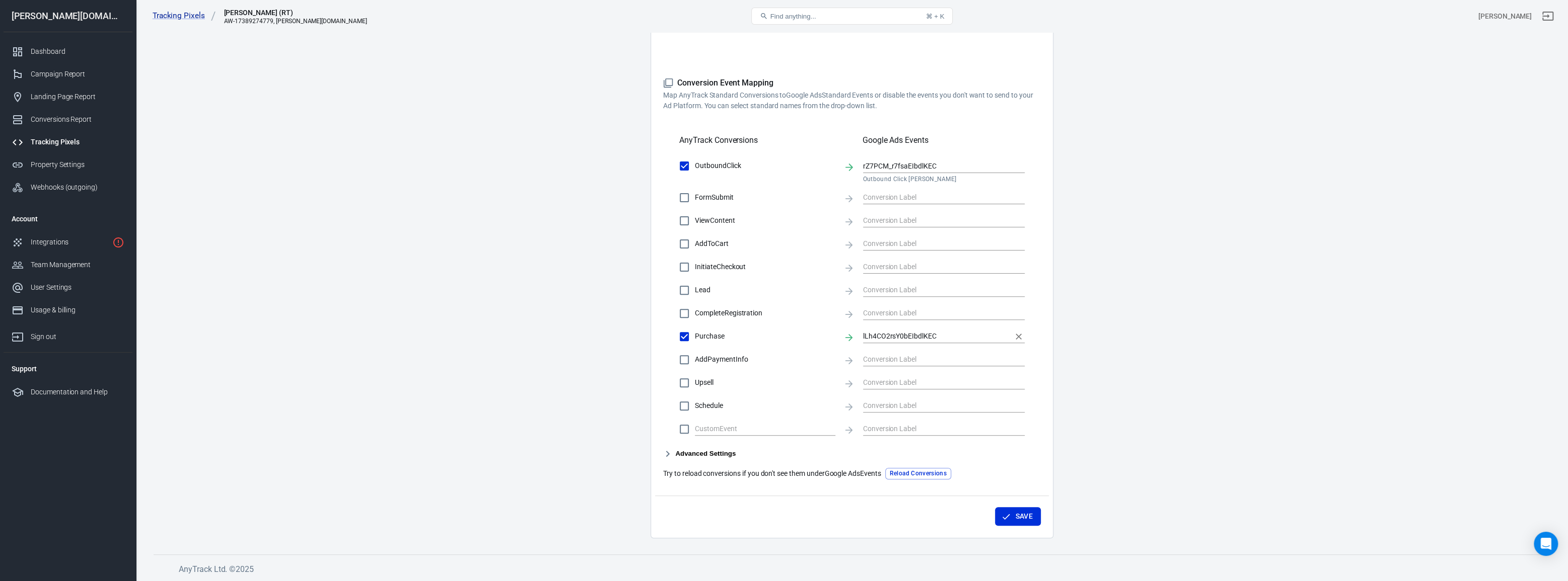
click at [959, 335] on input "lLh4CO2rsY0bEIbdlKEC" at bounding box center [937, 336] width 147 height 13
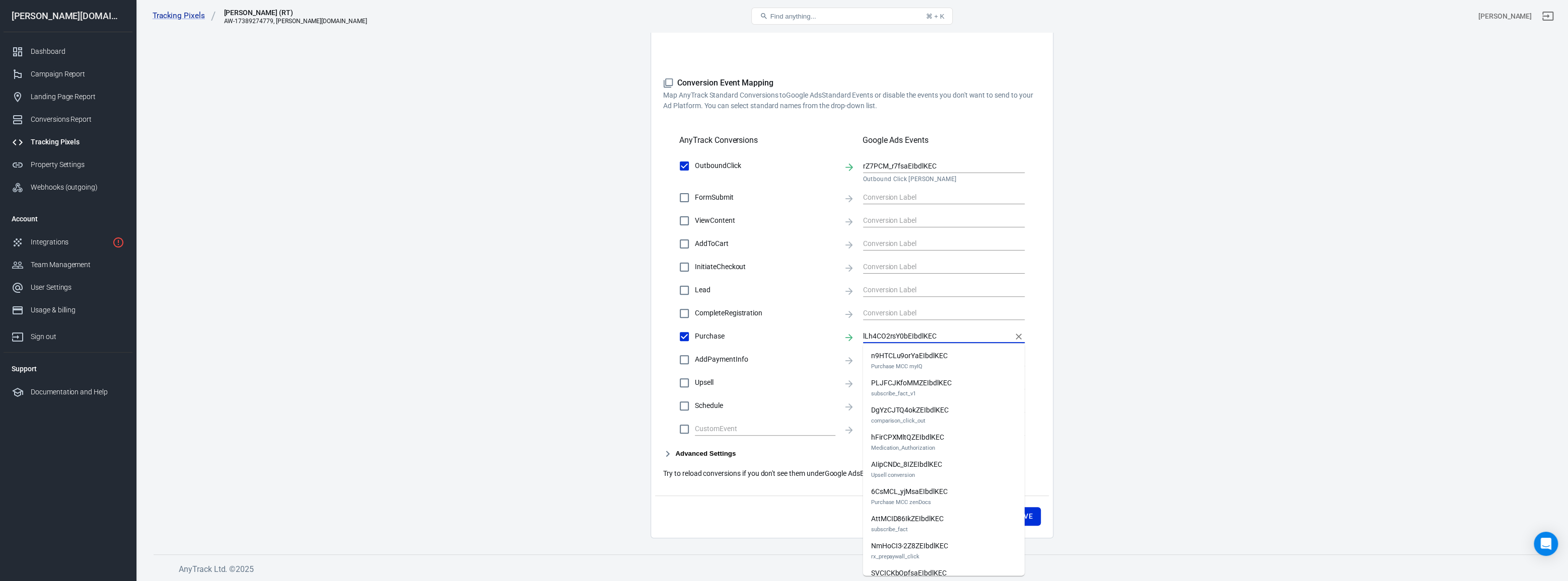
click at [1169, 404] on main "Conversions Ads Integration Settings Conversions Settings Account Connection Co…" at bounding box center [852, 158] width 1397 height 761
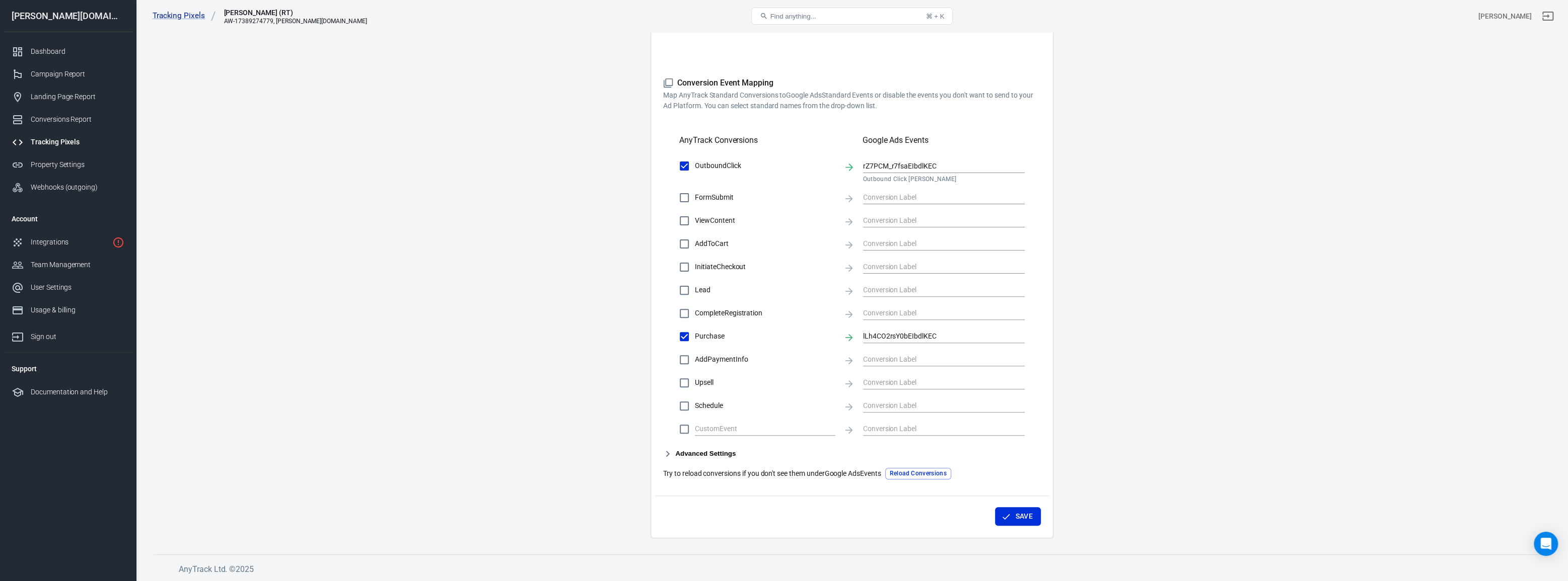
click at [516, 477] on main "Conversions Ads Integration Settings Conversions Settings Account Connection Co…" at bounding box center [852, 158] width 1397 height 761
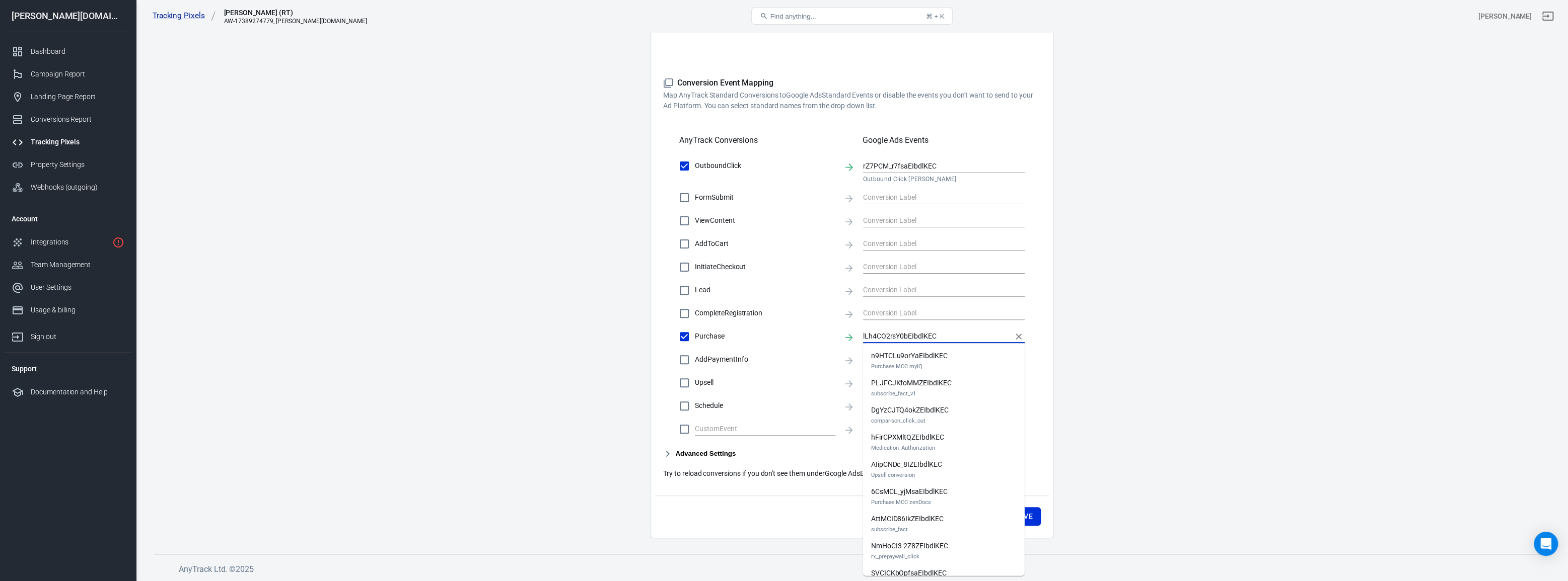
click at [975, 332] on input "lLh4CO2rsY0bEIbdlKEC" at bounding box center [937, 336] width 147 height 13
click at [1294, 332] on main "Conversions Ads Integration Settings Conversions Settings Account Connection Co…" at bounding box center [852, 158] width 1397 height 761
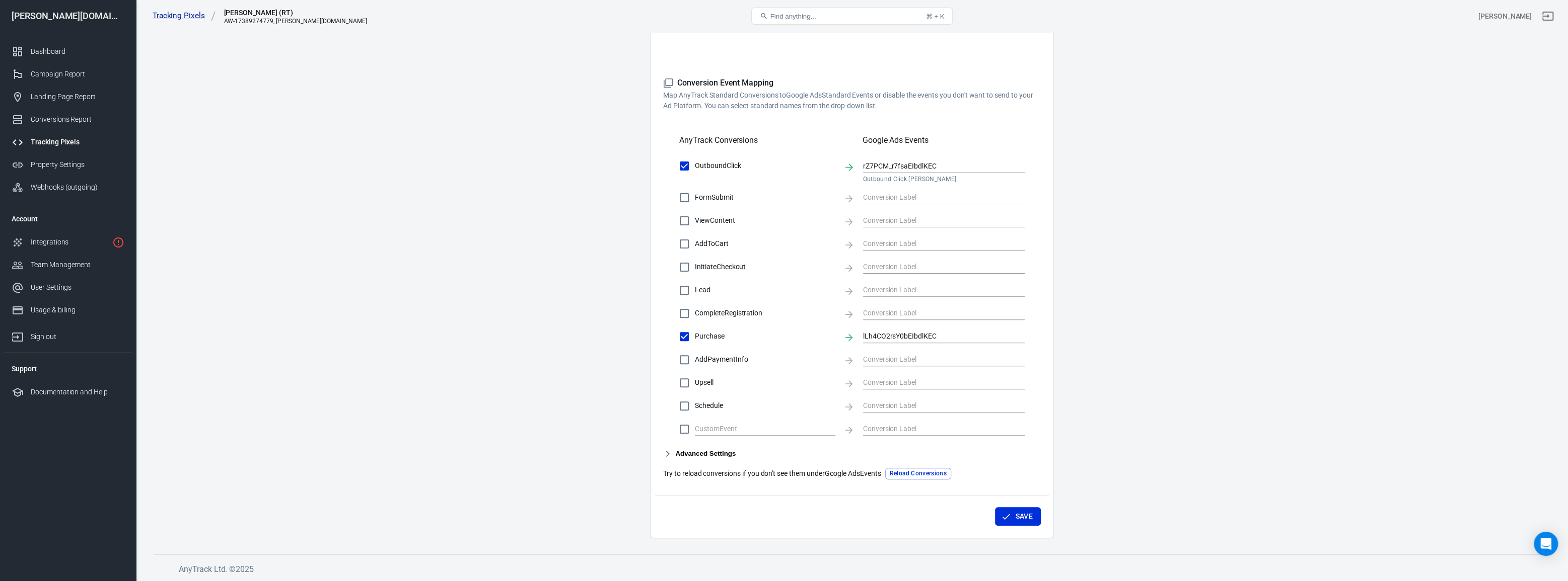
drag, startPoint x: 1192, startPoint y: 347, endPoint x: 1204, endPoint y: 346, distance: 12.0
click at [1192, 347] on main "Conversions Ads Integration Settings Conversions Settings Account Connection Co…" at bounding box center [852, 158] width 1397 height 761
click at [949, 341] on input "lLh4CO2rsY0bEIbdlKEC" at bounding box center [937, 336] width 147 height 13
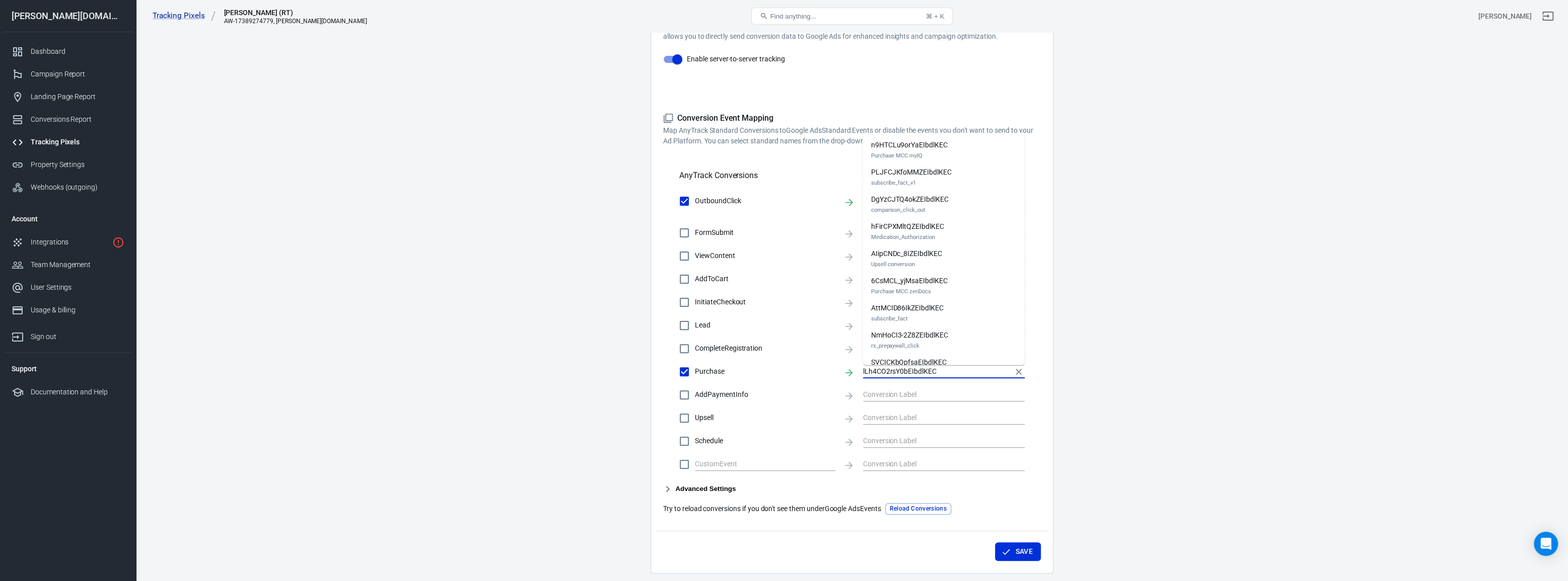
scroll to position [156, 0]
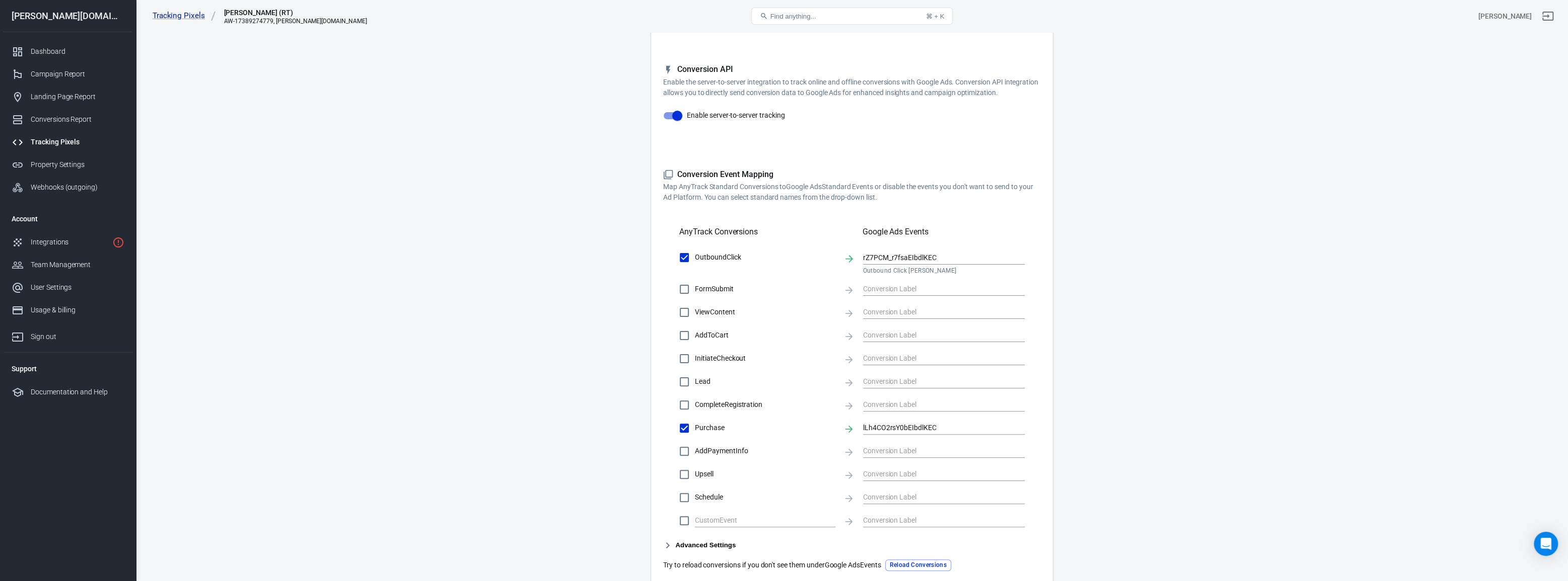
click at [1073, 393] on main "Conversions Ads Integration Settings Conversions Settings Account Connection Co…" at bounding box center [852, 249] width 1397 height 761
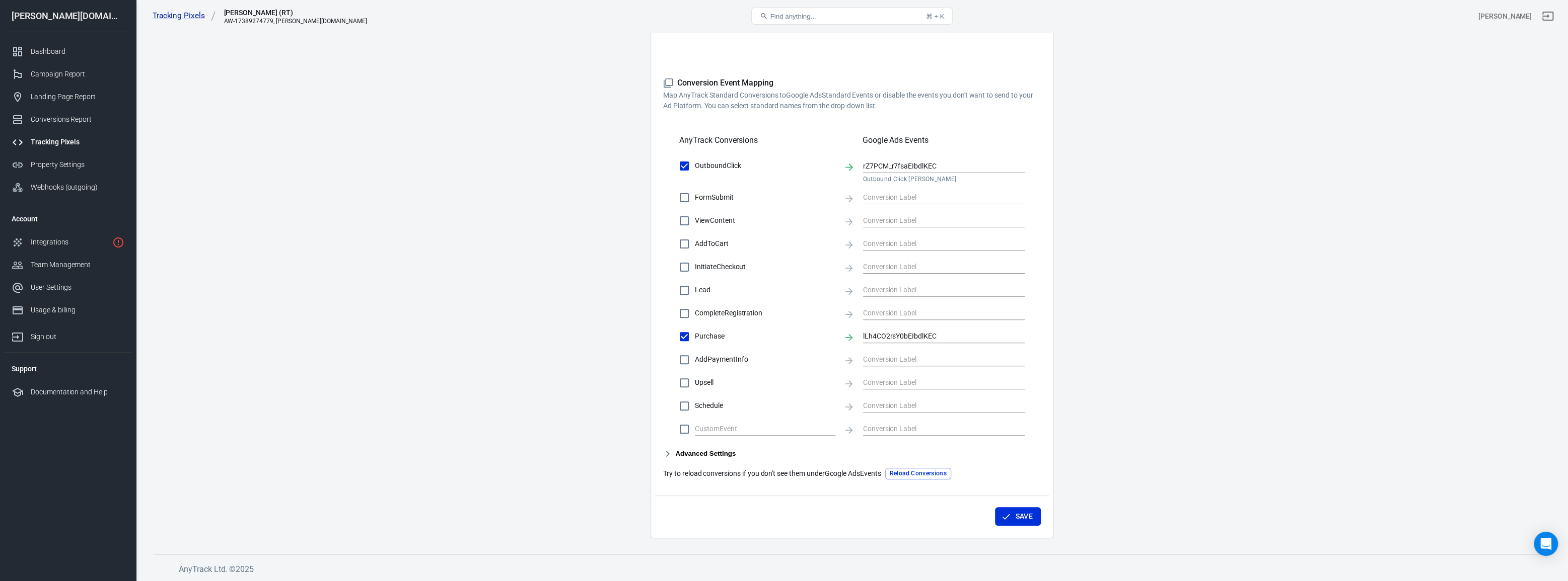
click at [924, 476] on button "Reload Conversions" at bounding box center [918, 474] width 66 height 11
click at [954, 337] on input "lLh4CO2rsY0bEIbdlKEC" at bounding box center [937, 336] width 147 height 13
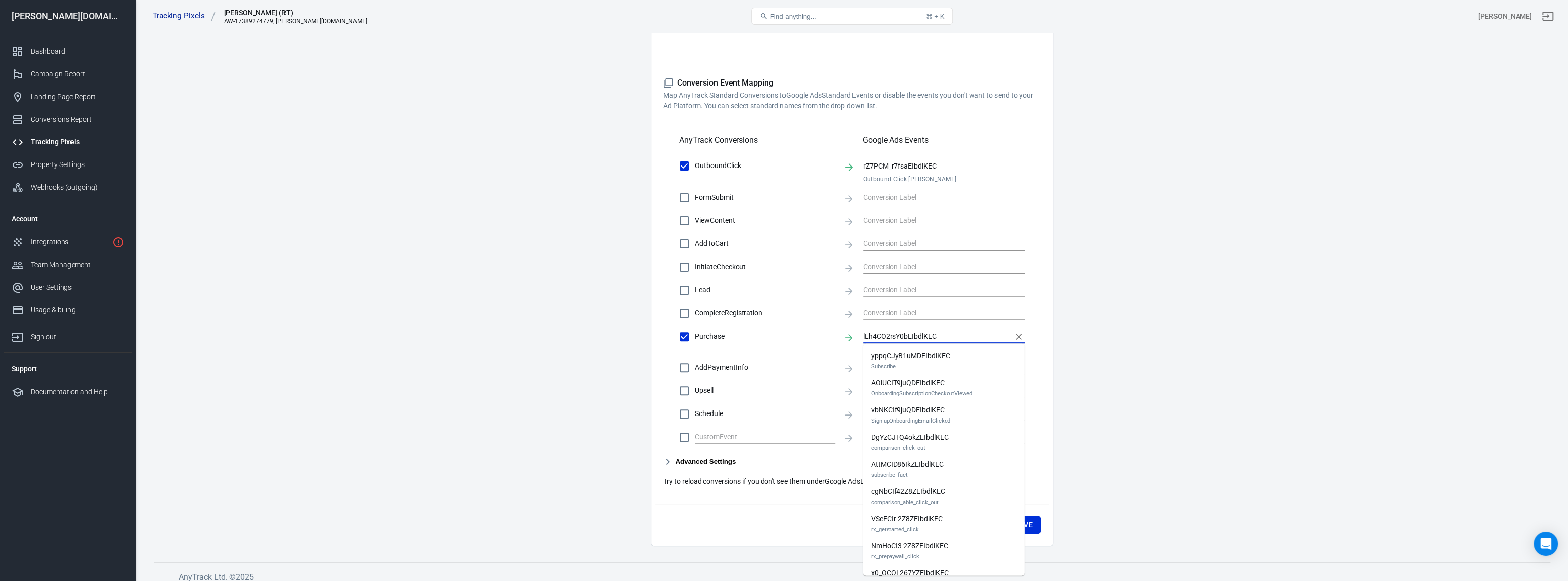
scroll to position [260, 0]
click at [1082, 328] on main "Conversions Ads Integration Settings Conversions Settings Account Connection Co…" at bounding box center [852, 162] width 1397 height 769
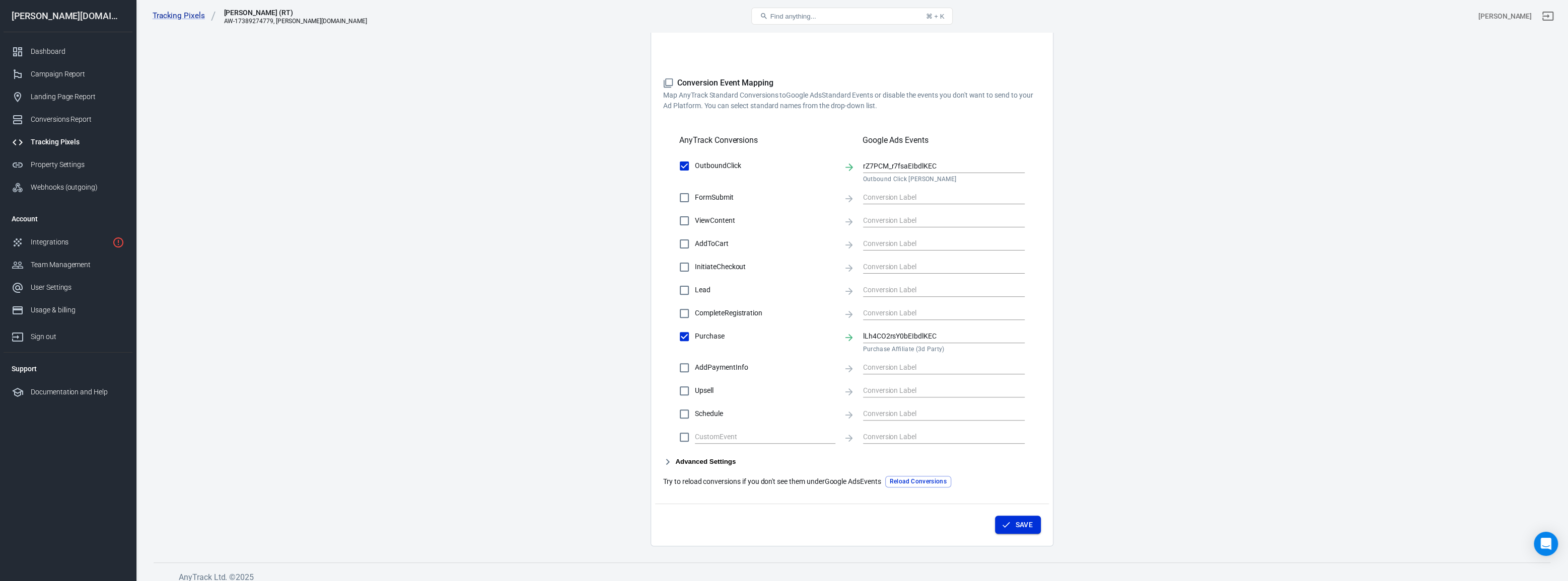
click at [1030, 523] on button "Save" at bounding box center [1017, 525] width 45 height 19
click at [1035, 518] on button "Save" at bounding box center [1017, 525] width 45 height 19
click at [68, 237] on div "Integrations" at bounding box center [70, 242] width 78 height 10
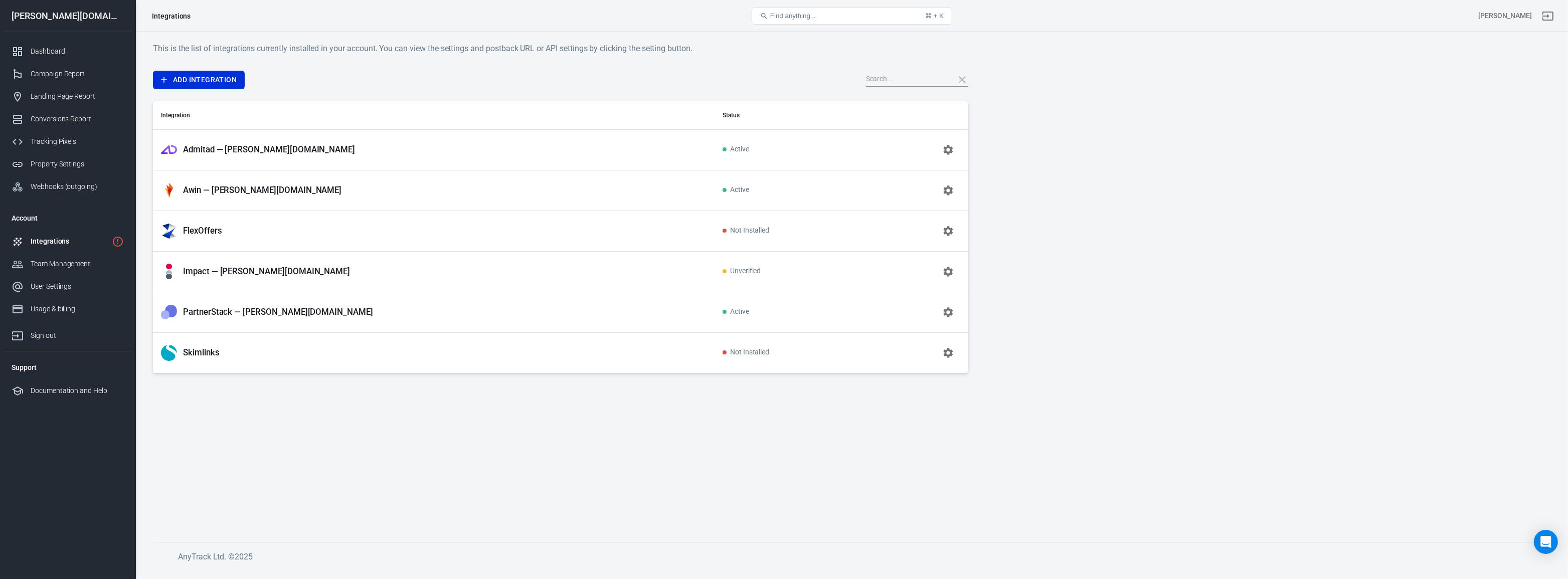
click at [83, 231] on link "Integrations" at bounding box center [67, 241] width 128 height 22
click at [80, 239] on div "Integrations" at bounding box center [69, 241] width 78 height 10
click at [60, 246] on div "Integrations" at bounding box center [69, 241] width 78 height 10
click at [62, 242] on div "Integrations" at bounding box center [69, 241] width 78 height 10
click at [66, 240] on div "Integrations" at bounding box center [69, 241] width 78 height 10
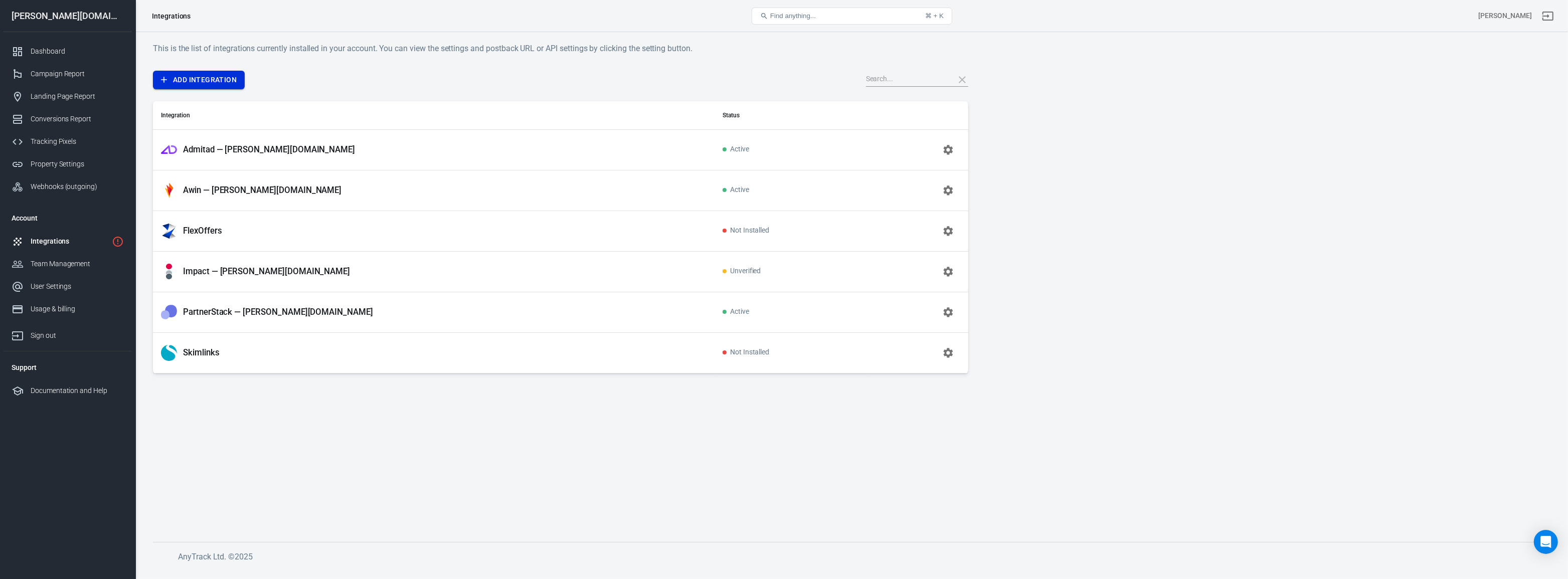
click at [228, 86] on link "Add Integration" at bounding box center [199, 80] width 91 height 18
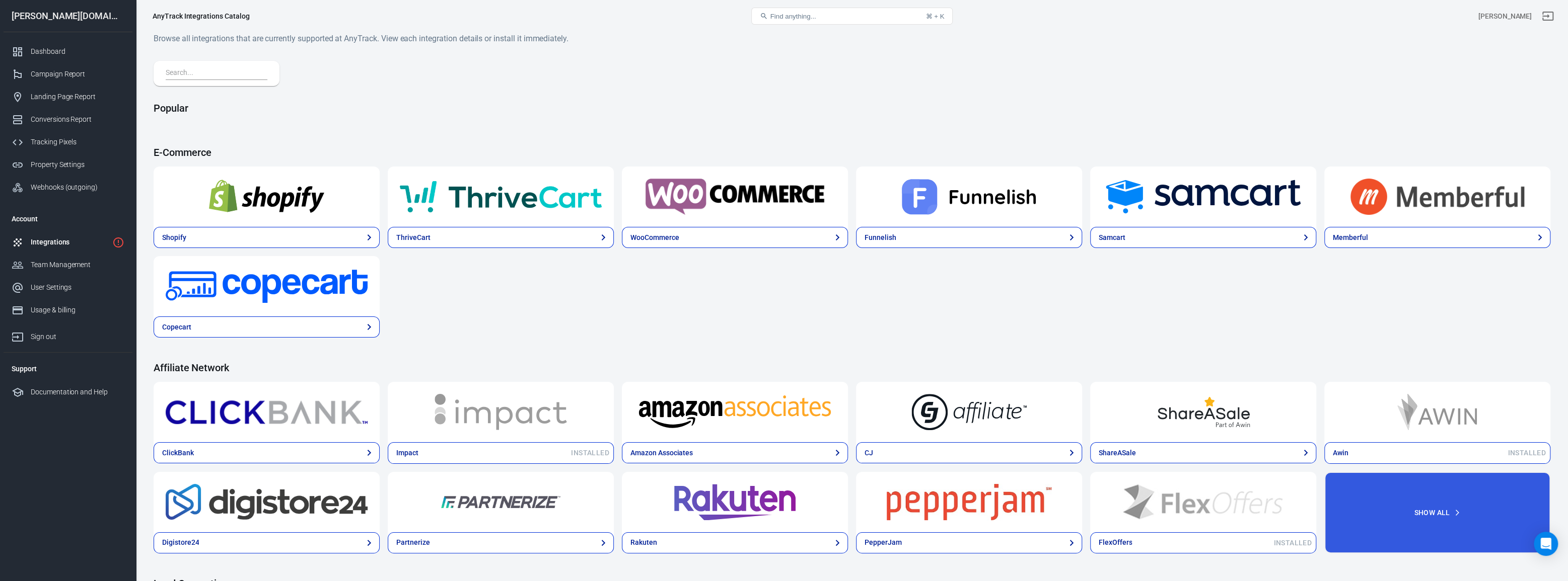
click at [677, 410] on img at bounding box center [735, 411] width 202 height 36
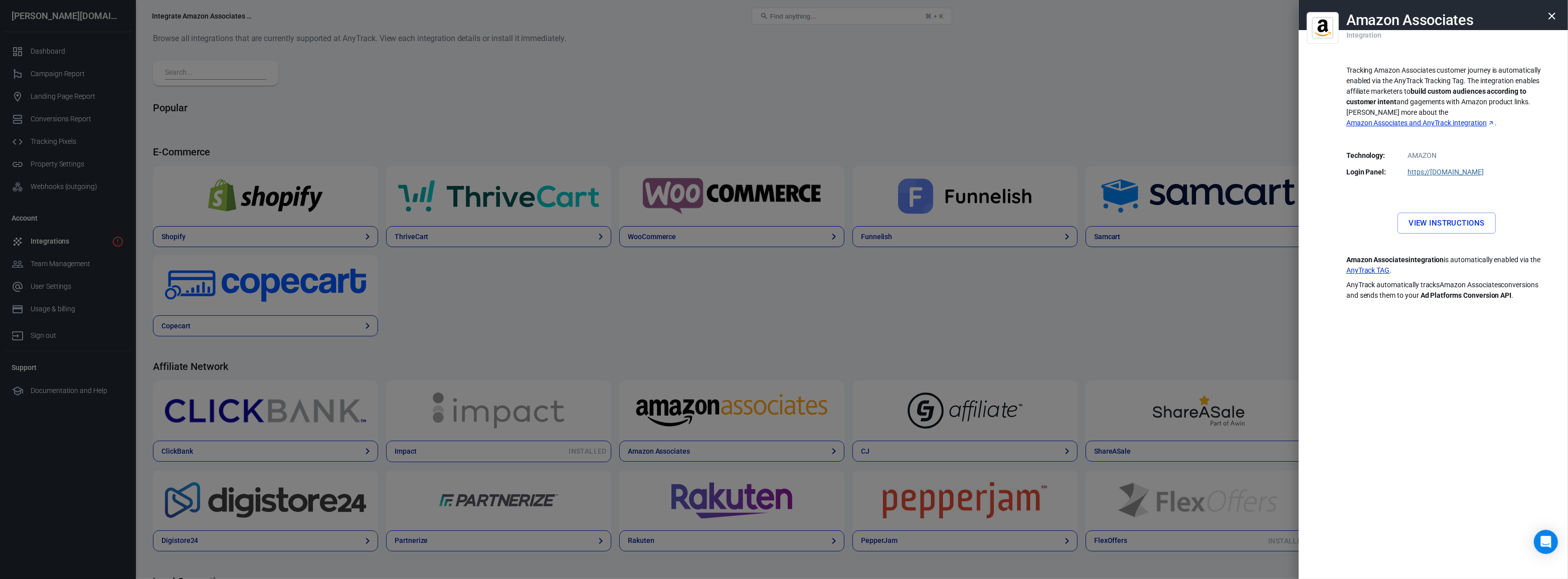
click at [1456, 212] on link "View Instructions" at bounding box center [1447, 223] width 98 height 21
click at [470, 332] on div at bounding box center [784, 289] width 1568 height 579
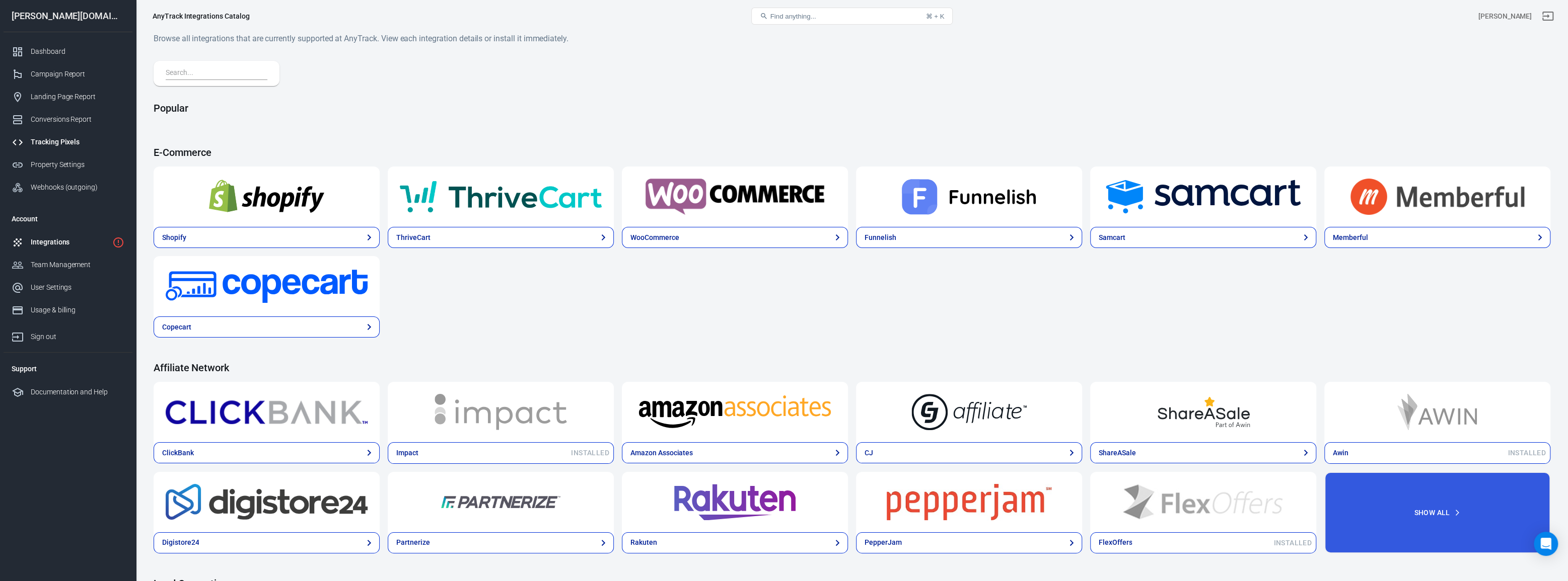
click at [72, 141] on div "Tracking Pixels" at bounding box center [77, 142] width 94 height 10
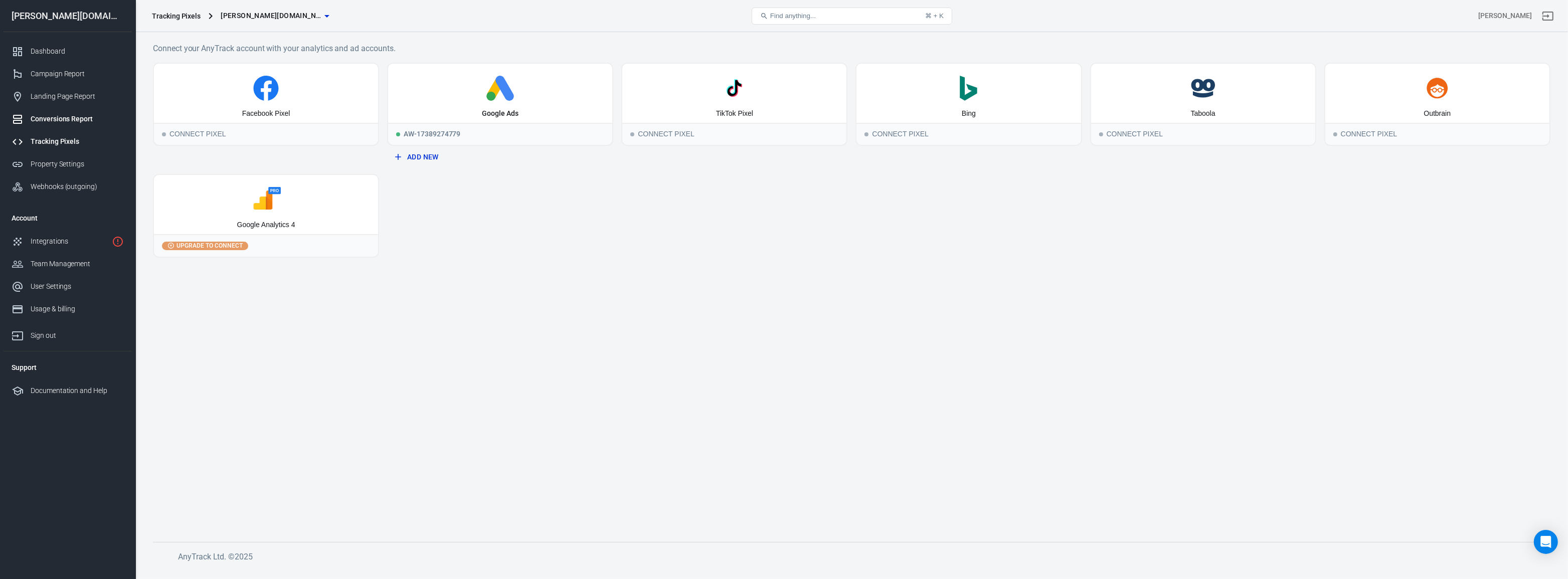
click at [83, 115] on div "Conversions Report" at bounding box center [77, 118] width 93 height 10
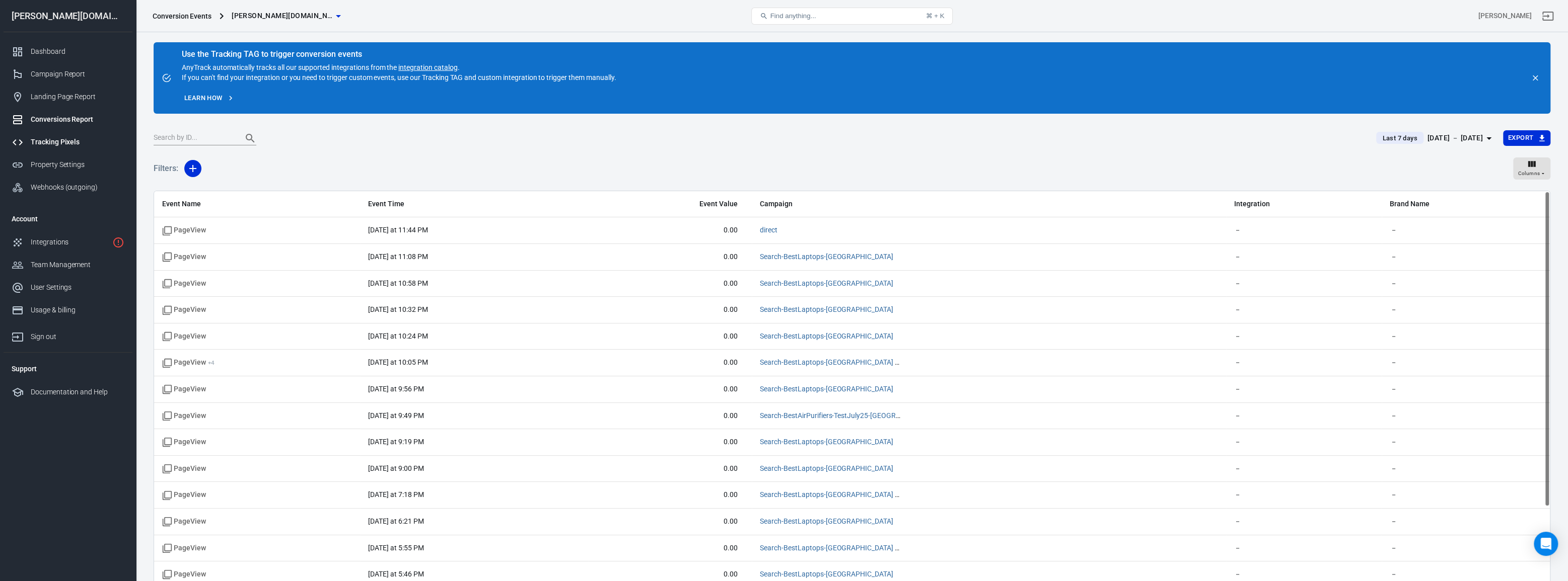
click at [75, 142] on div "Tracking Pixels" at bounding box center [77, 142] width 94 height 10
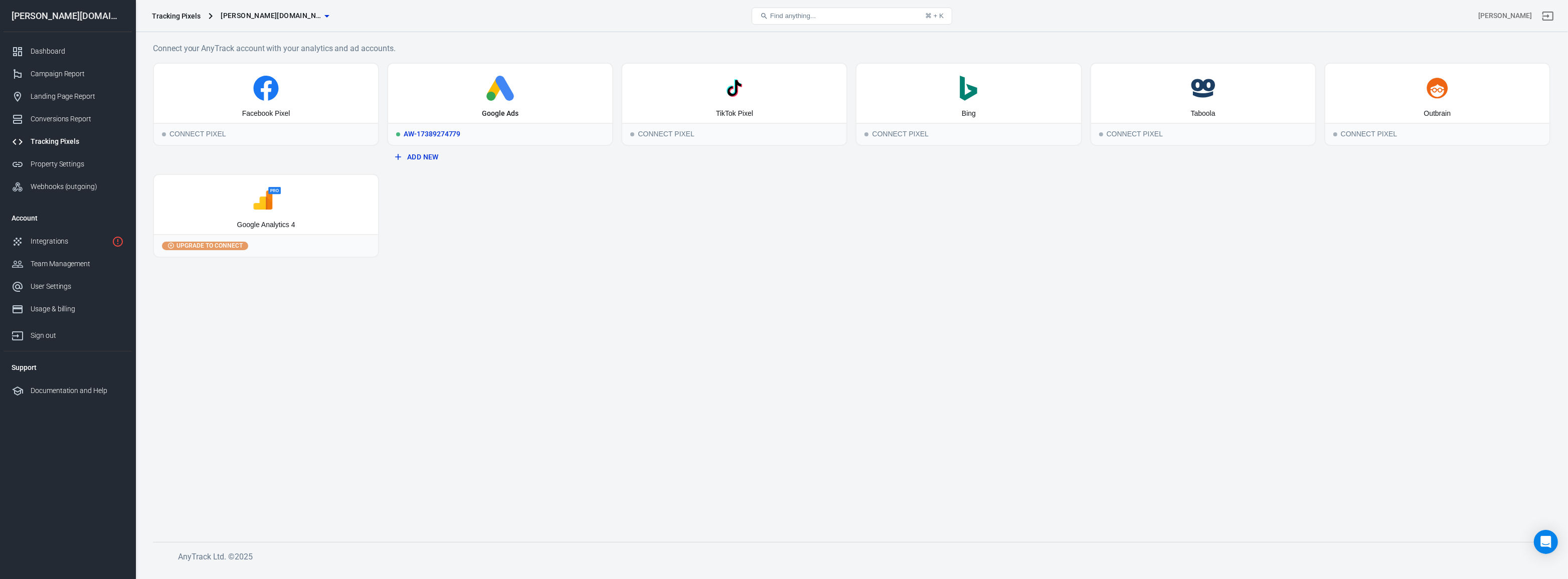
click at [497, 105] on div "Google Ads" at bounding box center [500, 93] width 224 height 59
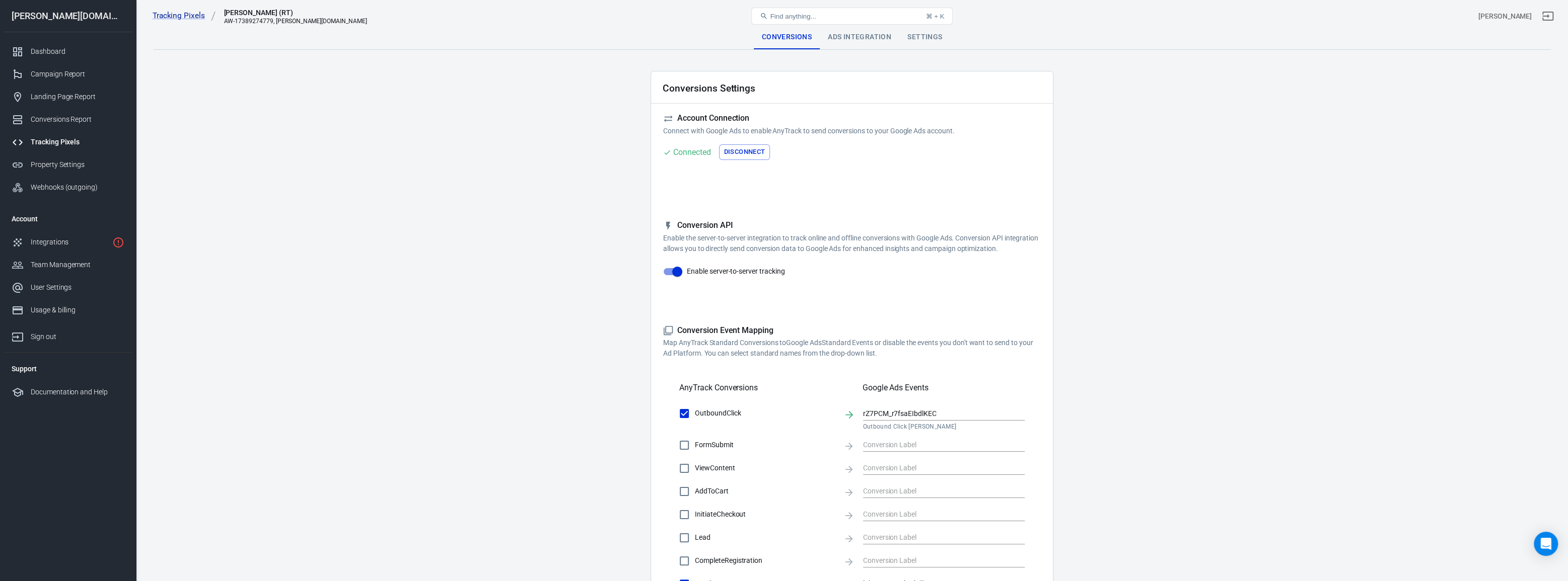
click at [557, 246] on main "Conversions Ads Integration Settings Conversions Settings Account Connection Co…" at bounding box center [852, 410] width 1397 height 769
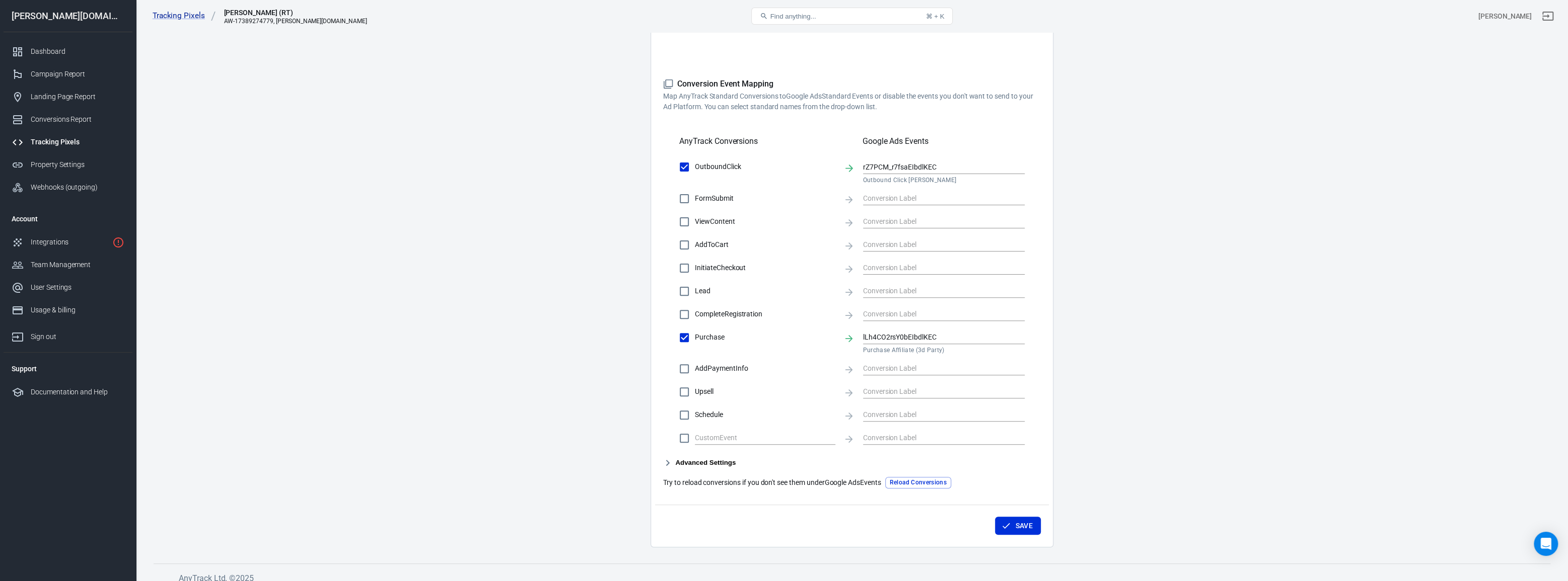
scroll to position [256, 0]
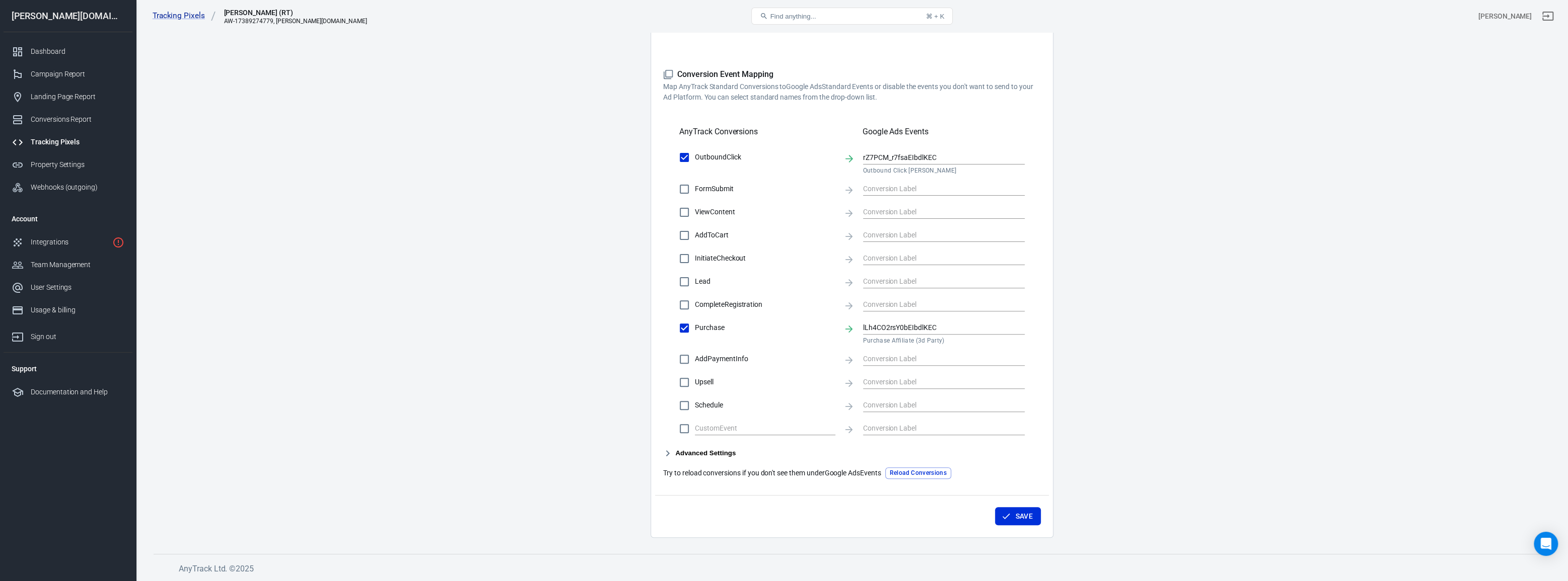
click at [1075, 284] on main "Conversions Ads Integration Settings Conversions Settings Account Connection Co…" at bounding box center [852, 154] width 1397 height 769
click at [435, 234] on main "Conversions Ads Integration Settings Conversions Settings Account Connection Co…" at bounding box center [852, 154] width 1397 height 769
click at [444, 287] on main "Conversions Ads Integration Settings Conversions Settings Account Connection Co…" at bounding box center [852, 154] width 1397 height 769
click at [76, 145] on div "Tracking Pixels" at bounding box center [77, 142] width 94 height 10
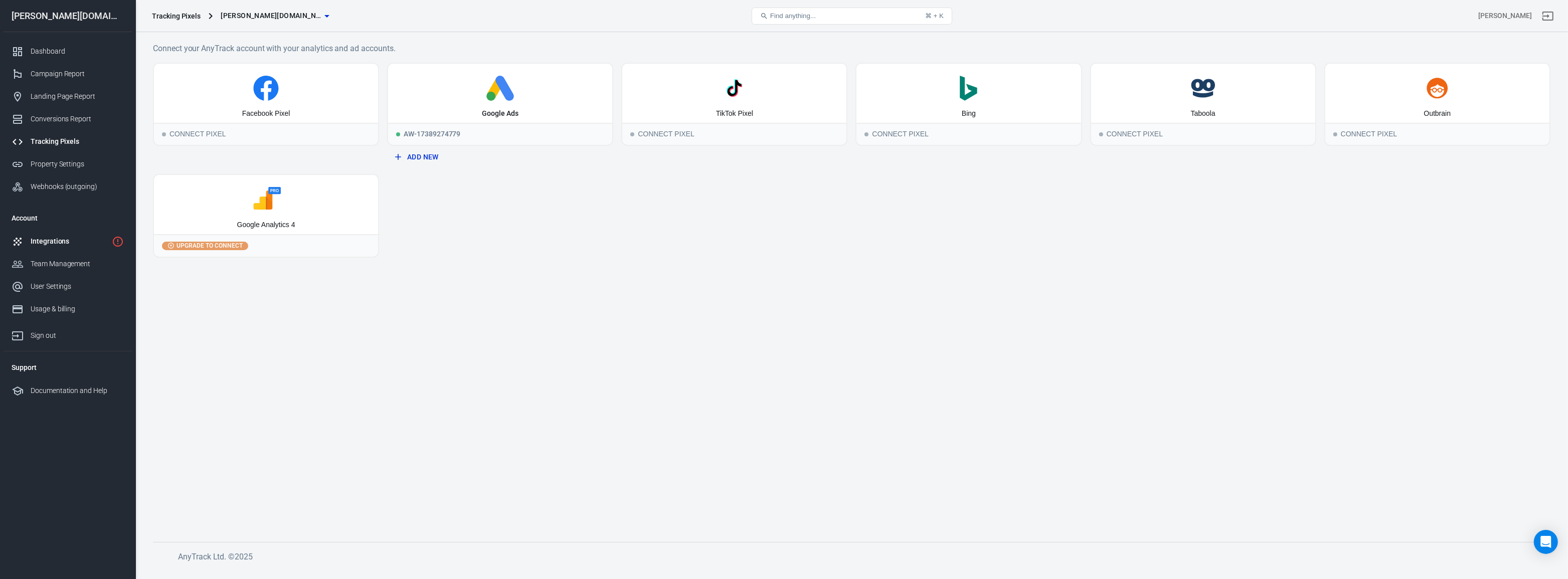
click at [59, 247] on link "Integrations" at bounding box center [67, 241] width 128 height 22
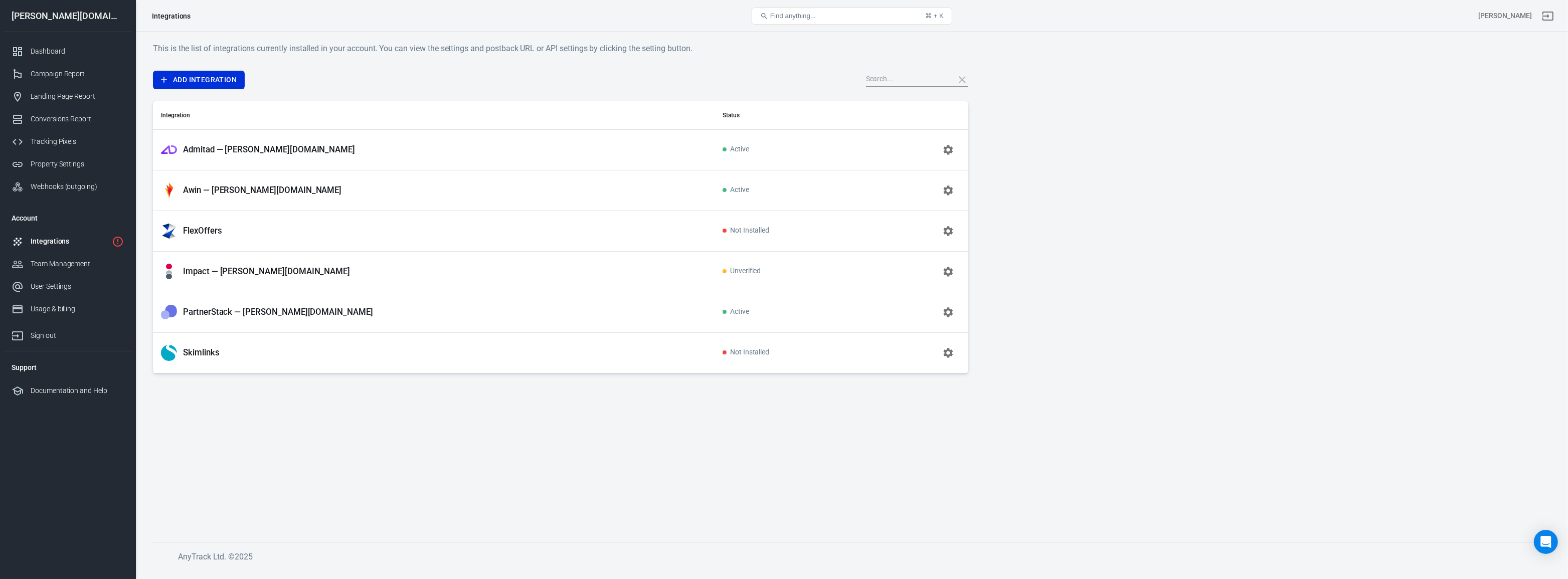
drag, startPoint x: 381, startPoint y: 440, endPoint x: 381, endPoint y: 433, distance: 7.0
click at [381, 440] on main "This is the list of integrations currently installed in your account. You can v…" at bounding box center [852, 284] width 1398 height 484
click at [368, 407] on main "This is the list of integrations currently installed in your account. You can v…" at bounding box center [852, 284] width 1398 height 484
click at [96, 251] on link "Integrations" at bounding box center [67, 241] width 128 height 22
click at [97, 242] on div "Integrations" at bounding box center [69, 241] width 78 height 10
